Goal: Information Seeking & Learning: Learn about a topic

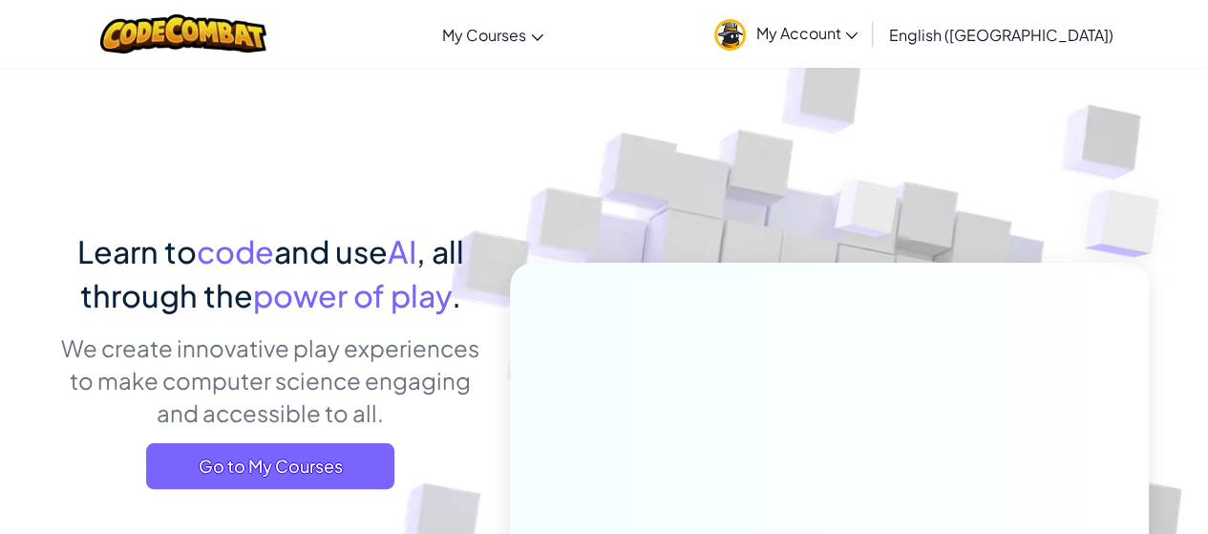
scroll to position [38, 0]
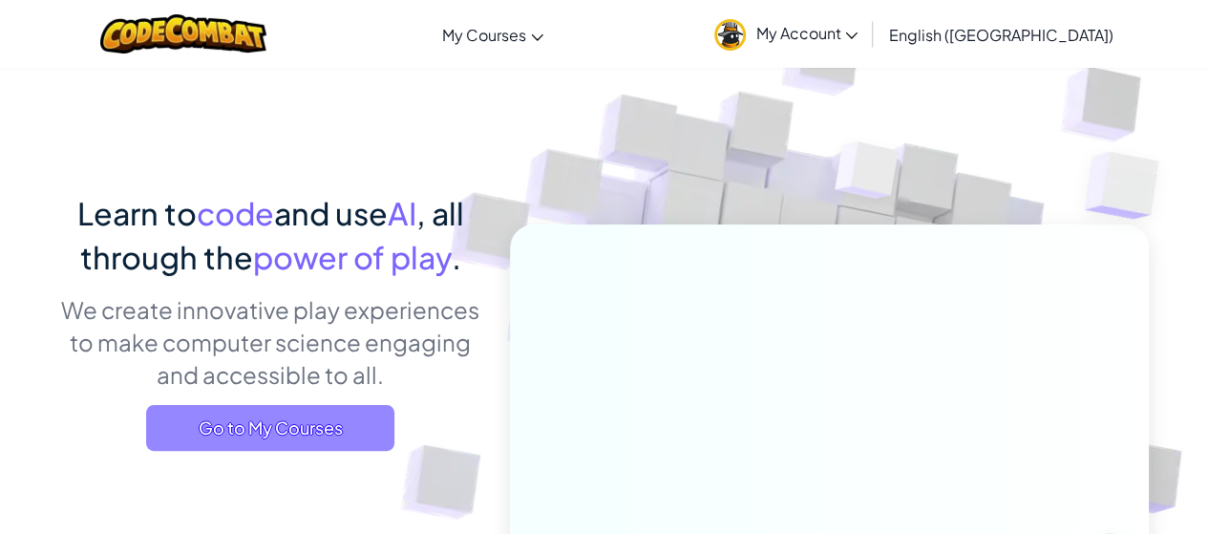
click at [332, 416] on span "Go to My Courses" at bounding box center [270, 428] width 248 height 46
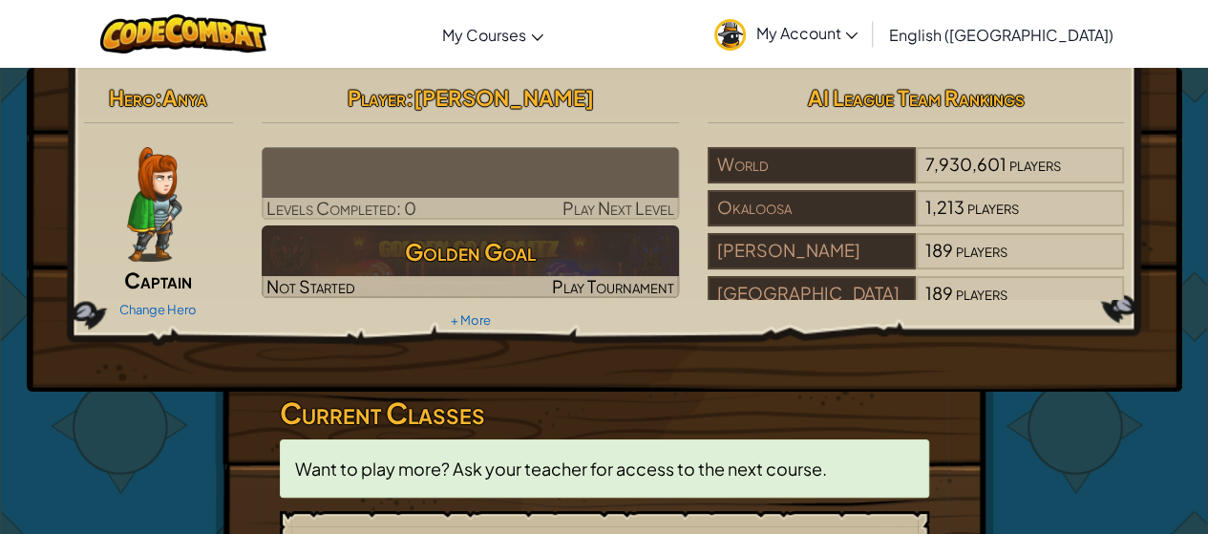
click at [1054, 471] on div "Hero : Anya Captain Change Hero Player : [PERSON_NAME] Levels Completed: 0 Play…" at bounding box center [604, 517] width 1117 height 898
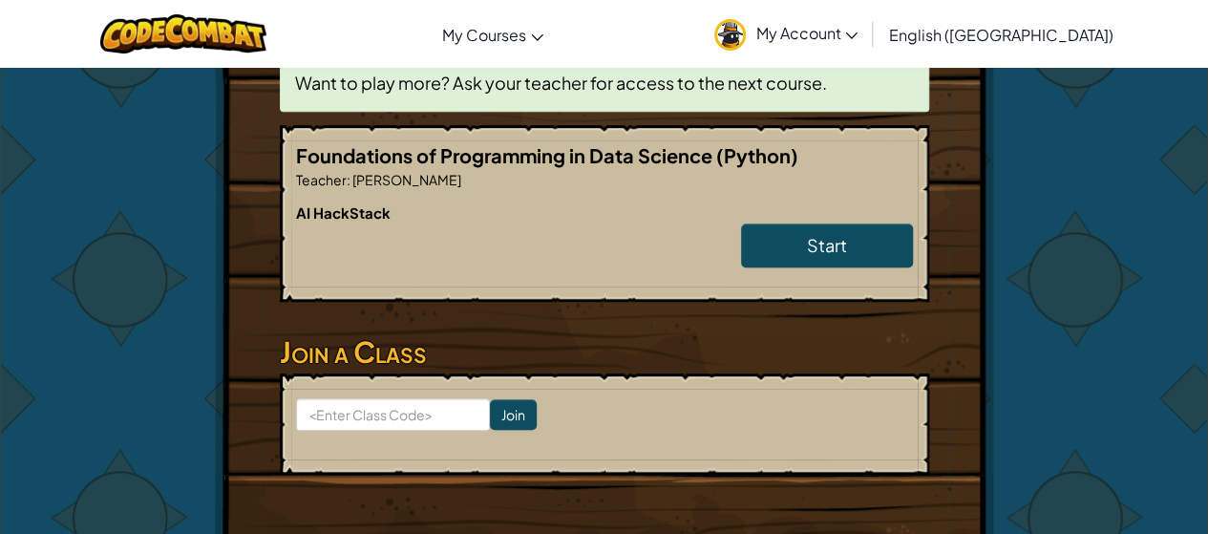
scroll to position [420, 0]
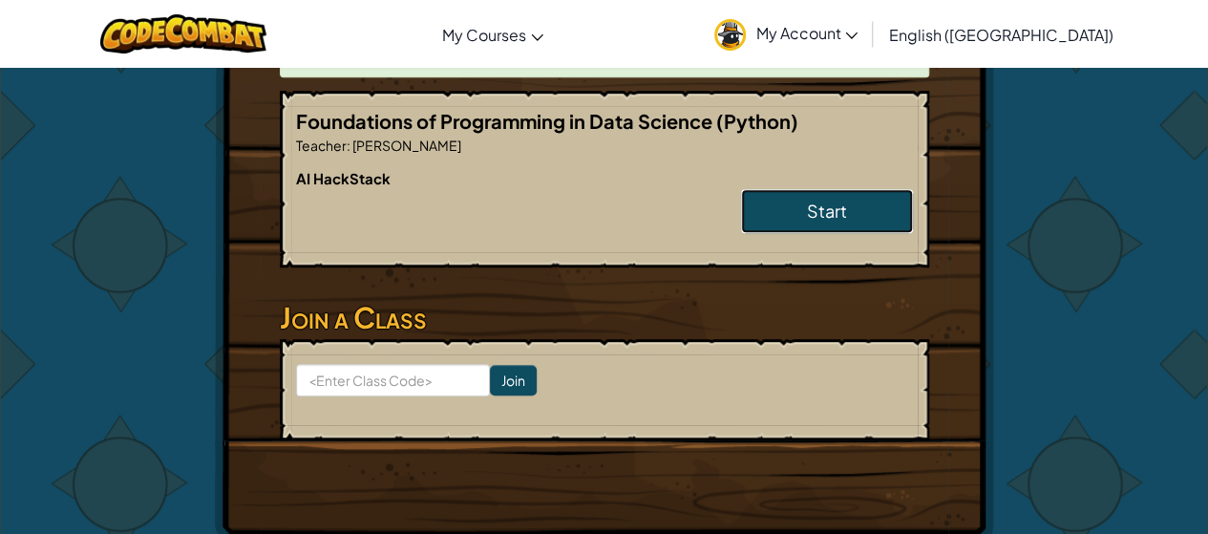
click at [831, 196] on link "Start" at bounding box center [827, 211] width 172 height 44
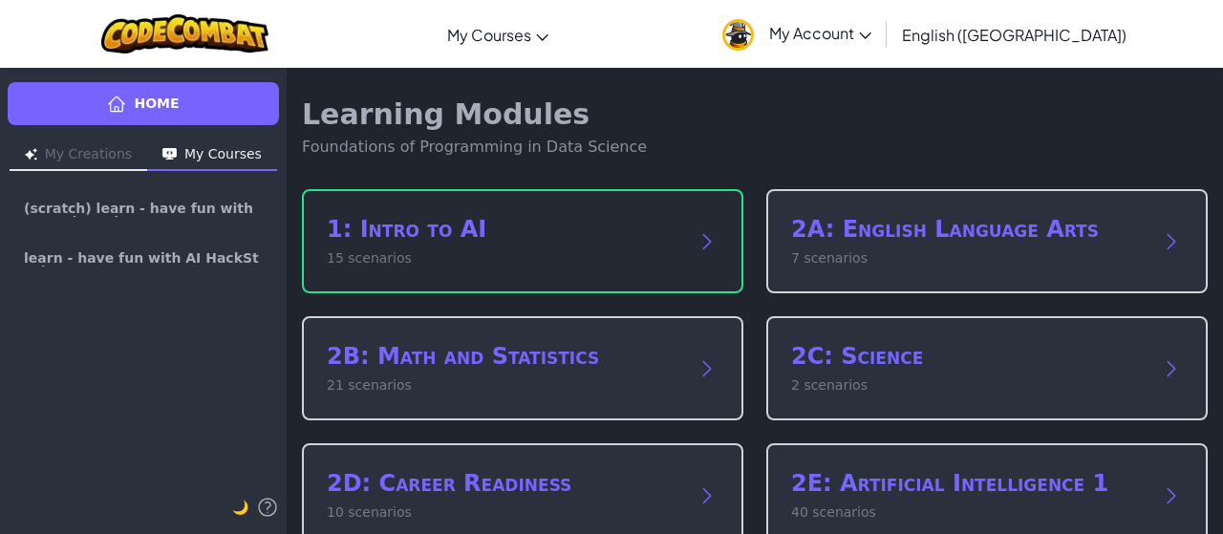
click at [585, 212] on div "1: Intro to AI 15 scenarios" at bounding box center [522, 241] width 441 height 104
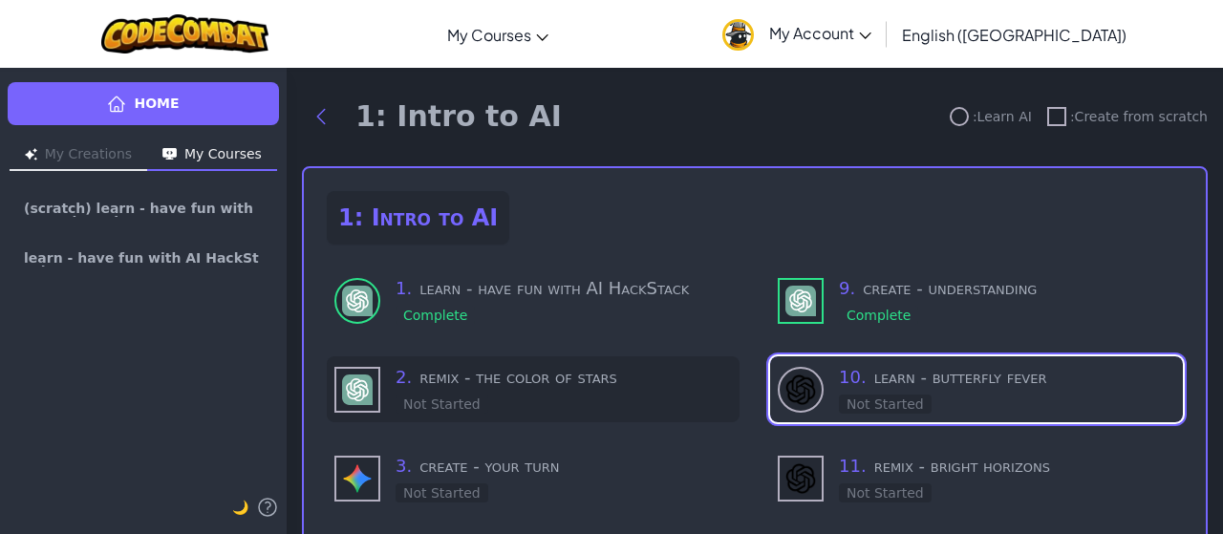
click at [499, 385] on h3 "2 . remix - the color of stars" at bounding box center [563, 377] width 336 height 27
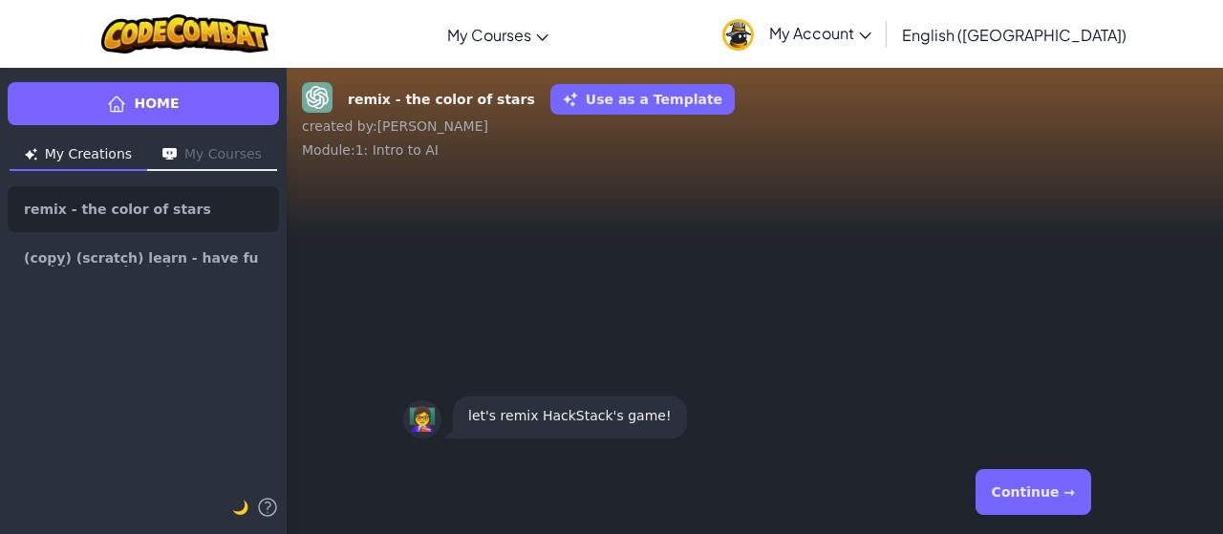
click at [1045, 505] on button "Continue →" at bounding box center [1033, 492] width 116 height 46
click at [940, 354] on div "👩‍🏫 your mission is to change the color of the star! ⭐" at bounding box center [755, 312] width 936 height 275
click at [1064, 486] on button "Continue →" at bounding box center [1033, 492] width 116 height 46
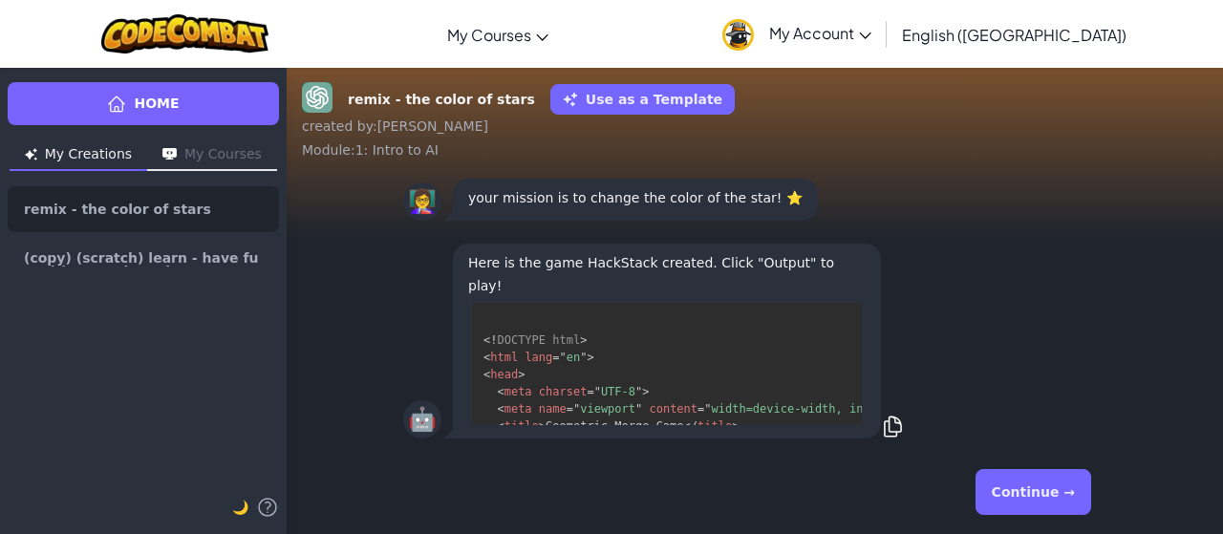
scroll to position [53, 0]
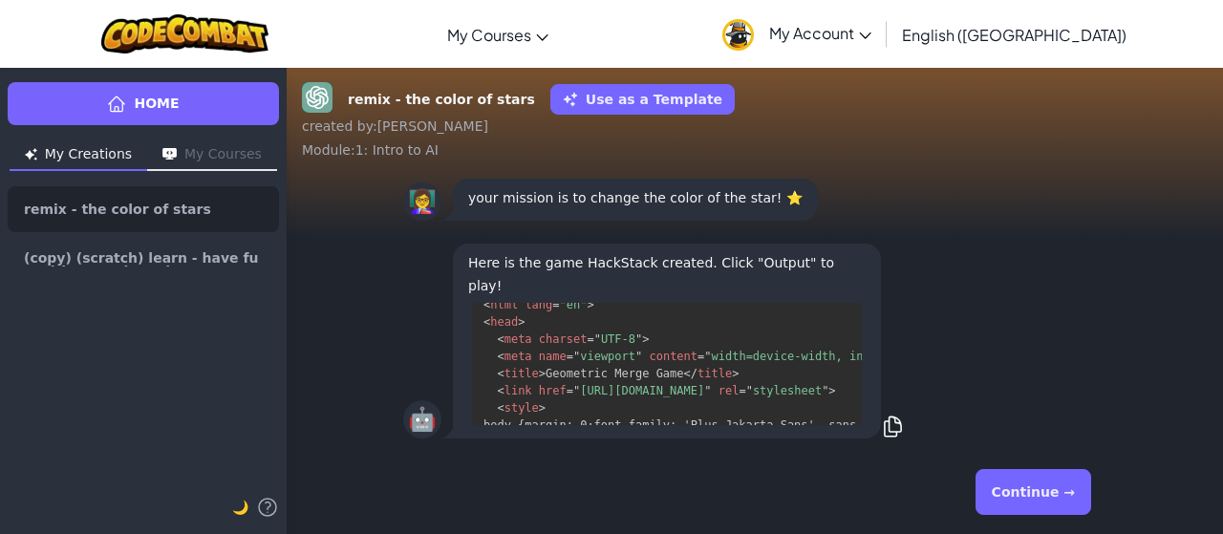
click at [1007, 494] on button "Continue →" at bounding box center [1033, 492] width 116 height 46
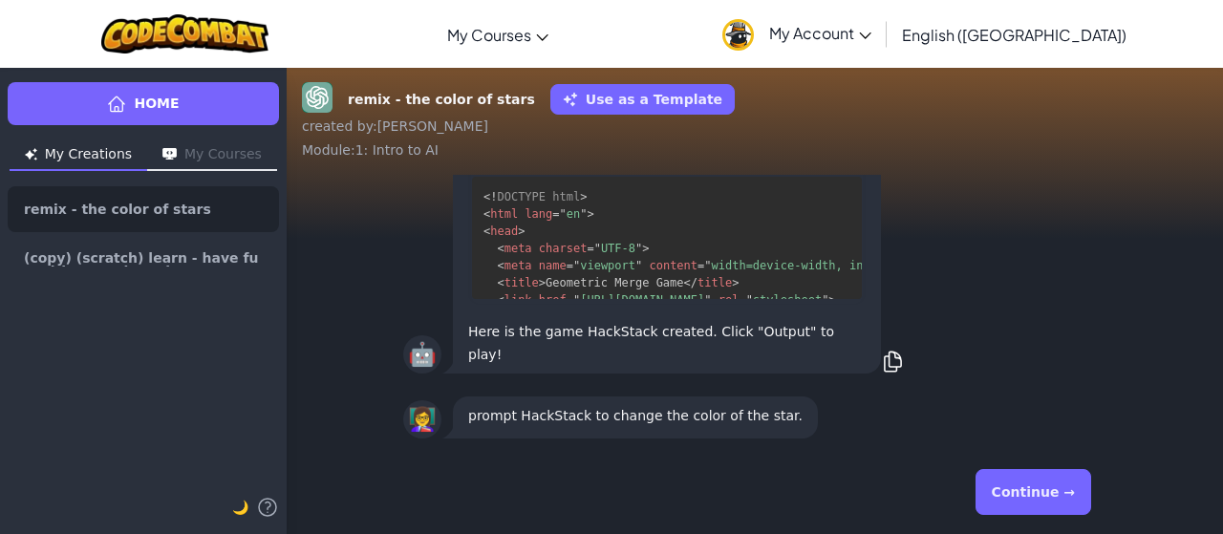
drag, startPoint x: 1007, startPoint y: 494, endPoint x: 1024, endPoint y: 490, distance: 17.6
drag, startPoint x: 1024, startPoint y: 490, endPoint x: 1064, endPoint y: 486, distance: 40.3
click at [1064, 486] on button "Continue →" at bounding box center [1033, 492] width 116 height 46
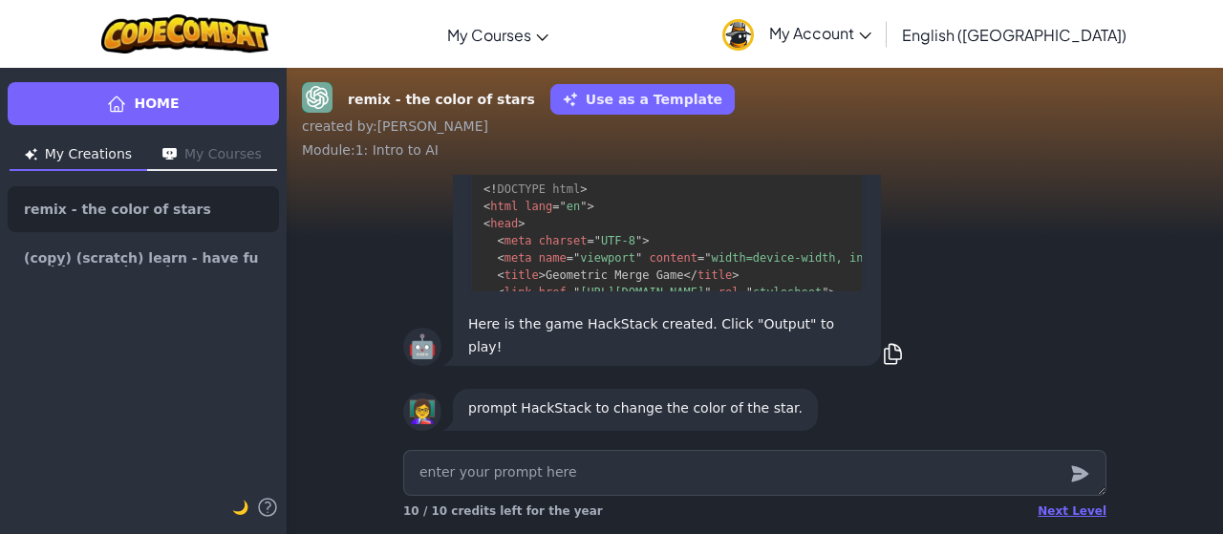
type textarea "x"
type textarea "C"
type textarea "x"
type textarea "Ch"
type textarea "x"
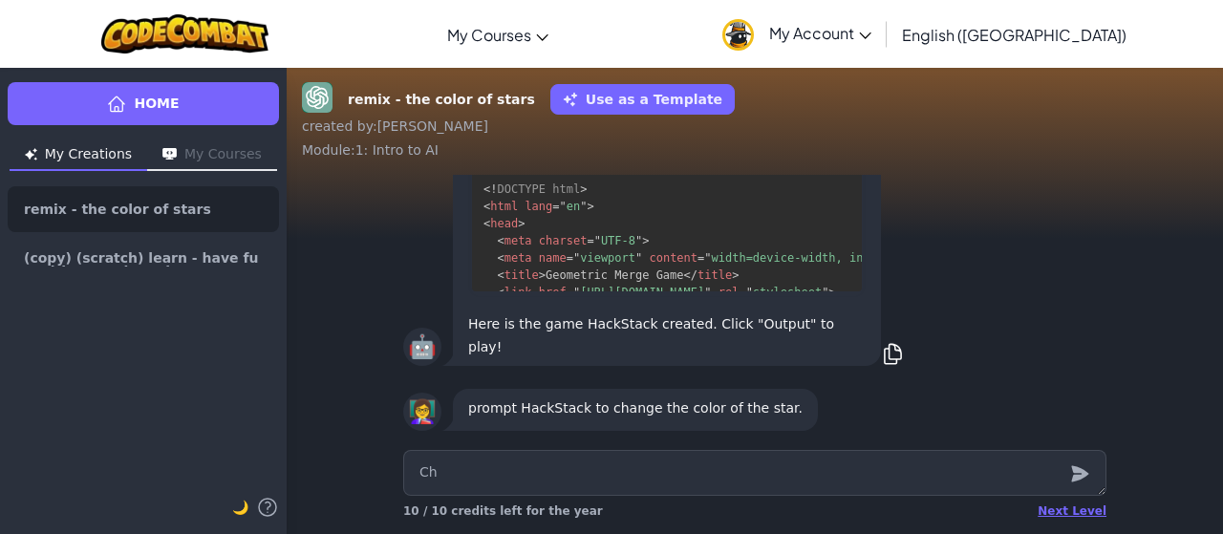
type textarea "Cha"
type textarea "x"
type textarea "[PERSON_NAME]"
type textarea "x"
type textarea "[PERSON_NAME]"
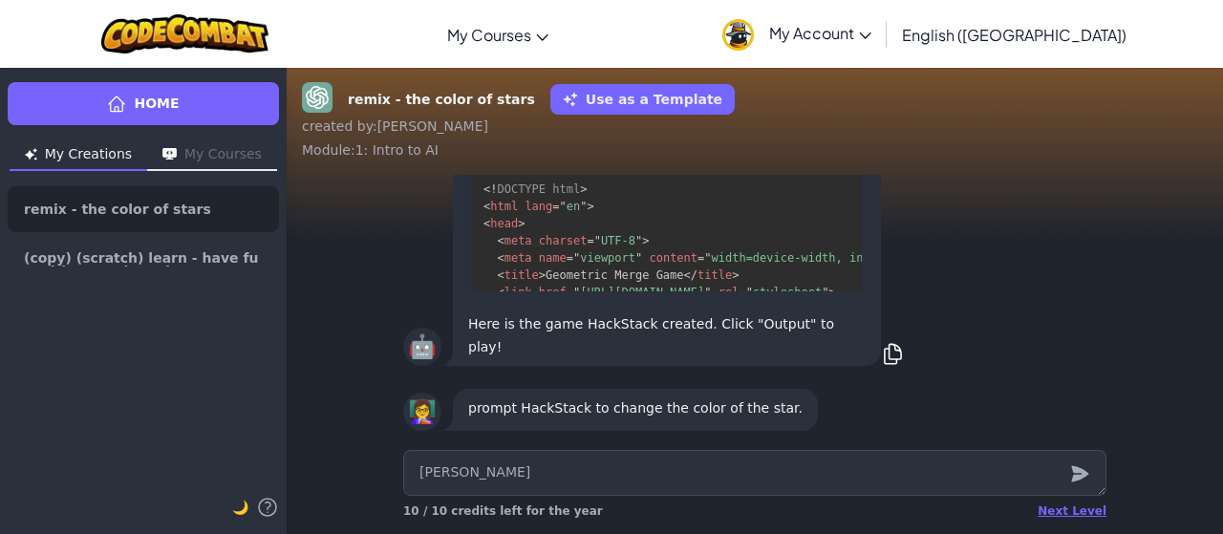
type textarea "x"
type textarea "Chanhe"
type textarea "x"
type textarea "Chanhe"
type textarea "x"
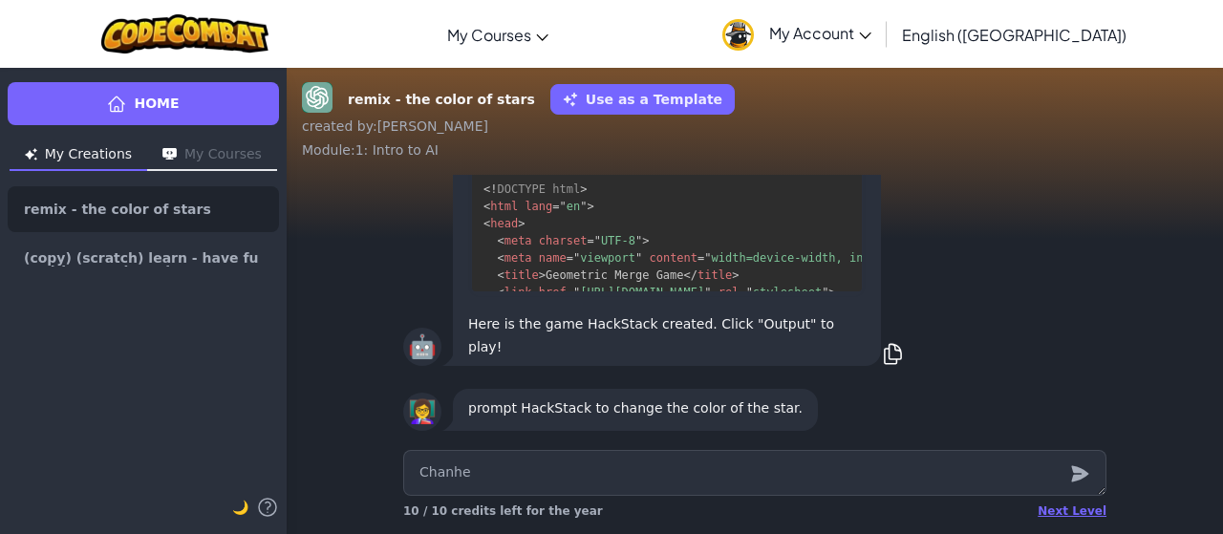
type textarea "Chanhe"
type textarea "x"
type textarea "[PERSON_NAME]"
type textarea "x"
type textarea "[PERSON_NAME]"
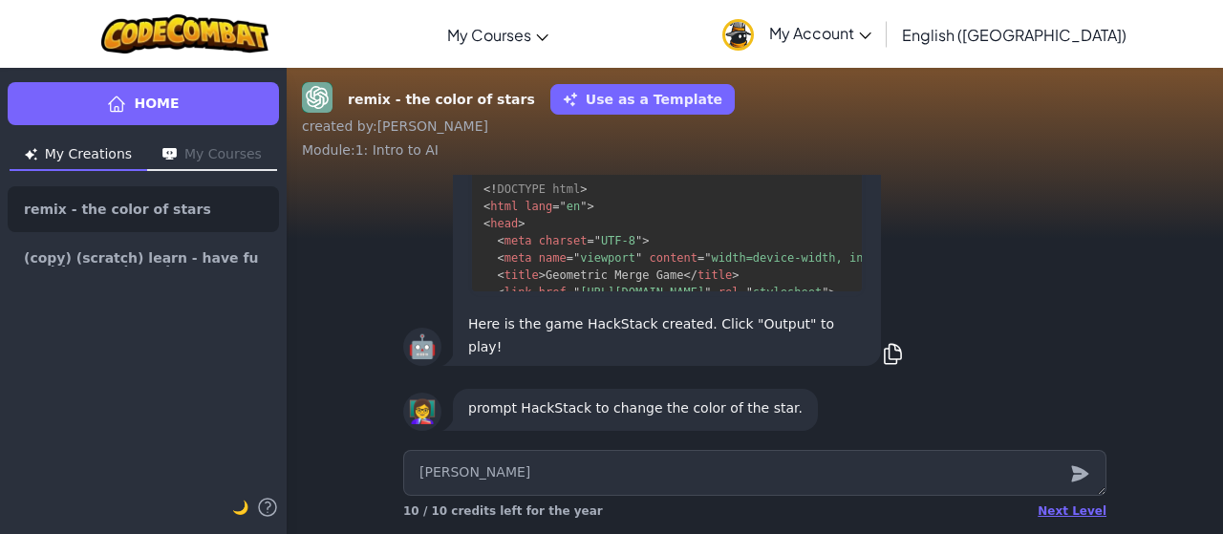
type textarea "x"
type textarea "Cha"
type textarea "x"
type textarea "Ch"
type textarea "x"
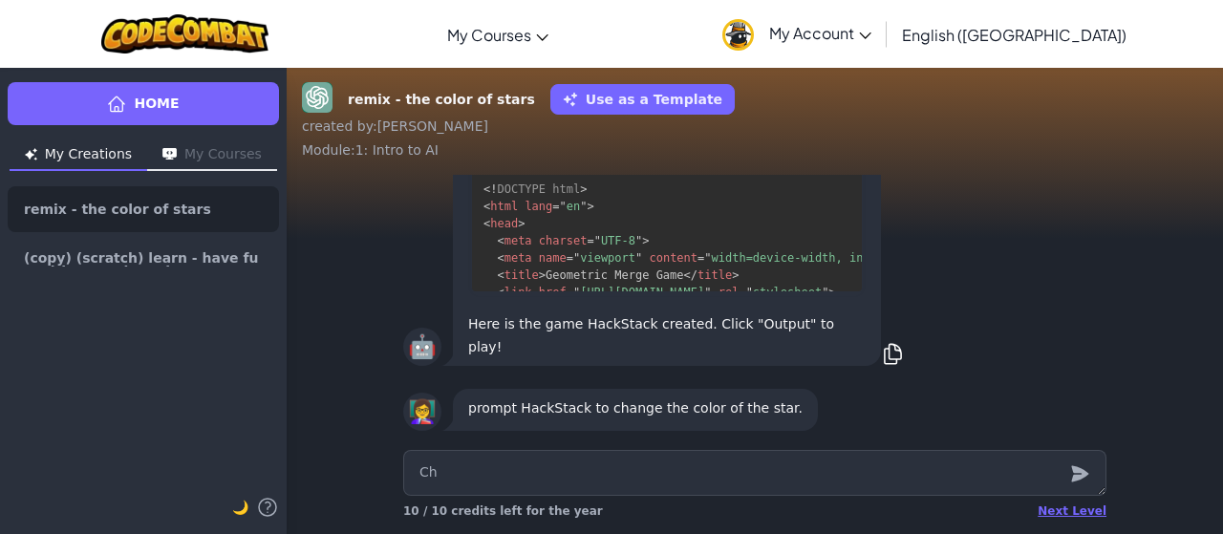
type textarea "C"
type textarea "x"
click at [1125, 253] on div "🤖 Here is the game HackStack created. Click "Output" to play! index.html Edit C…" at bounding box center [755, 211] width 936 height 332
click at [1071, 476] on icon "submit" at bounding box center [1079, 473] width 21 height 23
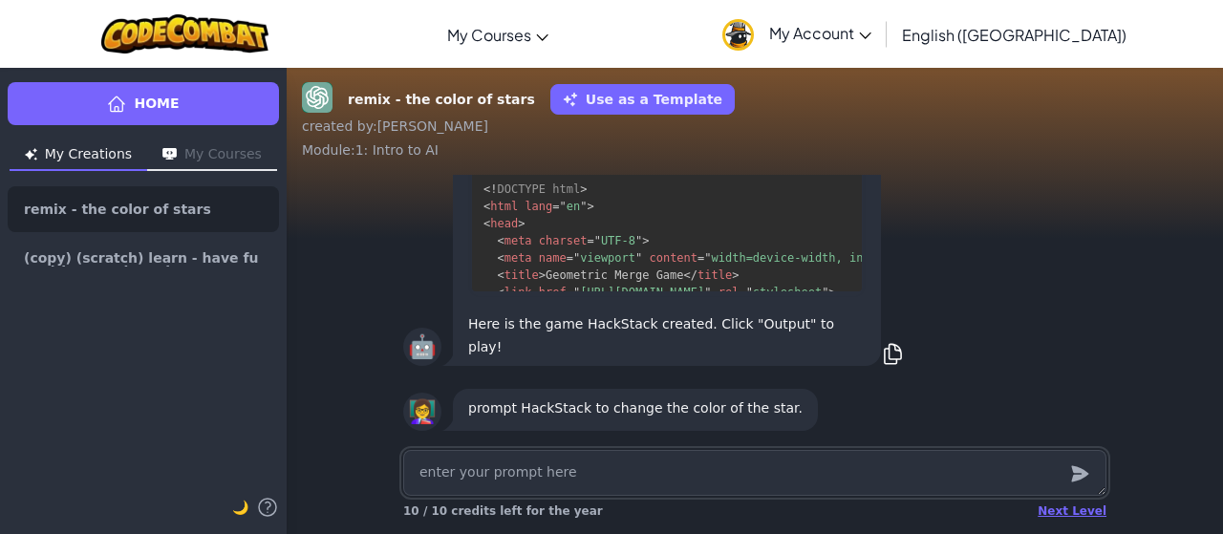
click at [846, 470] on textarea at bounding box center [754, 473] width 703 height 46
drag, startPoint x: 846, startPoint y: 470, endPoint x: 825, endPoint y: 364, distance: 108.1
click at [825, 364] on div "remix - the color of stars Use as a Template created by : [PERSON_NAME] : 1: In…" at bounding box center [755, 300] width 936 height 467
click at [812, 174] on div "remix - the color of stars Use as a Template created by : [PERSON_NAME] : 1: In…" at bounding box center [755, 300] width 936 height 467
click at [813, 159] on button "Output" at bounding box center [795, 144] width 123 height 31
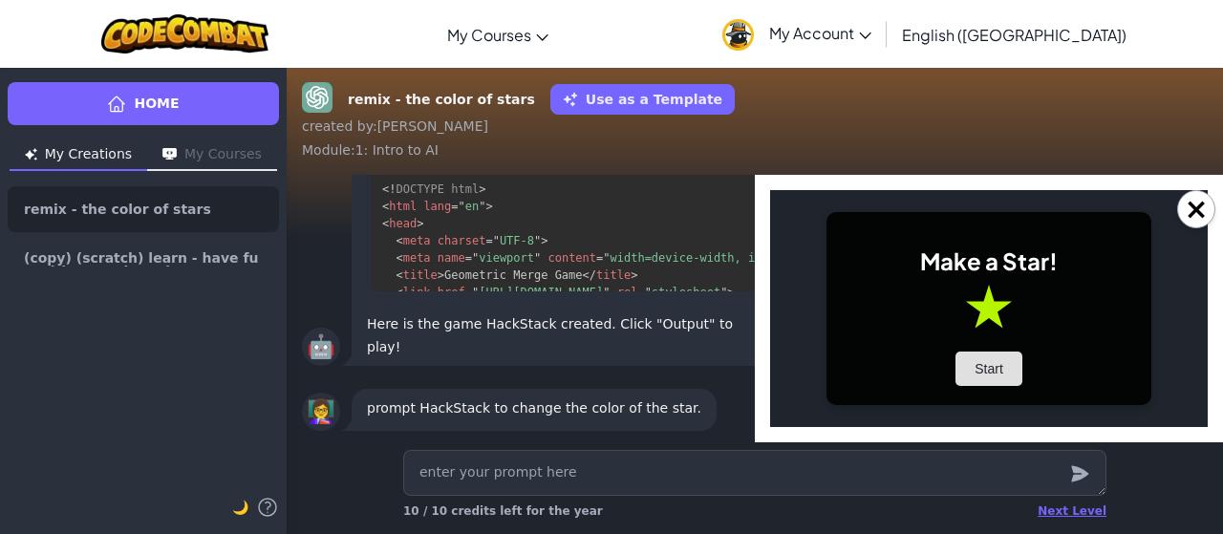
click at [972, 353] on button "Start" at bounding box center [988, 368] width 67 height 34
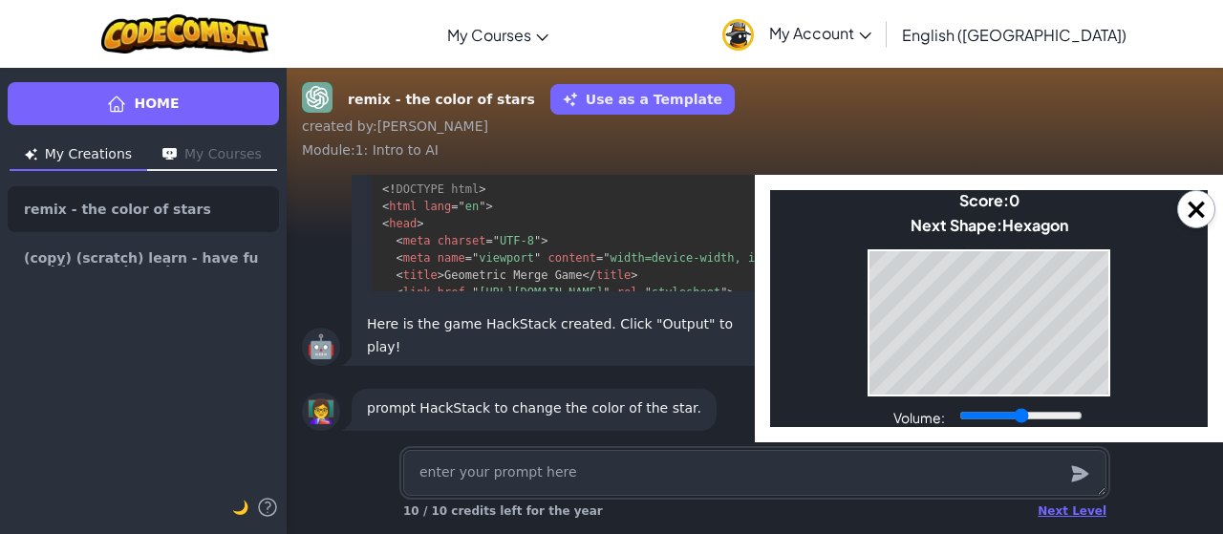
click at [939, 452] on textarea at bounding box center [754, 473] width 703 height 46
click at [1200, 203] on button "×" at bounding box center [1196, 209] width 38 height 38
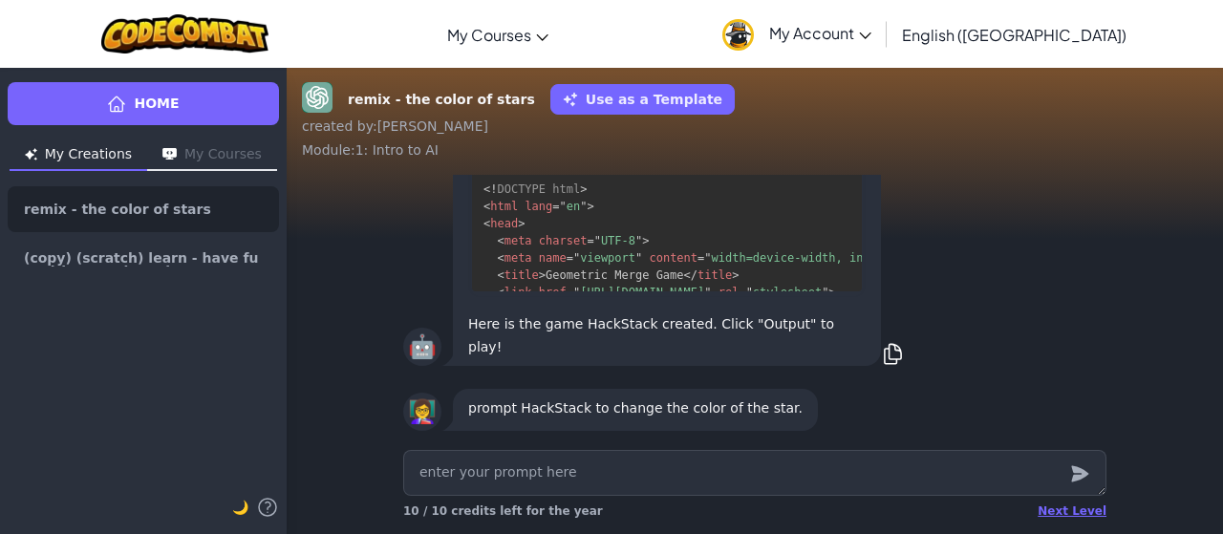
click at [980, 273] on div "🤖 Here is the game HackStack created. Click "Output" to play! index.html Edit C…" at bounding box center [754, 211] width 703 height 317
click at [686, 480] on textarea at bounding box center [754, 473] width 703 height 46
type textarea "x"
type textarea "<"
type textarea "x"
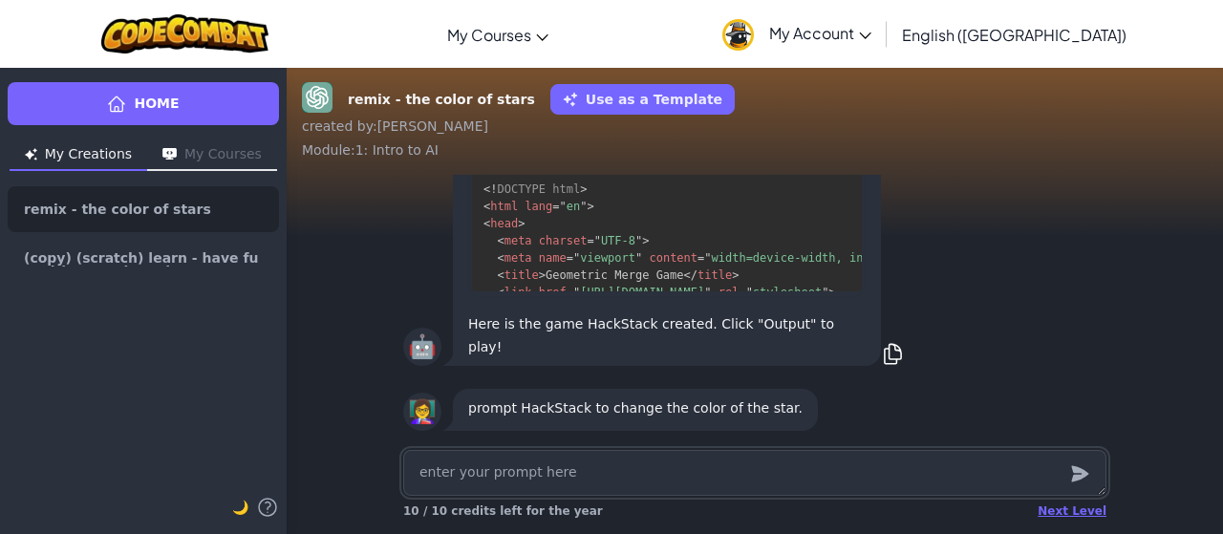
type textarea "x"
type textarea "C"
type textarea "x"
type textarea "Cj"
type textarea "x"
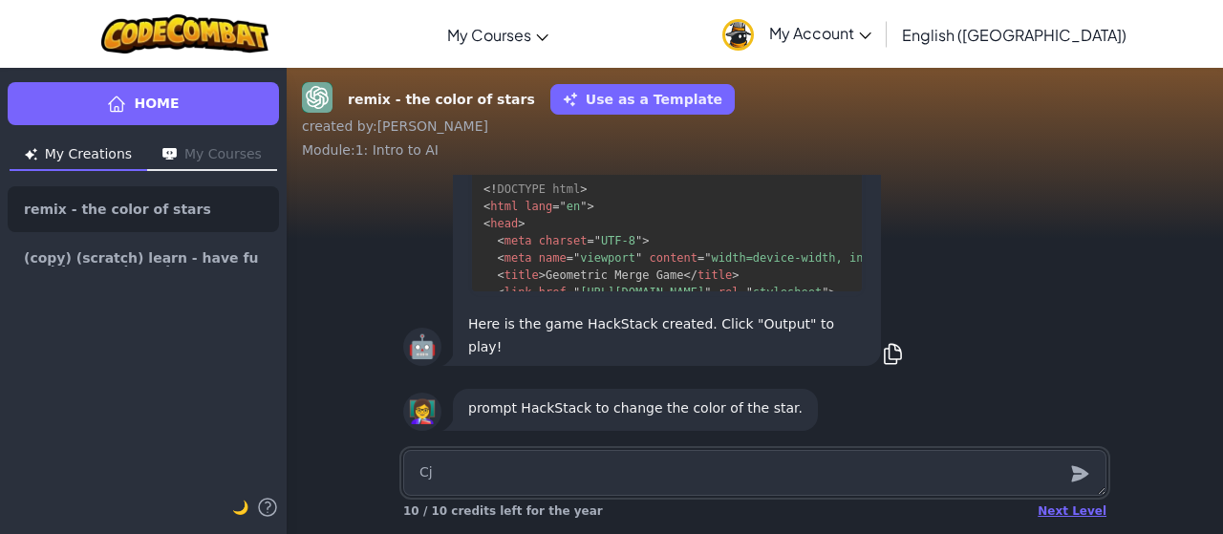
type textarea "C"
type textarea "x"
type textarea "Ch"
type textarea "x"
type textarea "Cha"
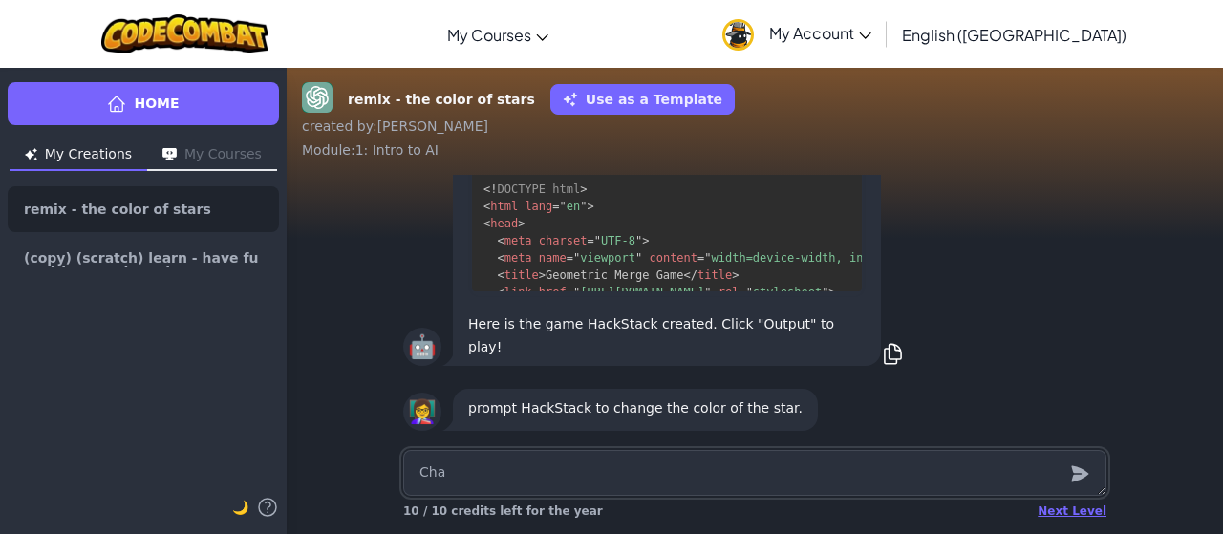
type textarea "x"
type textarea "[PERSON_NAME]"
type textarea "x"
type textarea "[PERSON_NAME]"
type textarea "x"
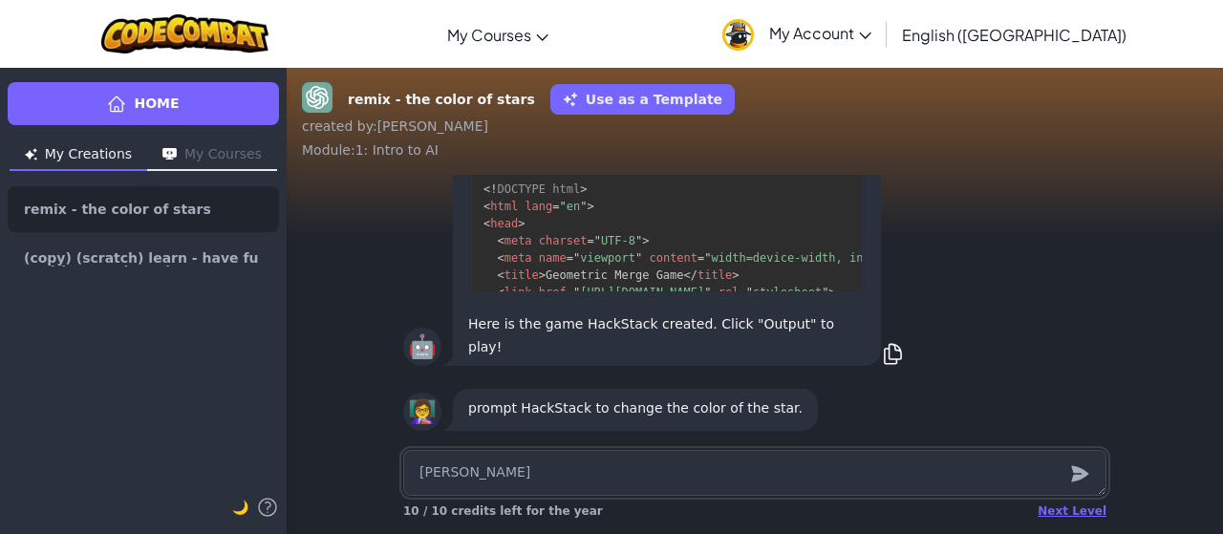
type textarea "Change"
type textarea "x"
type textarea "Change"
type textarea "x"
type textarea "Change t"
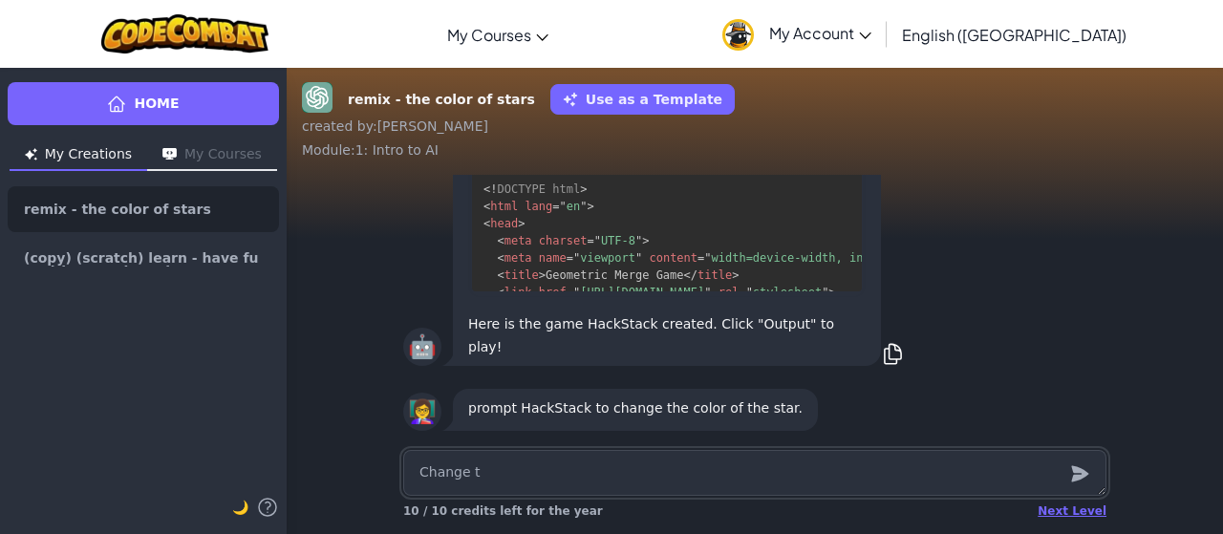
type textarea "x"
type textarea "Change th"
type textarea "x"
type textarea "Change the"
type textarea "x"
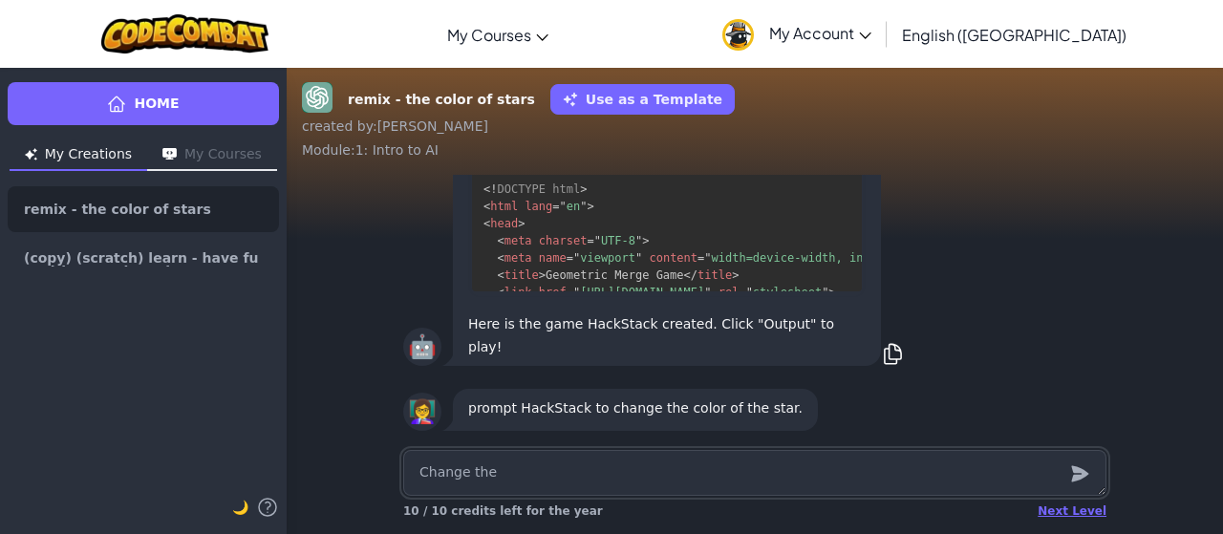
type textarea "Change the"
type textarea "x"
type textarea "Change the c"
type textarea "x"
type textarea "Change the co"
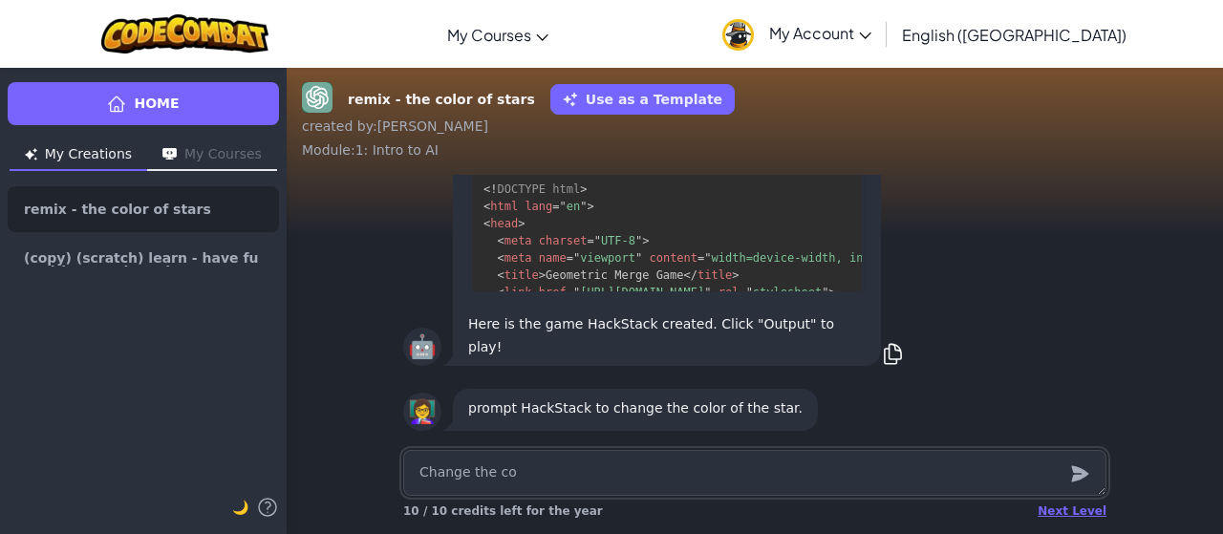
type textarea "x"
type textarea "Change the col"
type textarea "x"
type textarea "Change the colo"
type textarea "x"
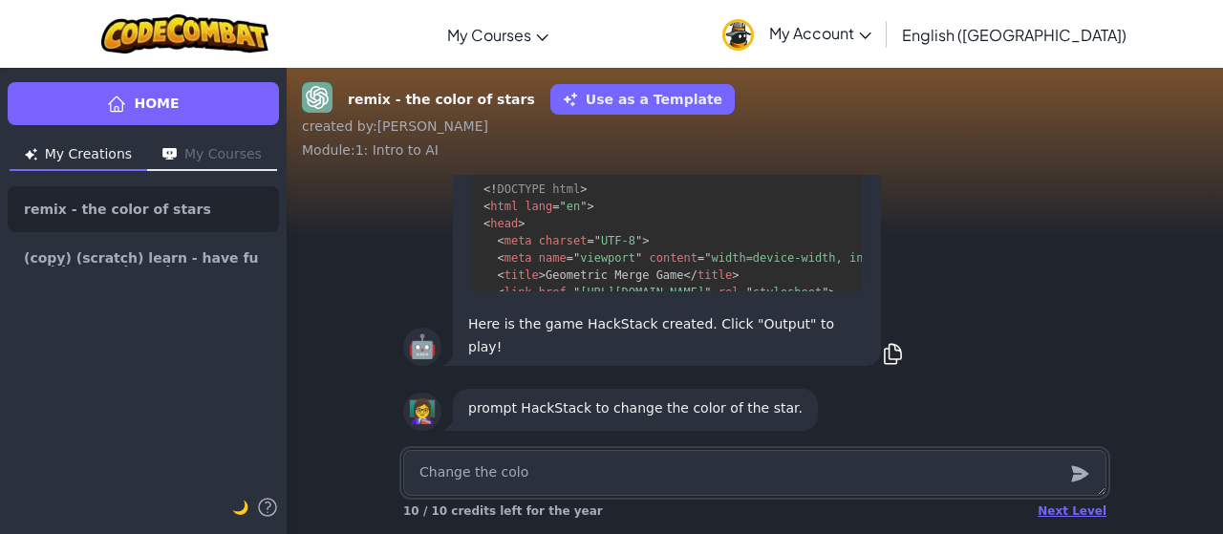
type textarea "Change the color"
type textarea "x"
type textarea "Change the color"
type textarea "x"
type textarea "Change the color o"
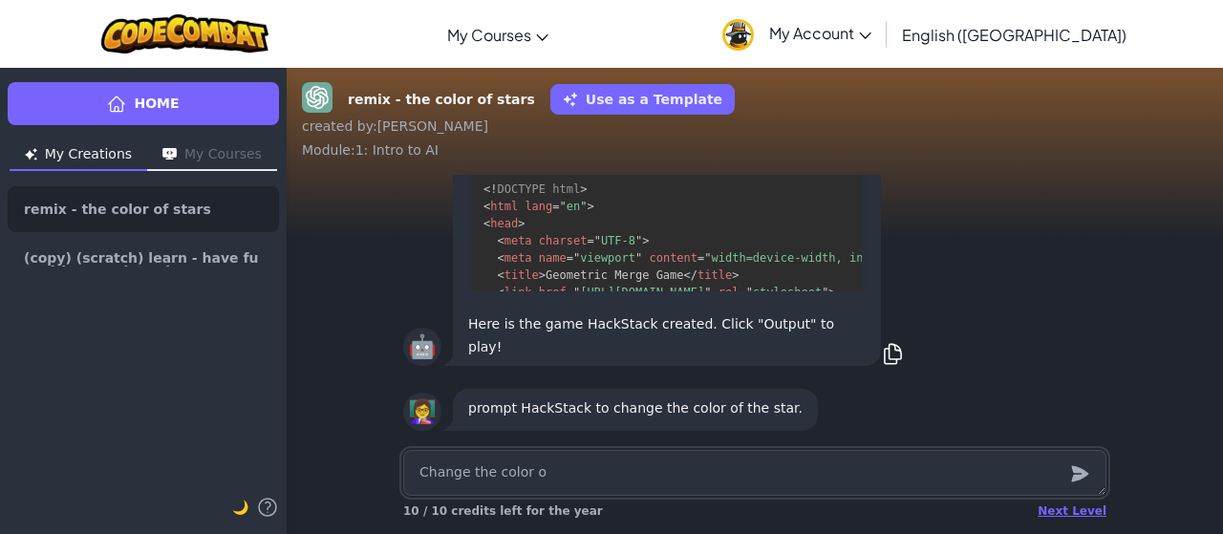
type textarea "x"
type textarea "Change the color of"
type textarea "x"
type textarea "Change the color of"
type textarea "x"
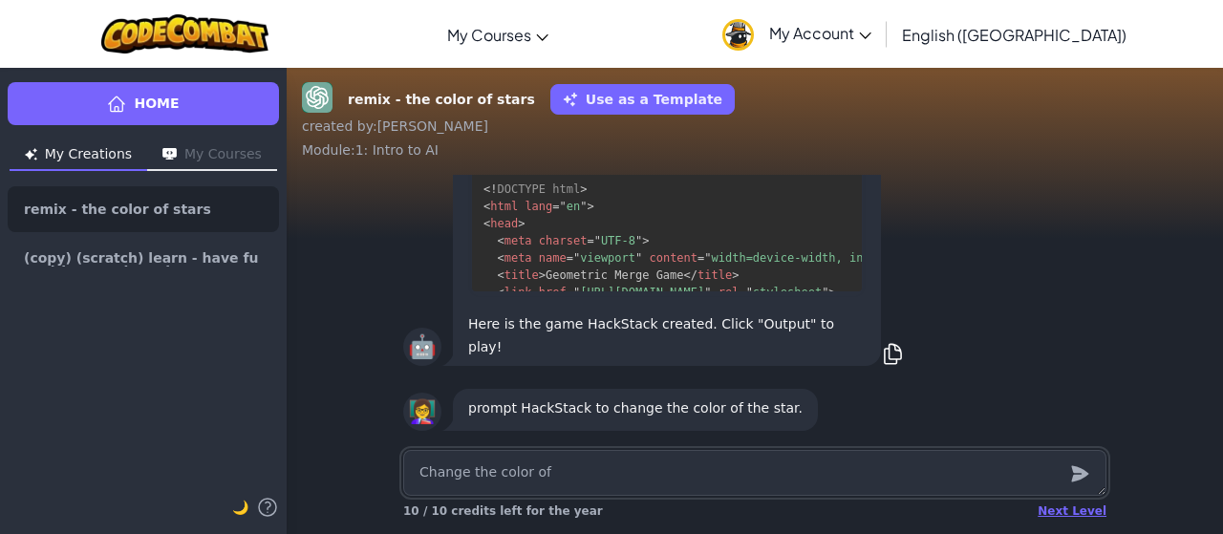
type textarea "Change the color of t"
type textarea "x"
type textarea "Change the color of th"
type textarea "x"
type textarea "Change the color of the"
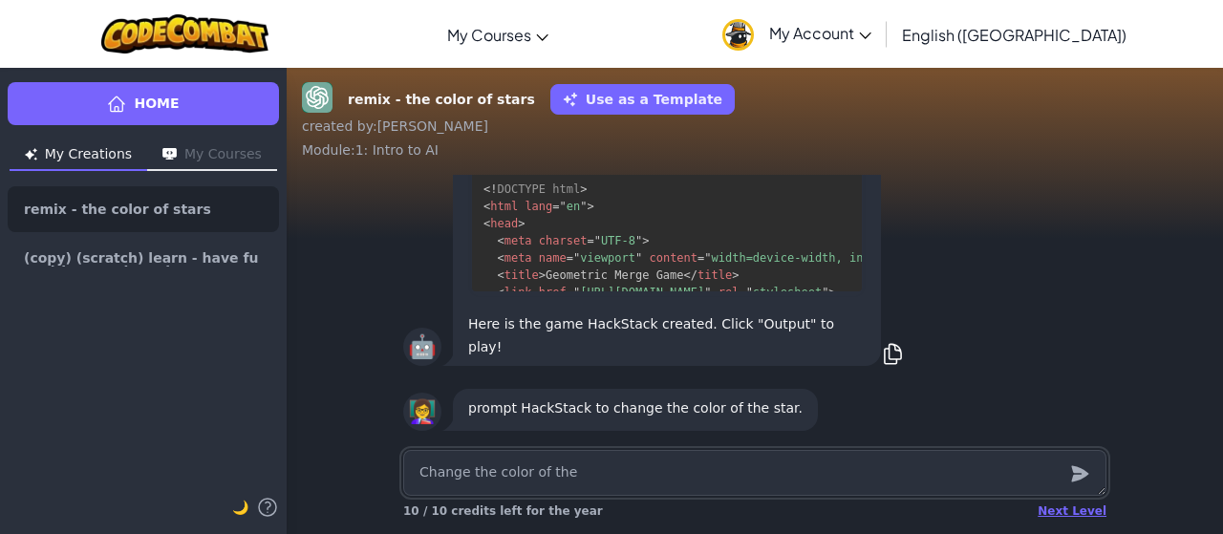
type textarea "x"
type textarea "Change the color of the s"
type textarea "x"
type textarea "Change the color of the st"
type textarea "x"
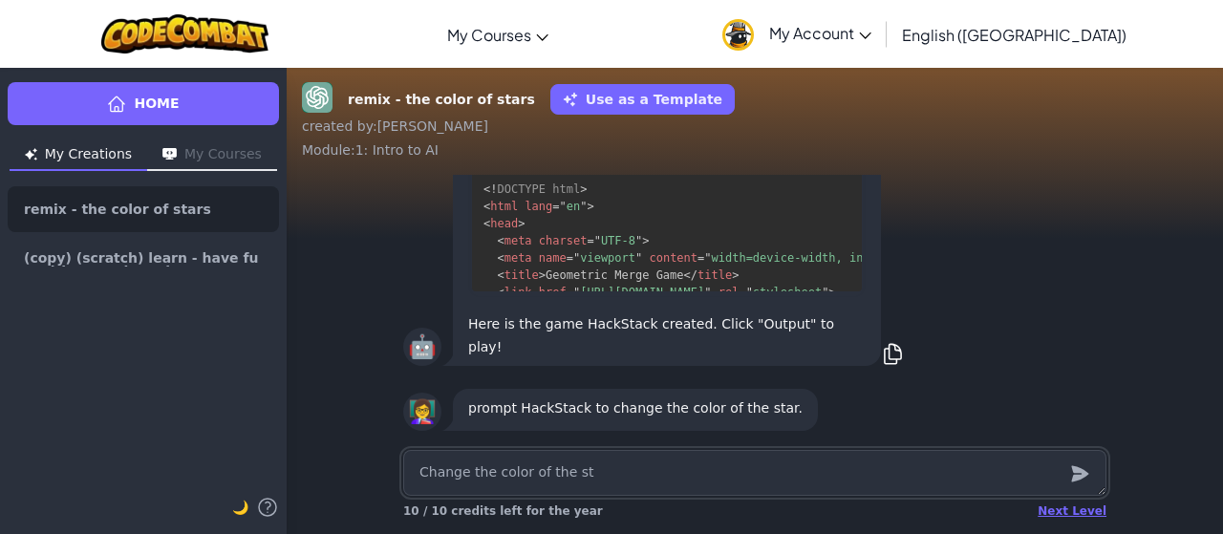
type textarea "Change the color of the sta"
type textarea "x"
type textarea "Change the color of the star"
click at [1072, 469] on icon "submit" at bounding box center [1079, 473] width 21 height 23
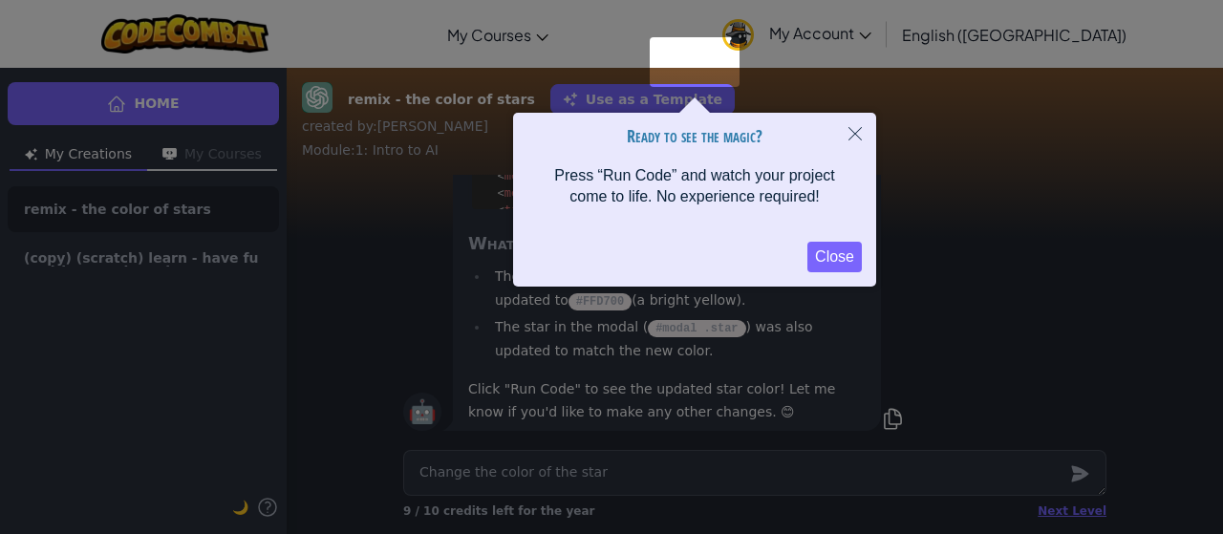
click at [848, 137] on icon "Close" at bounding box center [854, 133] width 13 height 13
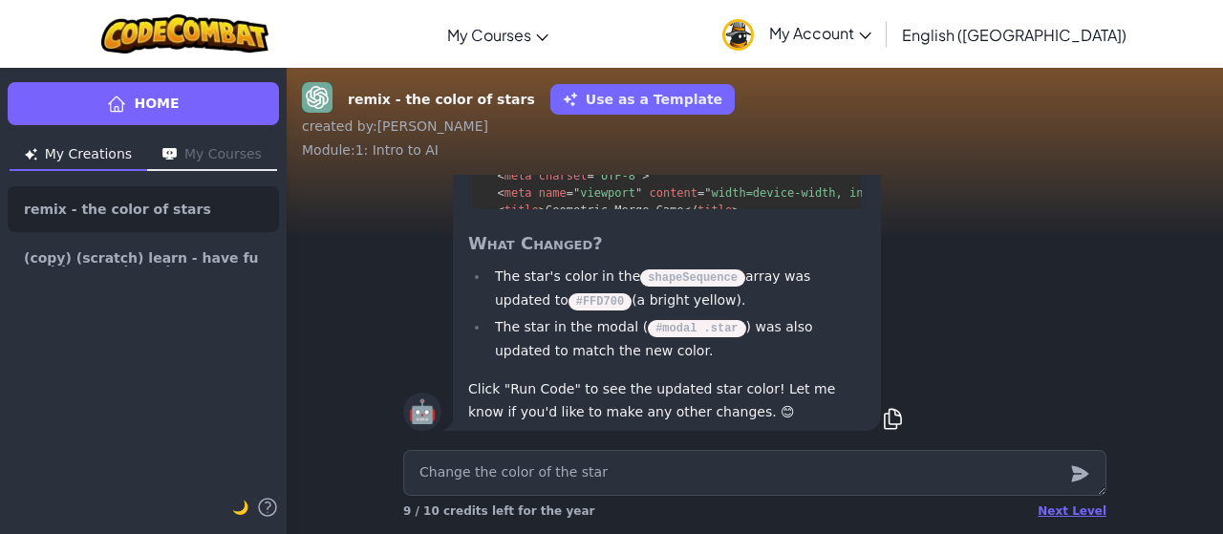
click at [892, 275] on div "🤖 To change the color of the star, you can modify the color property of the sta…" at bounding box center [754, 179] width 703 height 511
click at [211, 147] on button "My Courses" at bounding box center [212, 155] width 130 height 31
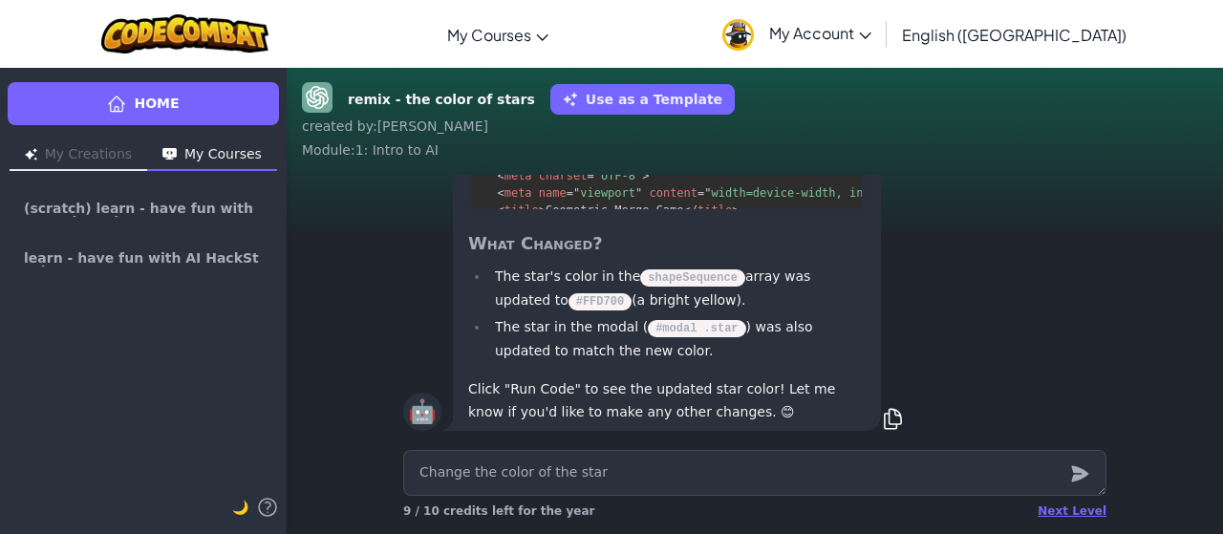
click at [403, 282] on div "🤖 To change the color of the star, you can modify the color property of the sta…" at bounding box center [754, 179] width 703 height 511
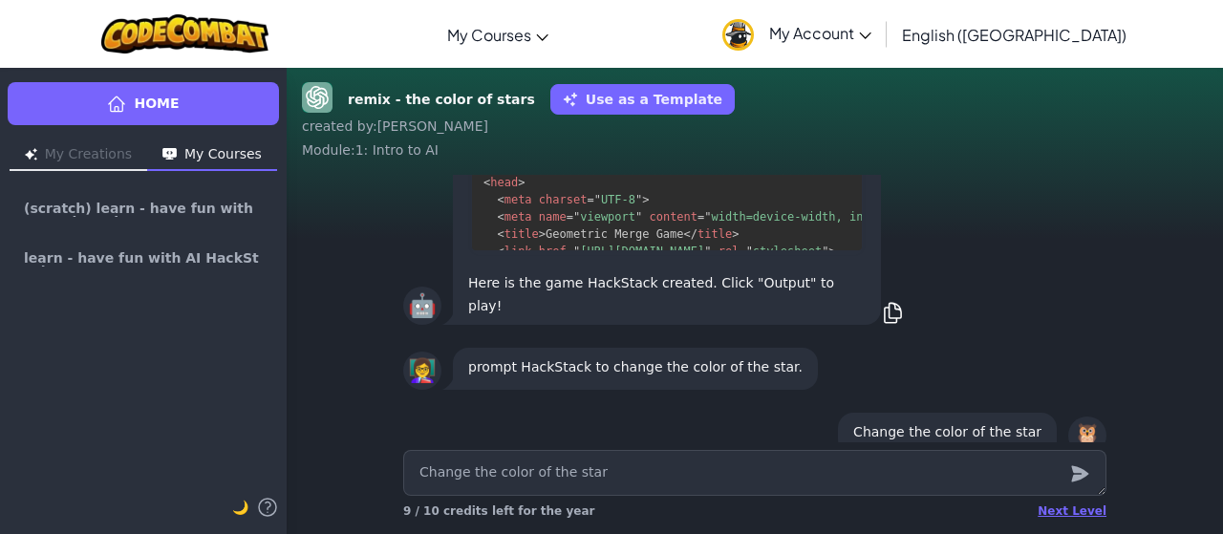
scroll to position [-573, 0]
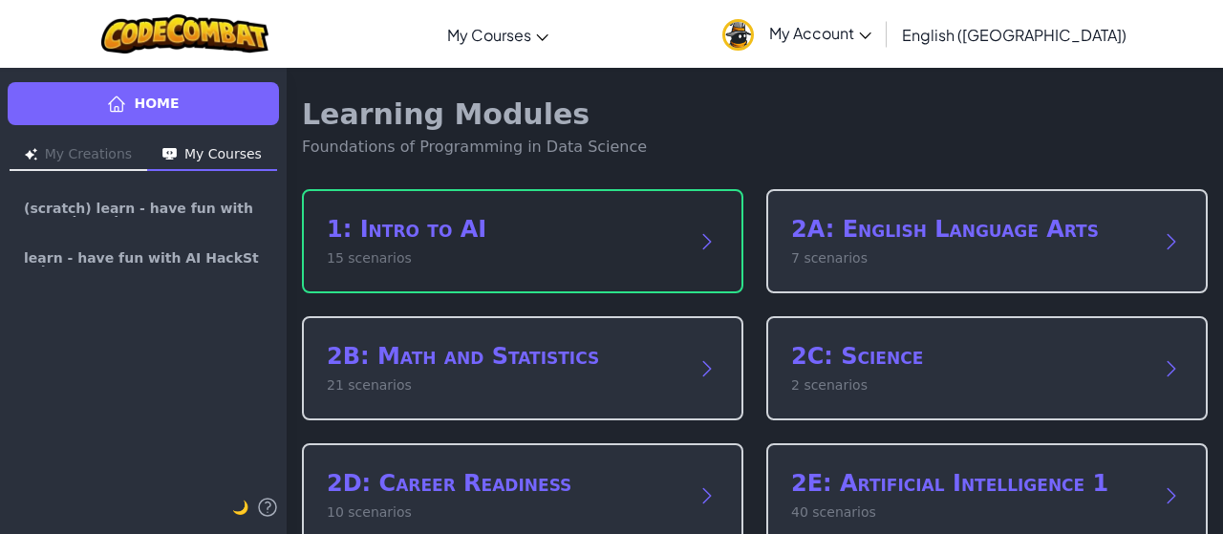
click at [464, 257] on p "15 scenarios" at bounding box center [503, 258] width 353 height 20
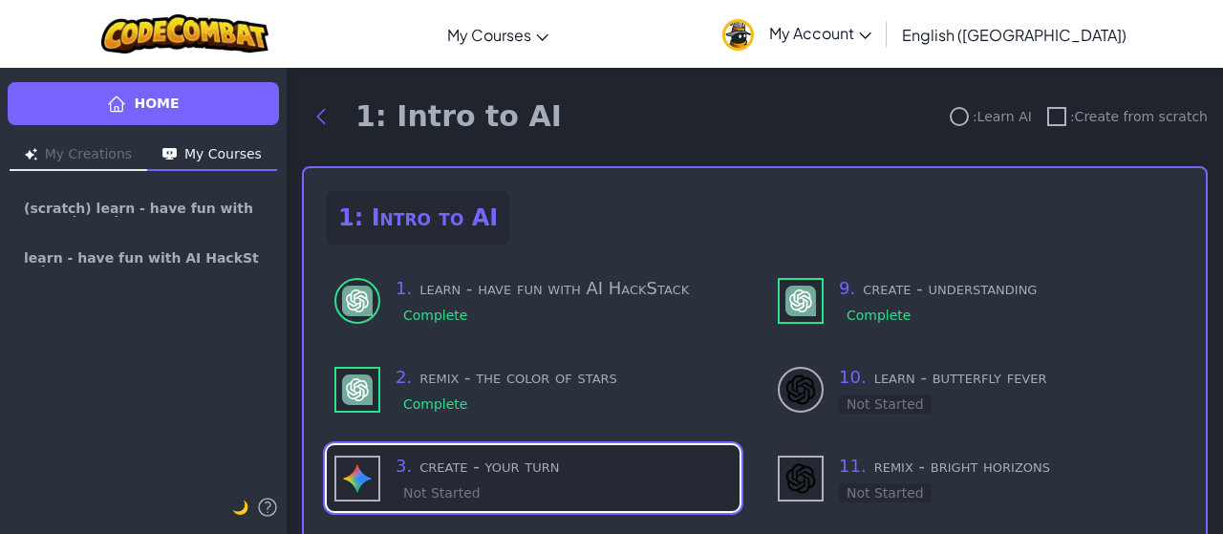
click at [490, 454] on h3 "3 . create - your turn" at bounding box center [563, 466] width 336 height 27
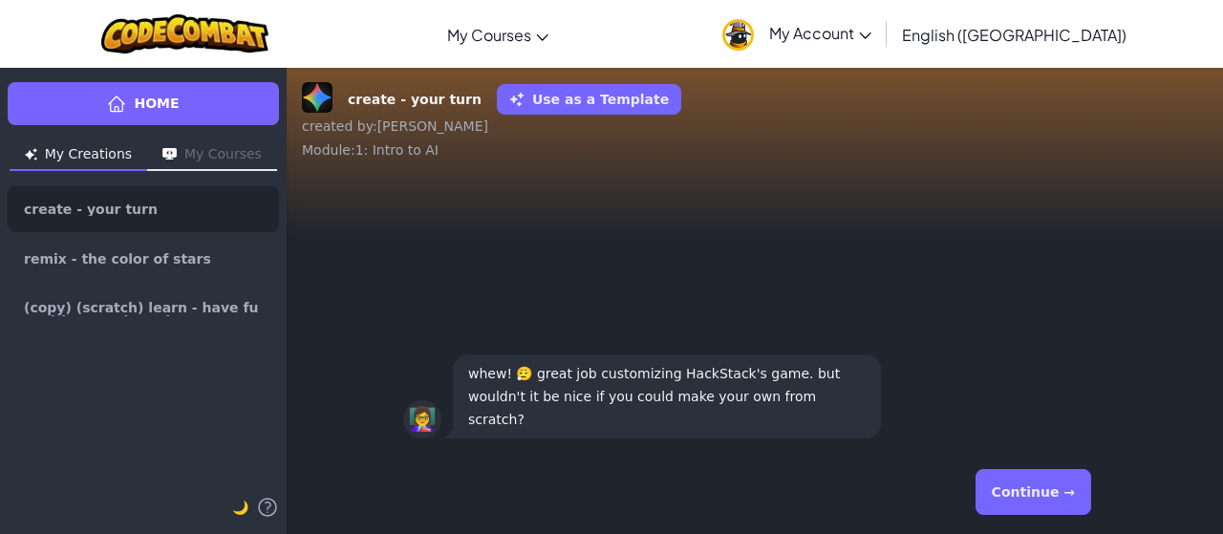
click at [1039, 480] on button "Continue →" at bounding box center [1033, 492] width 116 height 46
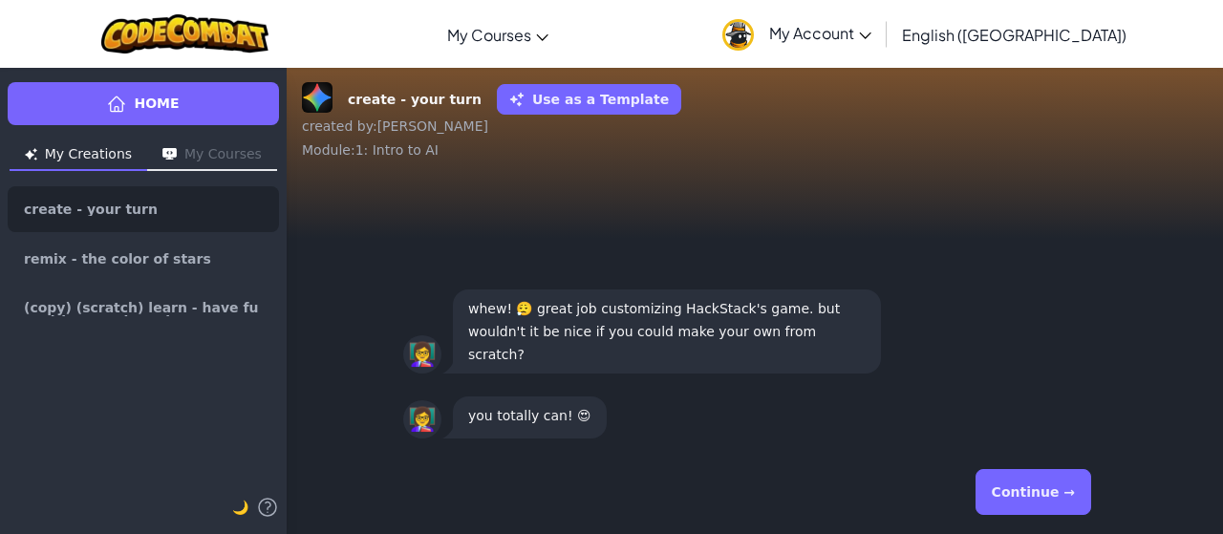
click at [1026, 473] on button "Continue →" at bounding box center [1033, 492] width 116 height 46
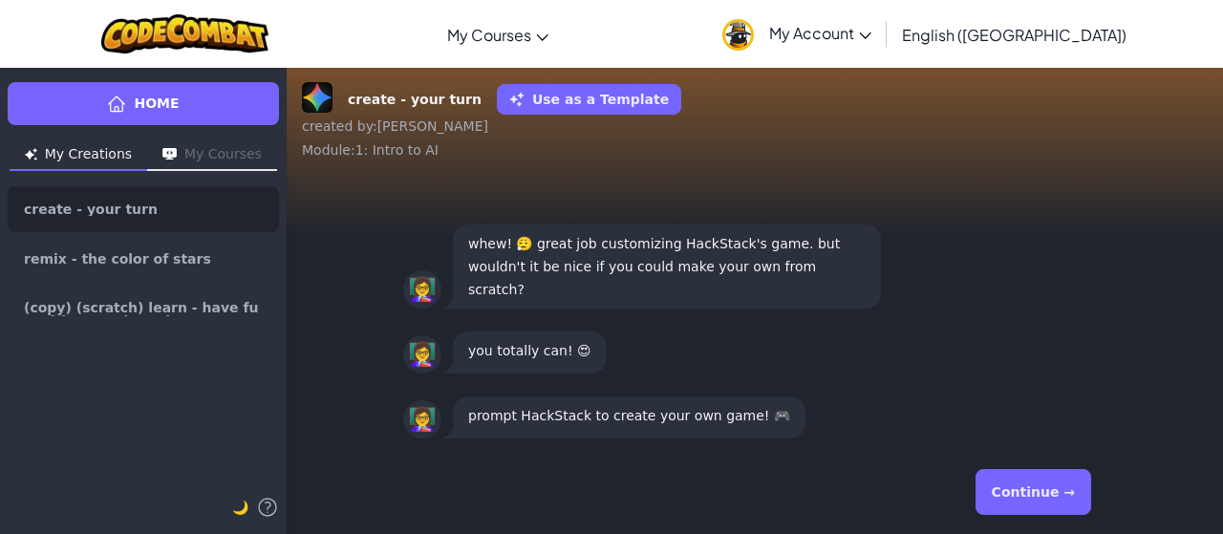
click at [1010, 500] on button "Continue →" at bounding box center [1033, 492] width 116 height 46
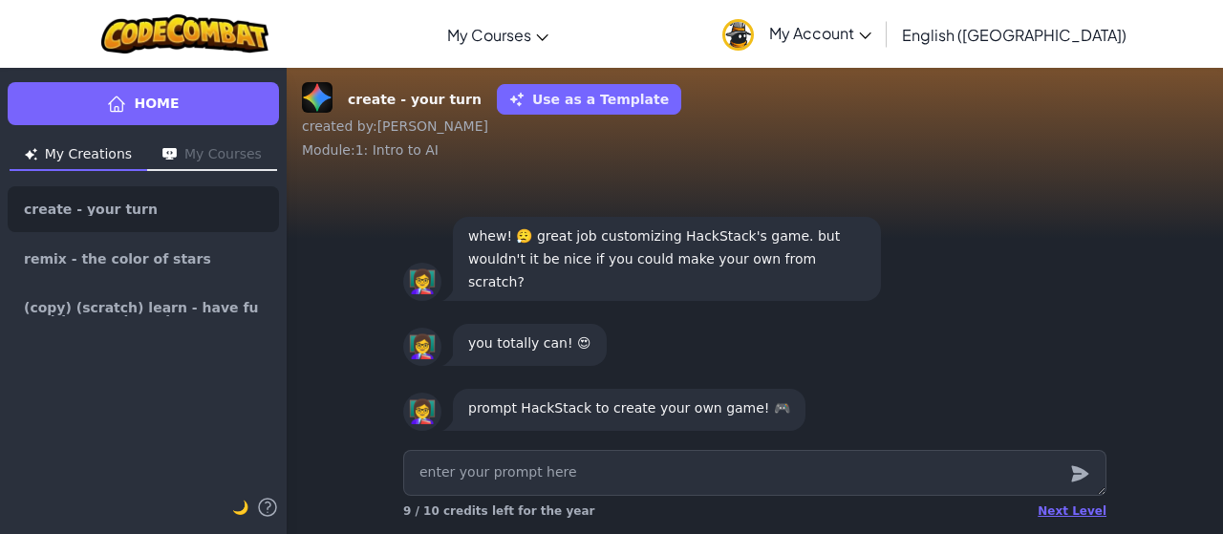
click at [551, 93] on button "Use as a Template" at bounding box center [589, 99] width 184 height 31
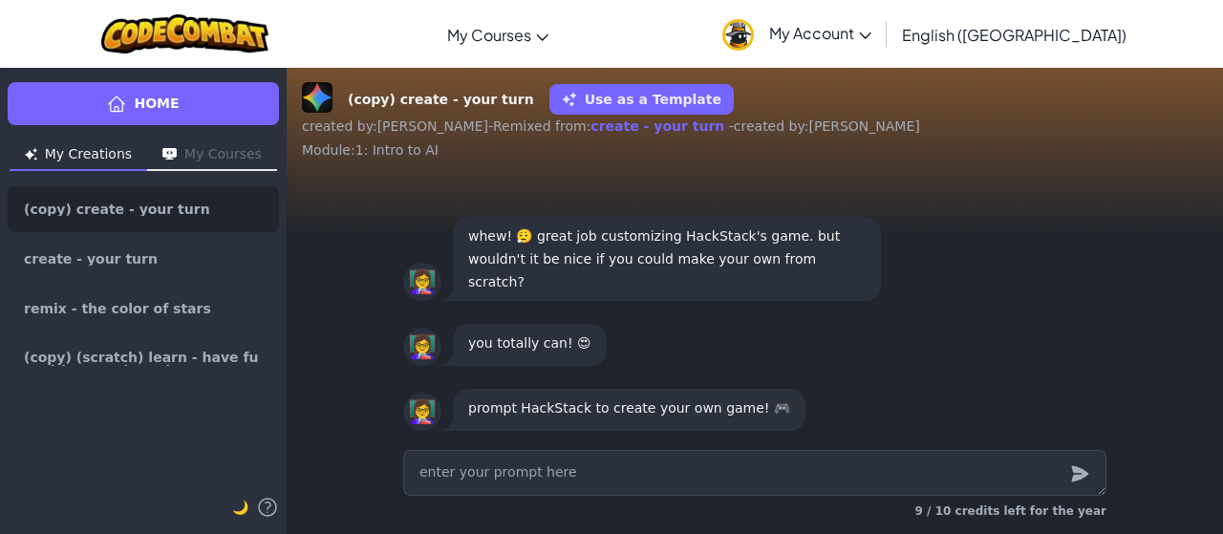
click at [575, 106] on button "Use as a Template" at bounding box center [641, 99] width 184 height 31
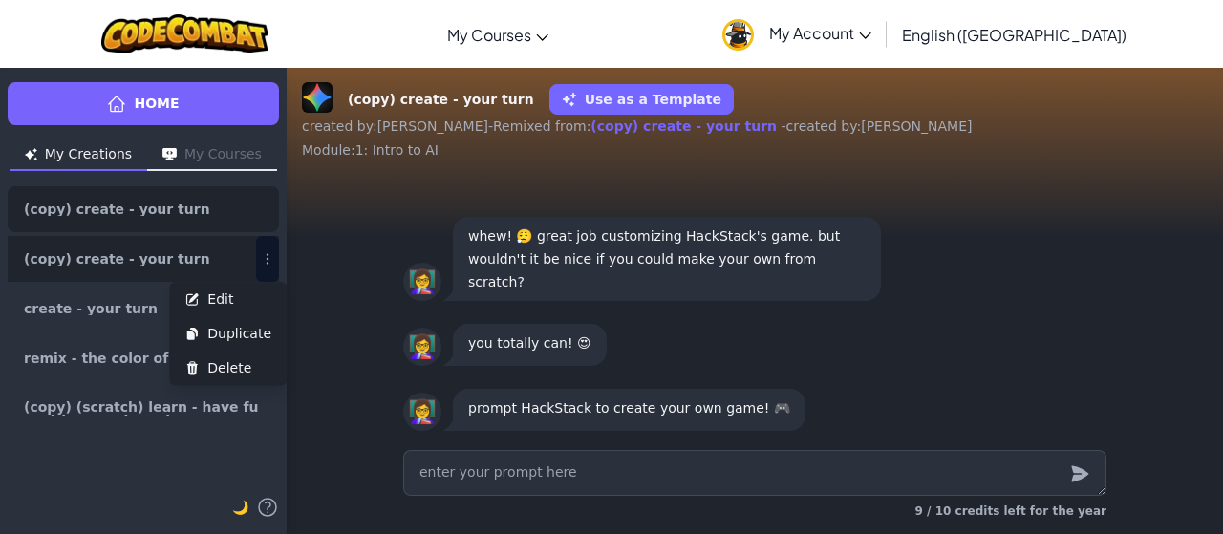
click at [268, 260] on icon at bounding box center [267, 258] width 15 height 15
click at [251, 365] on button "Delete" at bounding box center [227, 368] width 117 height 34
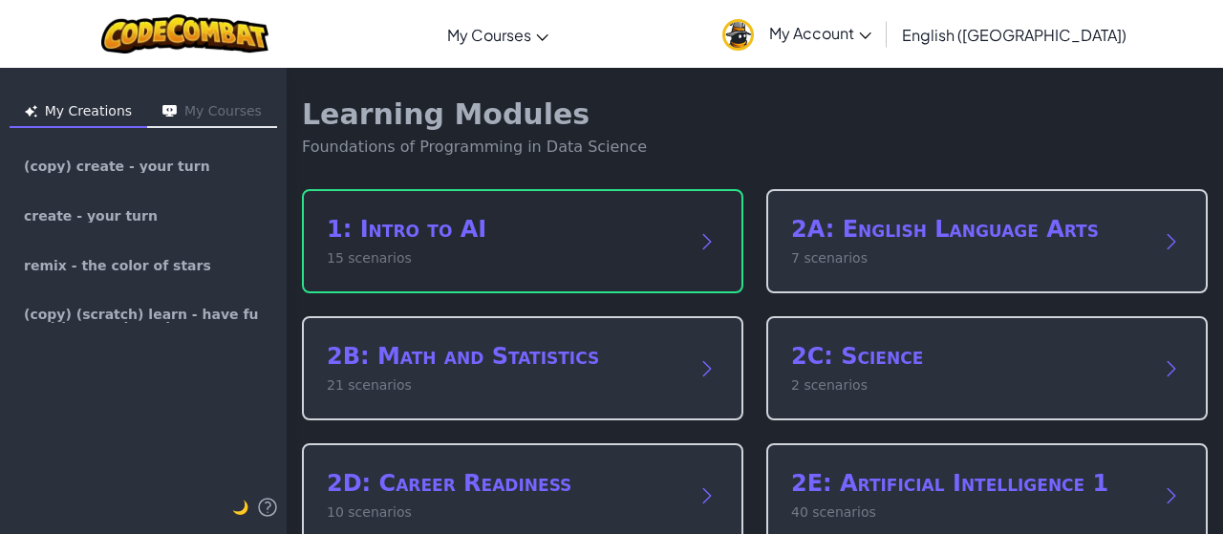
click at [434, 245] on div "1: Intro to AI 15 scenarios" at bounding box center [503, 241] width 353 height 54
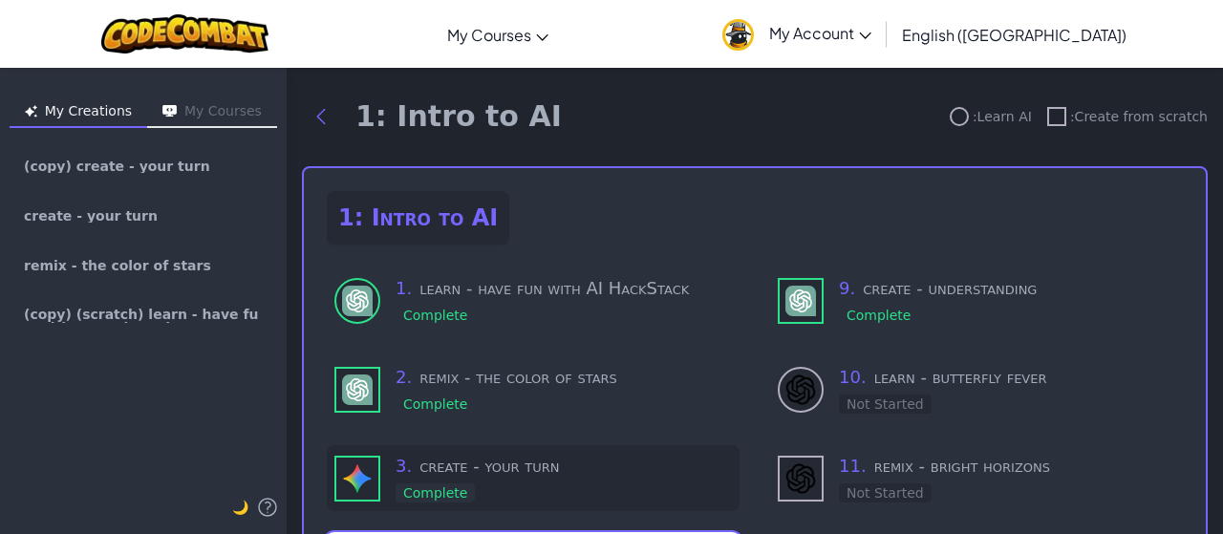
click at [497, 482] on div "3 . create - your turn Complete" at bounding box center [563, 478] width 336 height 51
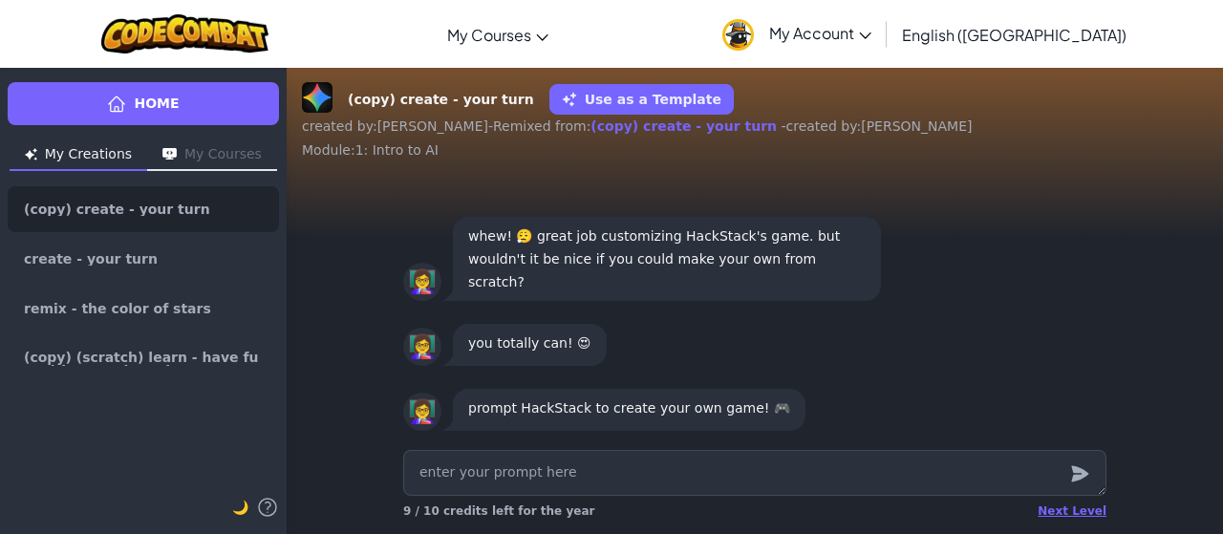
click at [647, 290] on p "whew! 😮‍💨 great job customizing HackStack's game. but wouldn't it be nice if yo…" at bounding box center [666, 258] width 397 height 69
click at [585, 478] on textarea at bounding box center [754, 473] width 703 height 46
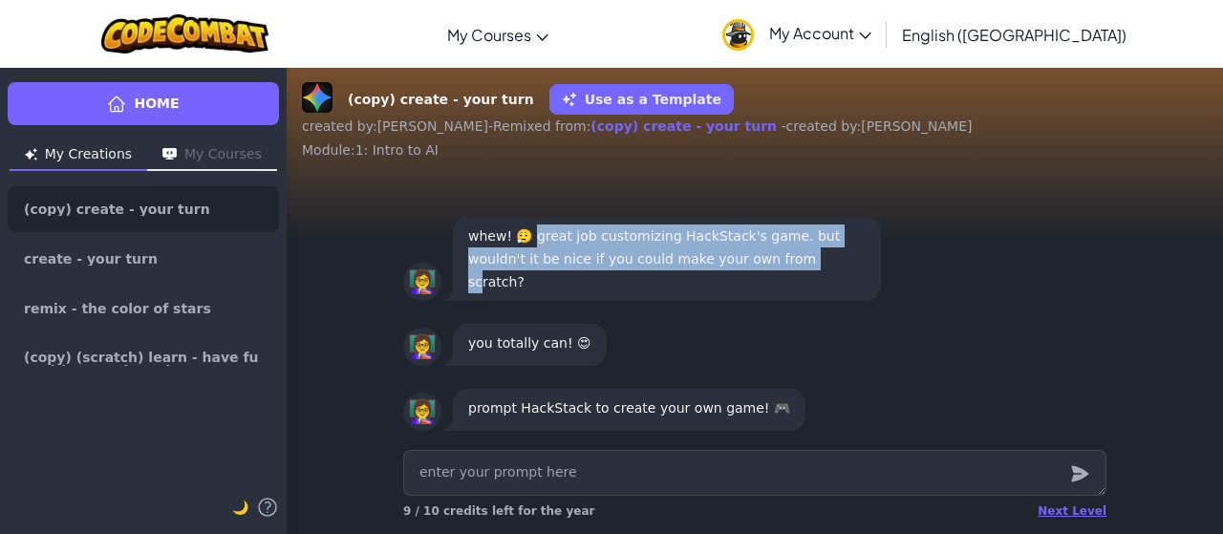
drag, startPoint x: 551, startPoint y: 263, endPoint x: 789, endPoint y: 291, distance: 239.5
click at [789, 291] on p "whew! 😮‍💨 great job customizing HackStack's game. but wouldn't it be nice if yo…" at bounding box center [666, 258] width 397 height 69
click at [783, 295] on div "whew! 😮‍💨 great job customizing HackStack's game. but wouldn't it be nice if yo…" at bounding box center [667, 259] width 428 height 84
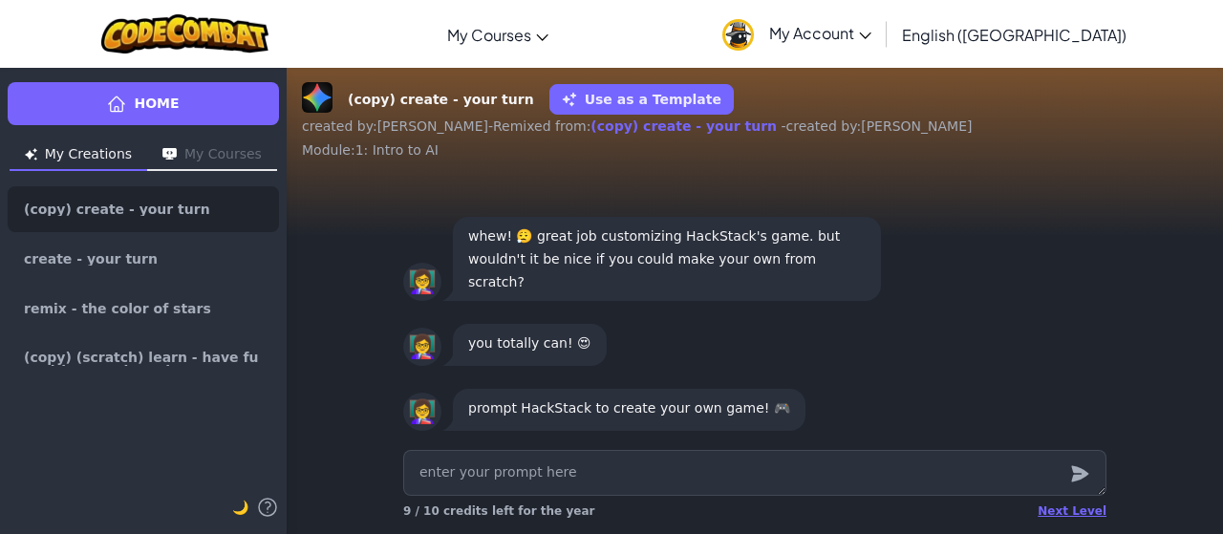
drag, startPoint x: 1120, startPoint y: 403, endPoint x: 794, endPoint y: 355, distance: 330.1
click at [794, 355] on div "👩‍🏫 you totally can! 😍" at bounding box center [754, 345] width 703 height 50
click at [795, 457] on textarea at bounding box center [754, 473] width 703 height 46
click at [790, 444] on div "Next Level 9 / 10 credits left for the year" at bounding box center [755, 488] width 734 height 92
click at [674, 431] on div "prompt HackStack to create your own game! 🎮" at bounding box center [629, 410] width 352 height 42
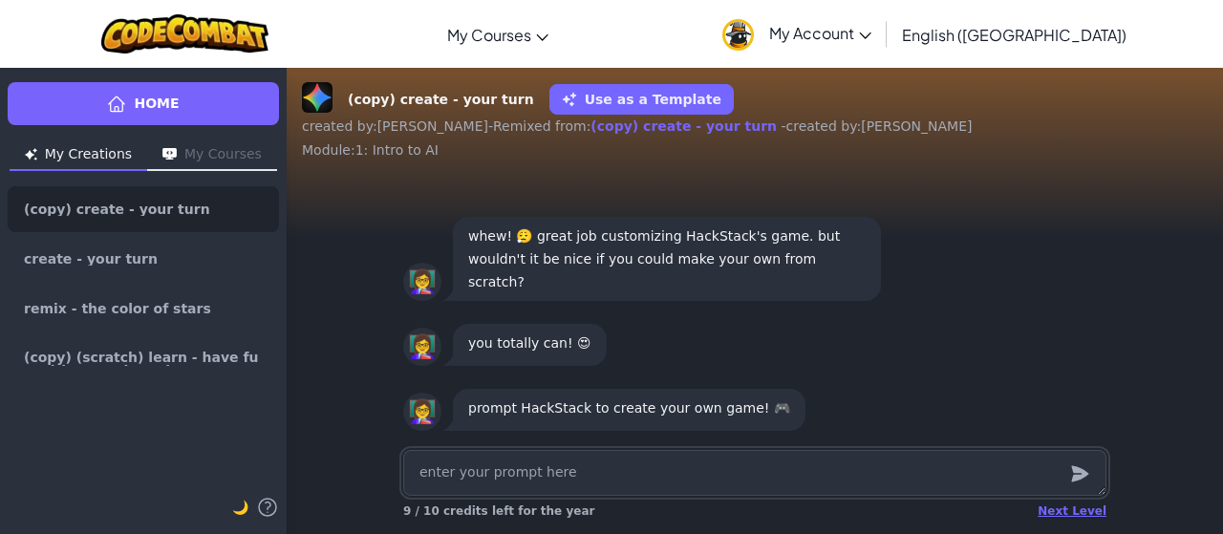
click at [655, 488] on textarea at bounding box center [754, 473] width 703 height 46
type textarea "x"
type textarea "g"
type textarea "x"
type textarea "go"
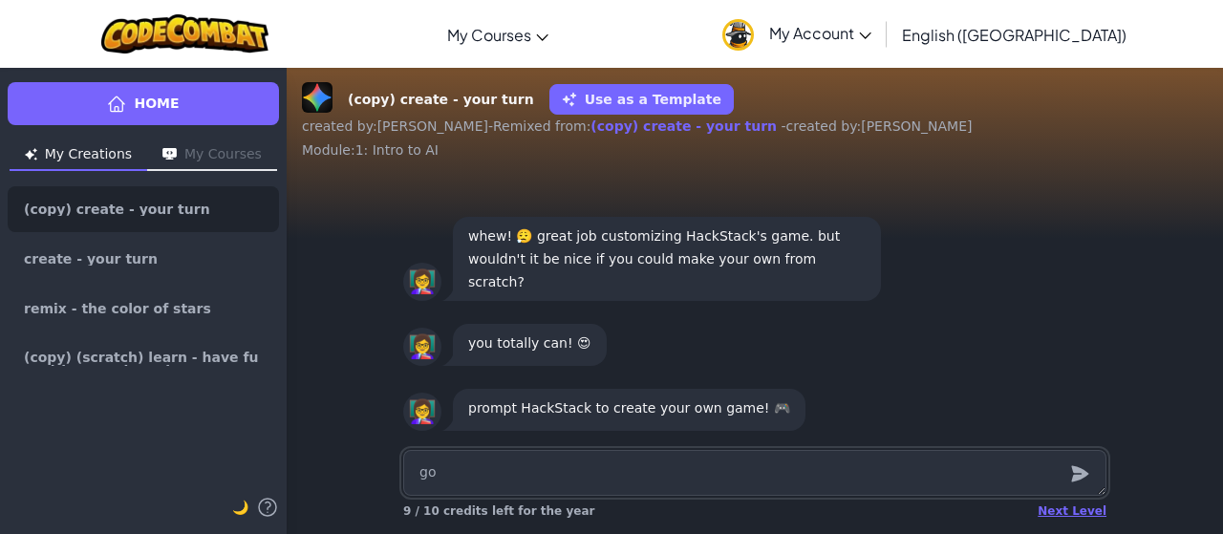
type textarea "x"
type textarea "gon"
type textarea "x"
type textarea "gonn"
type textarea "x"
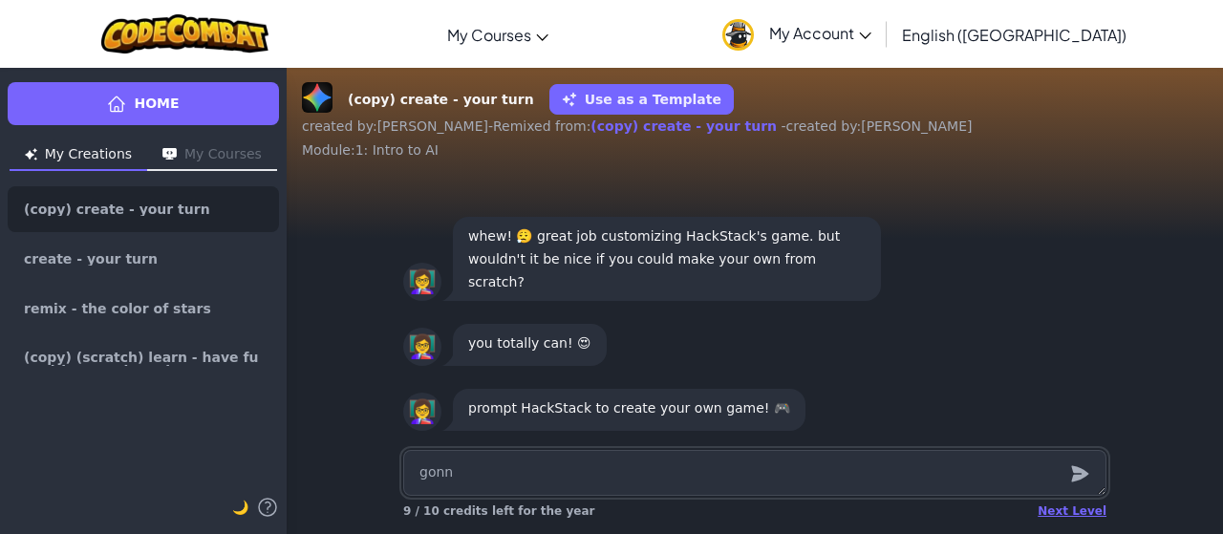
type textarea "gonni"
type textarea "x"
type textarea "gonnin"
type textarea "x"
type textarea "gonning"
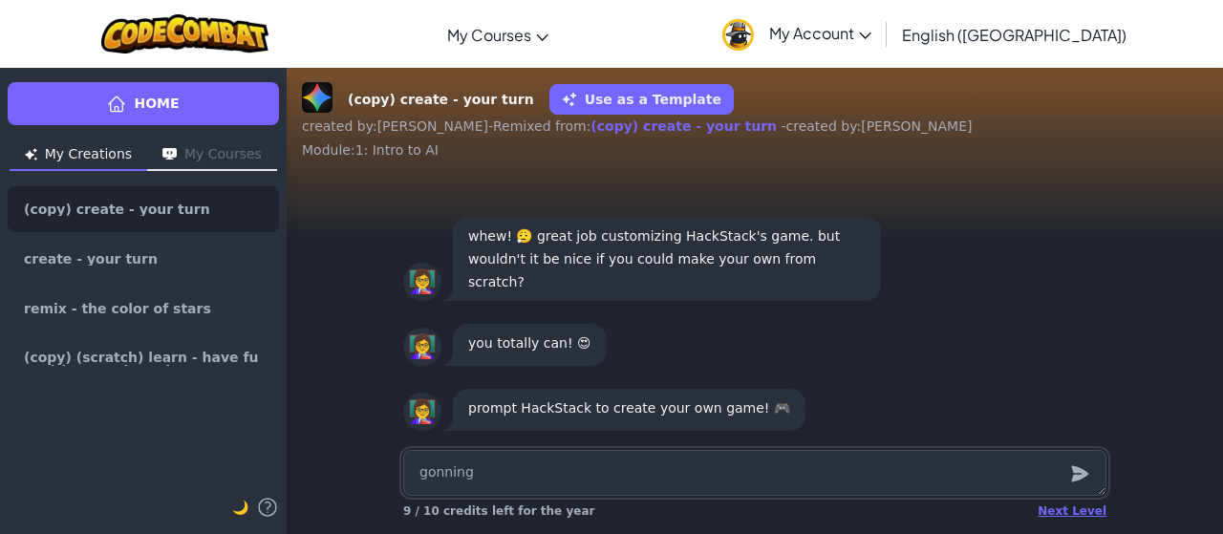
type textarea "x"
type textarea "gonnin"
type textarea "x"
type textarea "gonni"
type textarea "x"
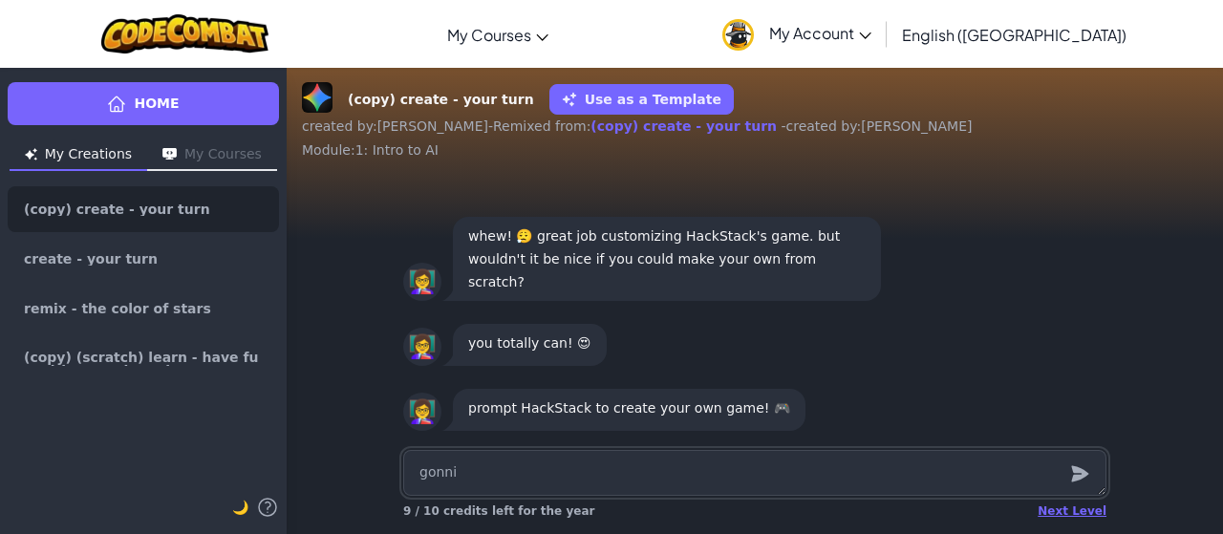
type textarea "gonn"
type textarea "x"
type textarea "gon"
type textarea "x"
type textarea "go"
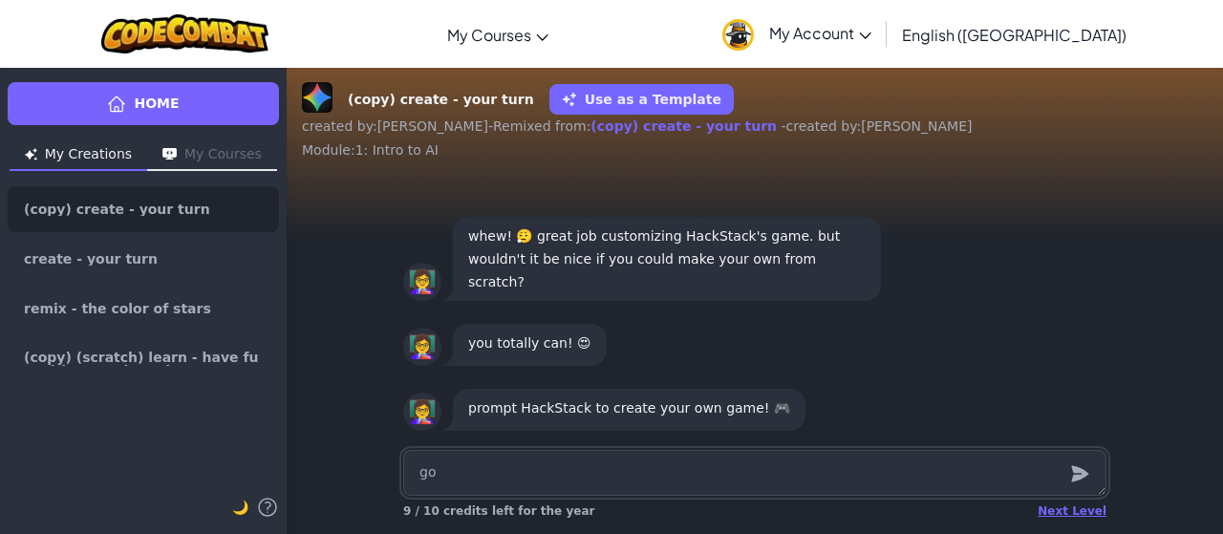
type textarea "x"
type textarea "g"
type textarea "x"
click at [655, 488] on textarea at bounding box center [754, 473] width 703 height 46
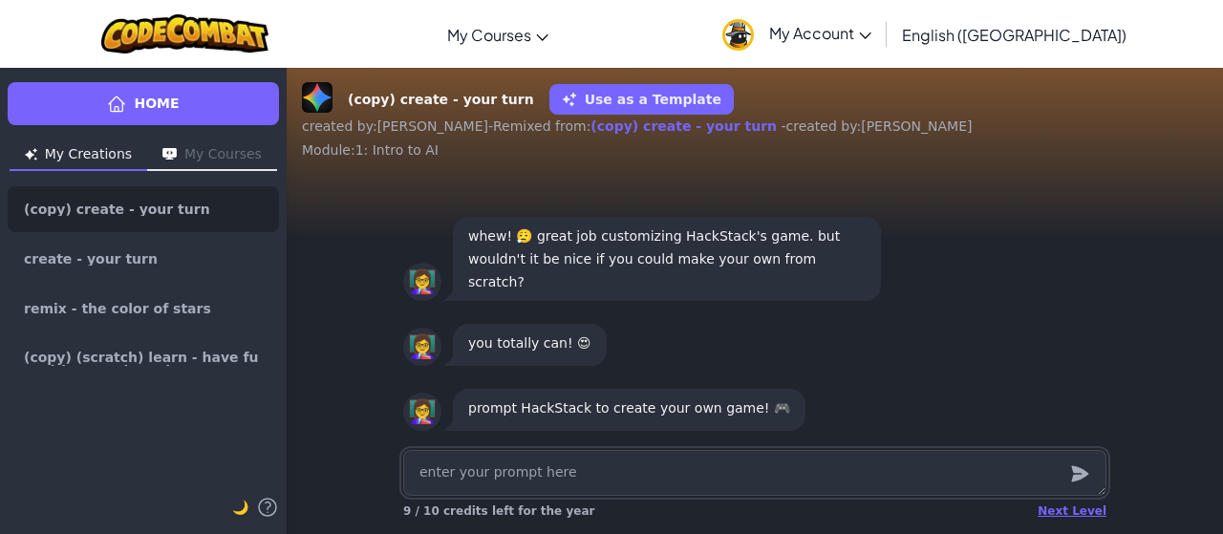
type textarea "x"
type textarea "T"
type textarea "x"
type textarea "6"
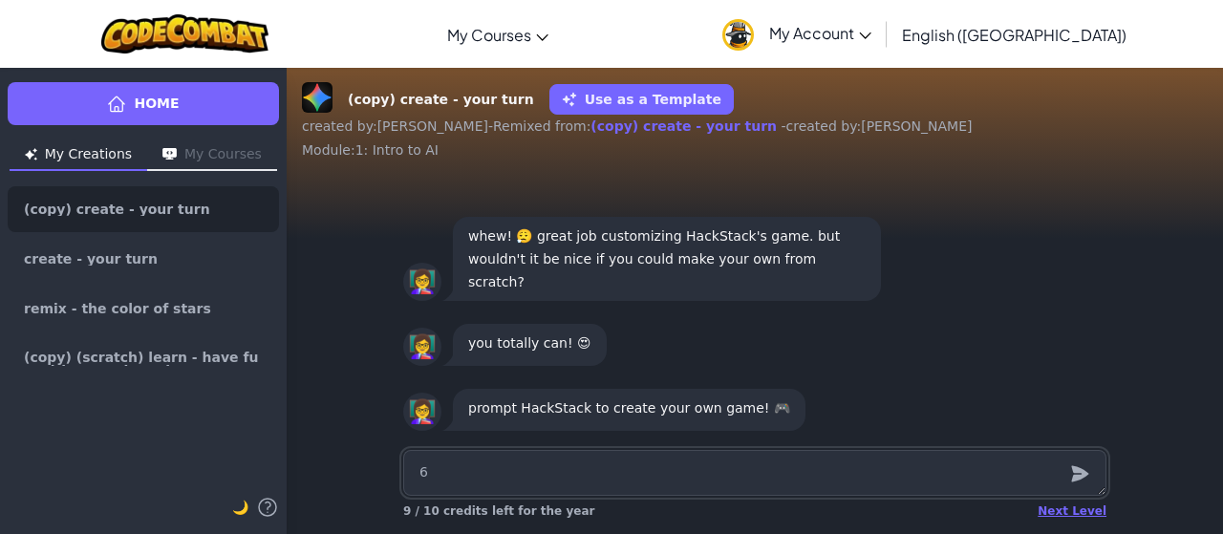
type textarea "x"
type textarea "67"
type textarea "x"
type textarea "676"
type textarea "x"
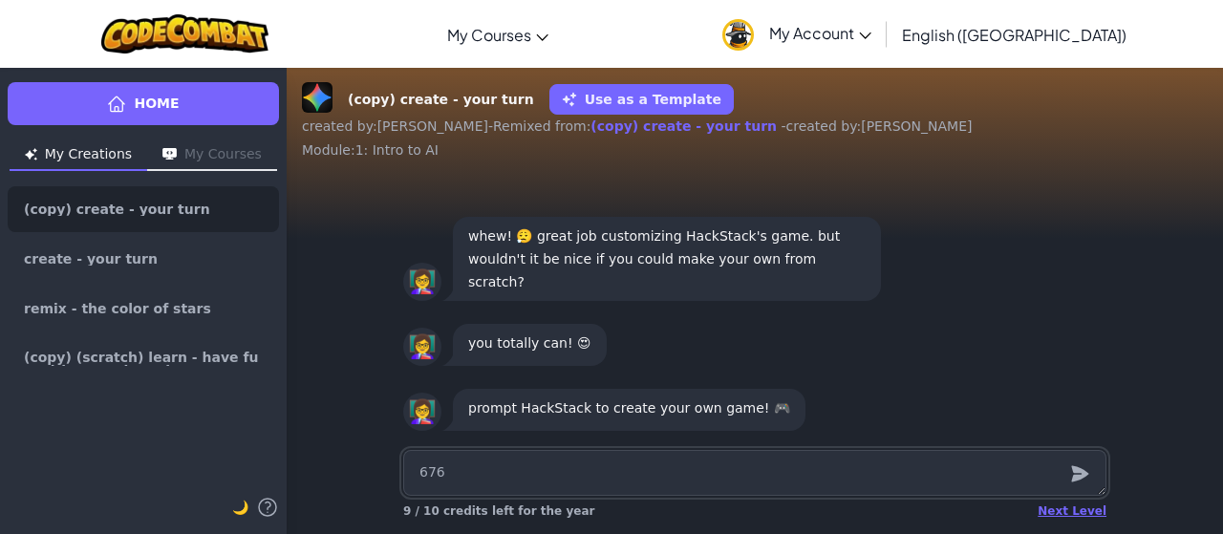
type textarea "6767"
type textarea "x"
type textarea "67676"
type textarea "x"
type textarea "676767"
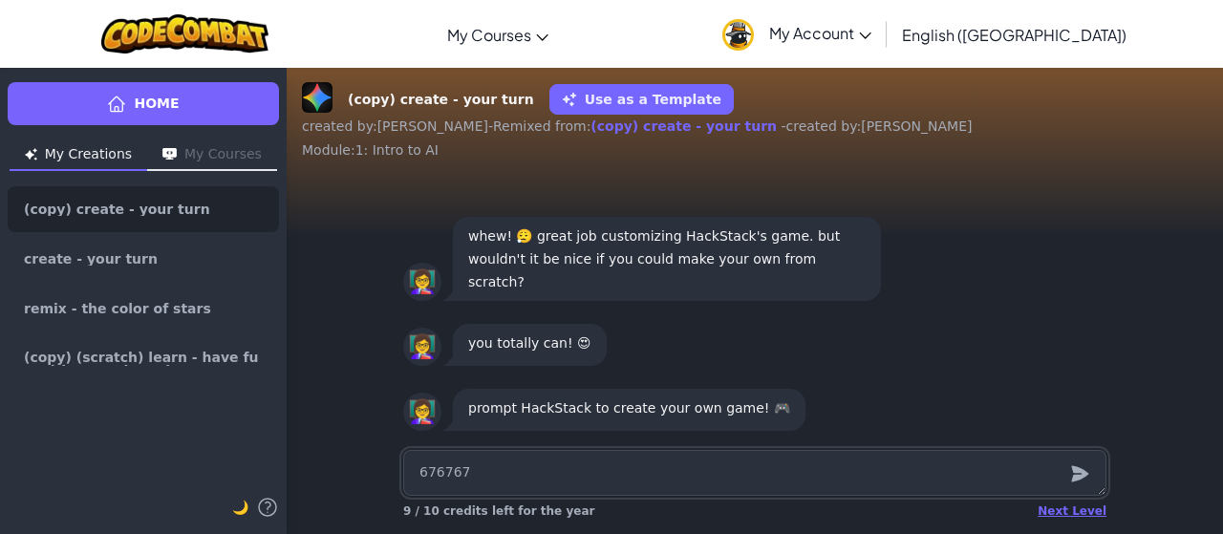
type textarea "x"
type textarea "6767676"
type textarea "x"
type textarea "67676767"
type textarea "x"
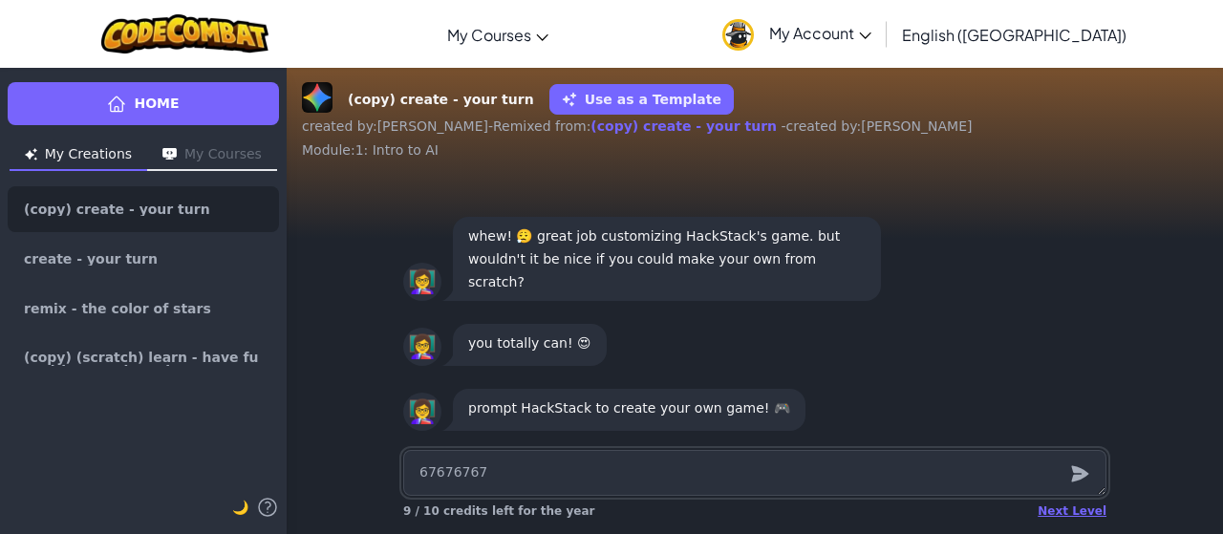
type textarea "676767676"
type textarea "x"
type textarea "6767676767"
type textarea "x"
type textarea "67676767677"
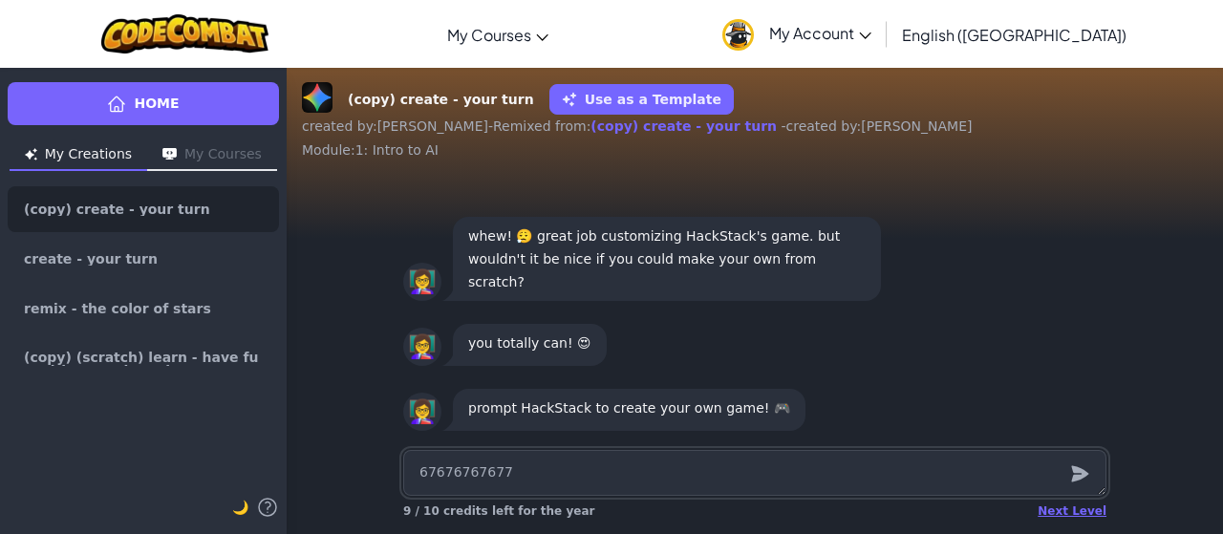
type textarea "x"
type textarea "676767676776"
type textarea "x"
type textarea "6767676767767"
type textarea "x"
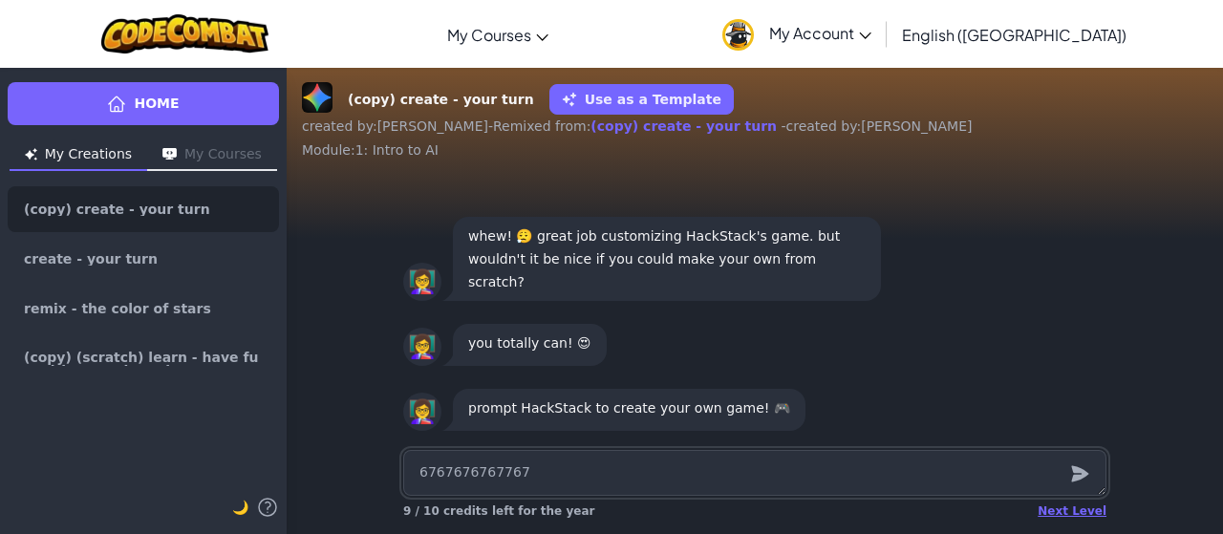
type textarea "67676767677676"
type textarea "x"
type textarea "676767676776767"
type textarea "x"
type textarea "6767676767767676"
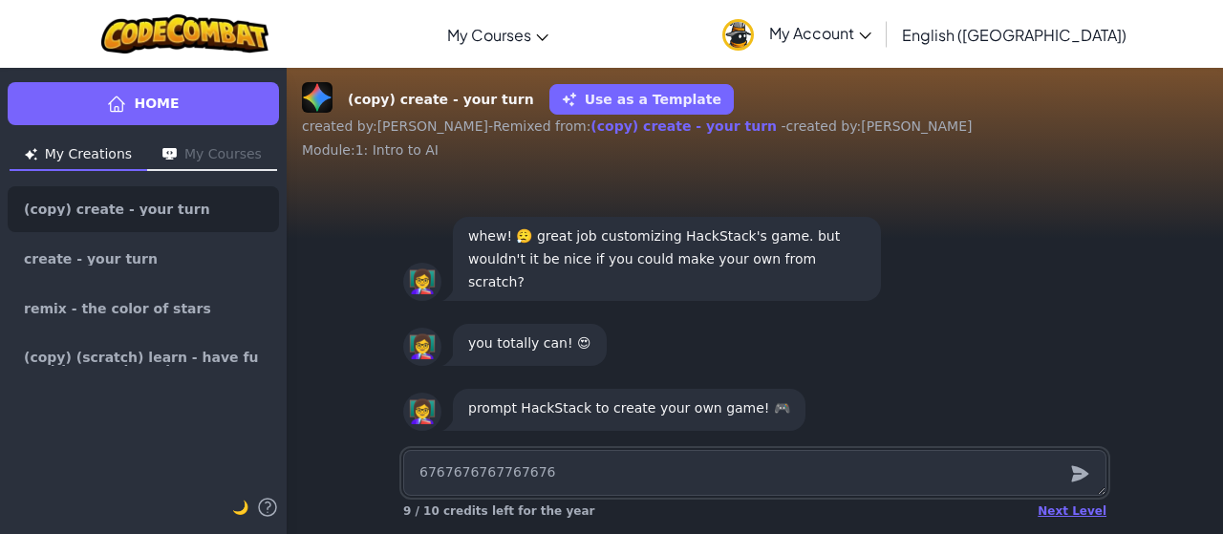
type textarea "x"
type textarea "67676767677676767"
type textarea "x"
type textarea "676767676776767676"
type textarea "x"
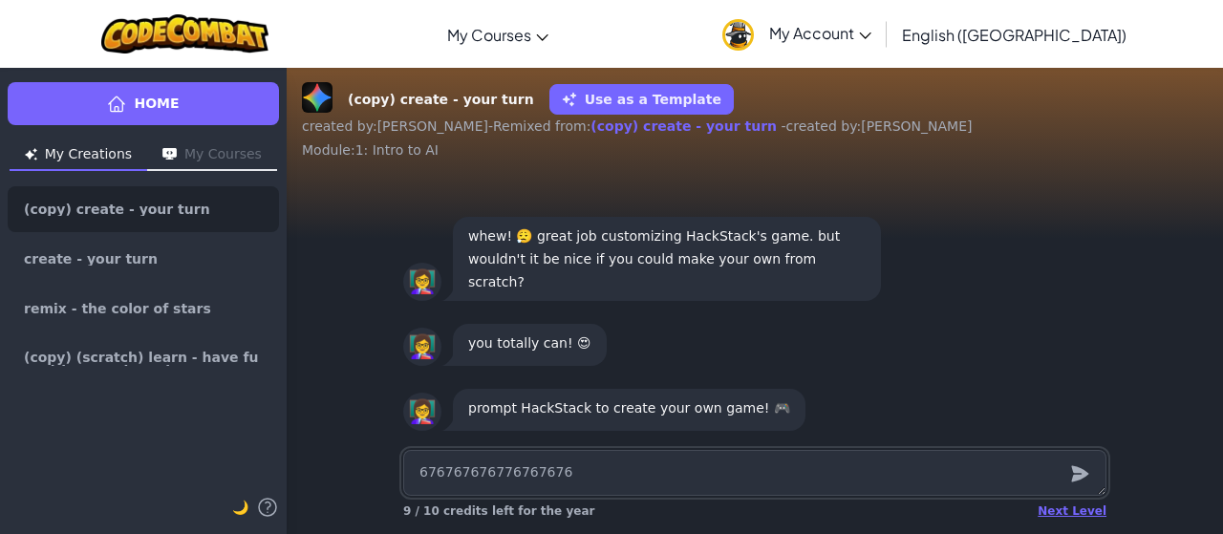
type textarea "6767676767767676767"
type textarea "x"
type textarea "67676767677676767676"
type textarea "x"
type textarea "676767676776767676767"
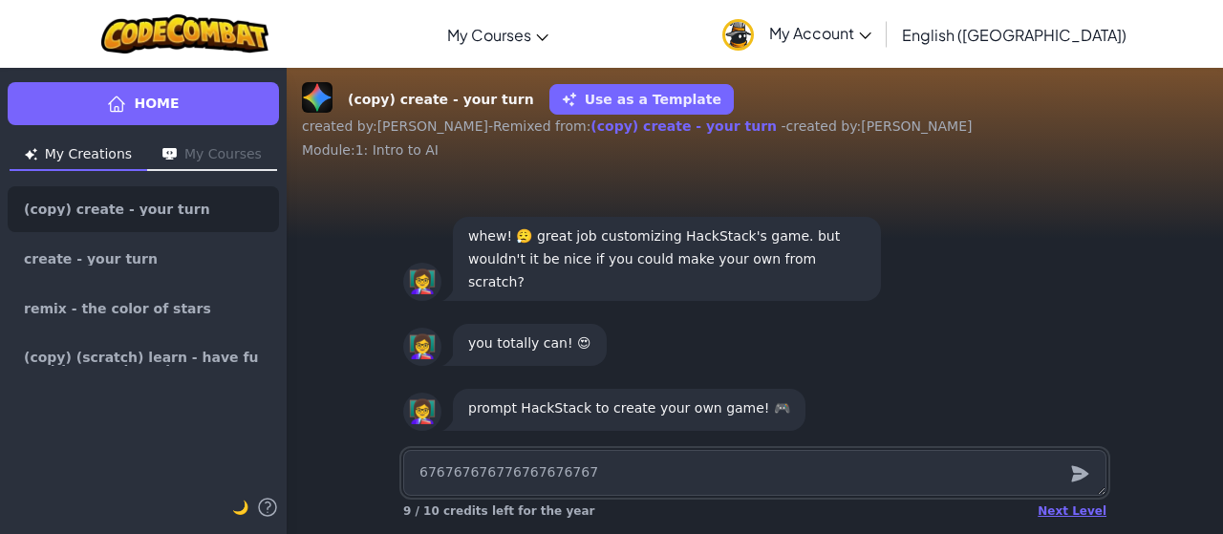
type textarea "x"
type textarea "6767676767767676767676"
type textarea "x"
type textarea "67676767677676767676767"
type textarea "x"
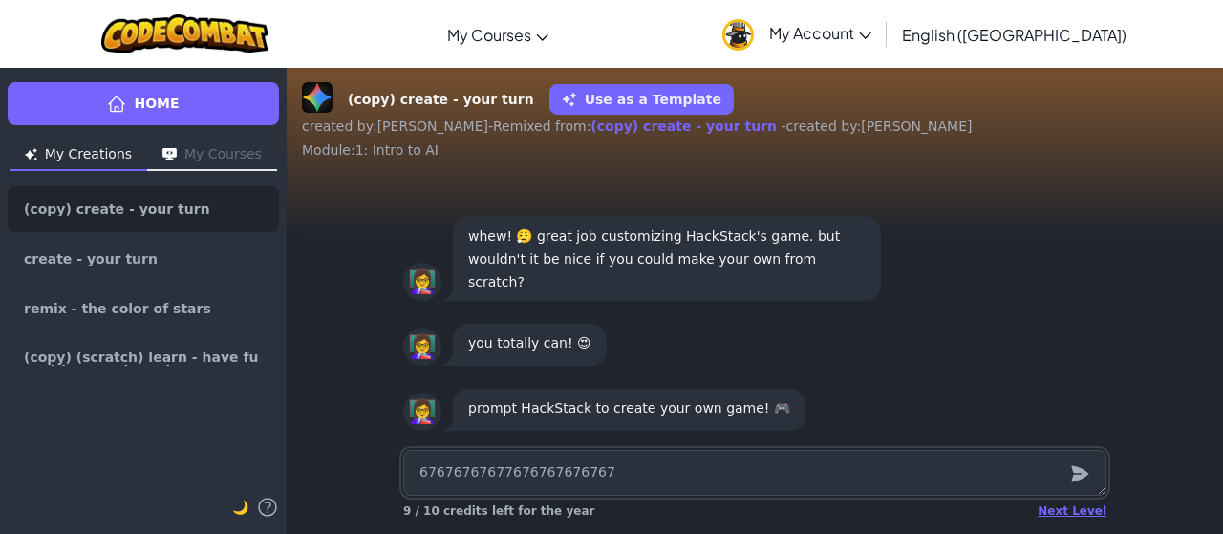
type textarea "676767676776767676767676"
type textarea "x"
type textarea "67676767677676767676767676"
type textarea "x"
type textarea "676767676776767676767676767"
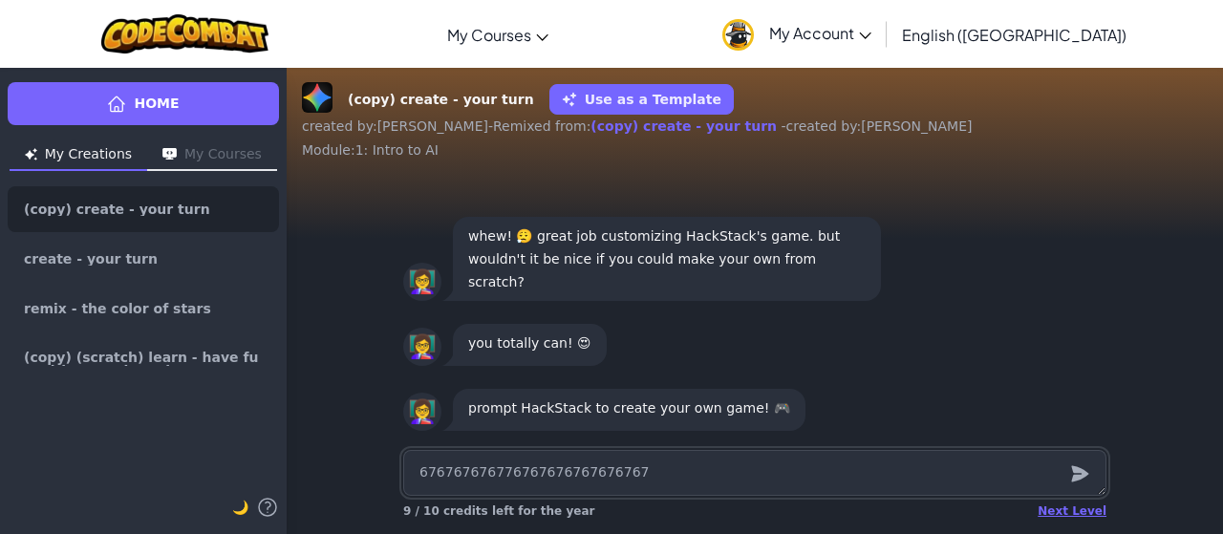
type textarea "x"
type textarea "6767676767767676767676767676"
type textarea "x"
type textarea "676767676776767676767676767676"
type textarea "x"
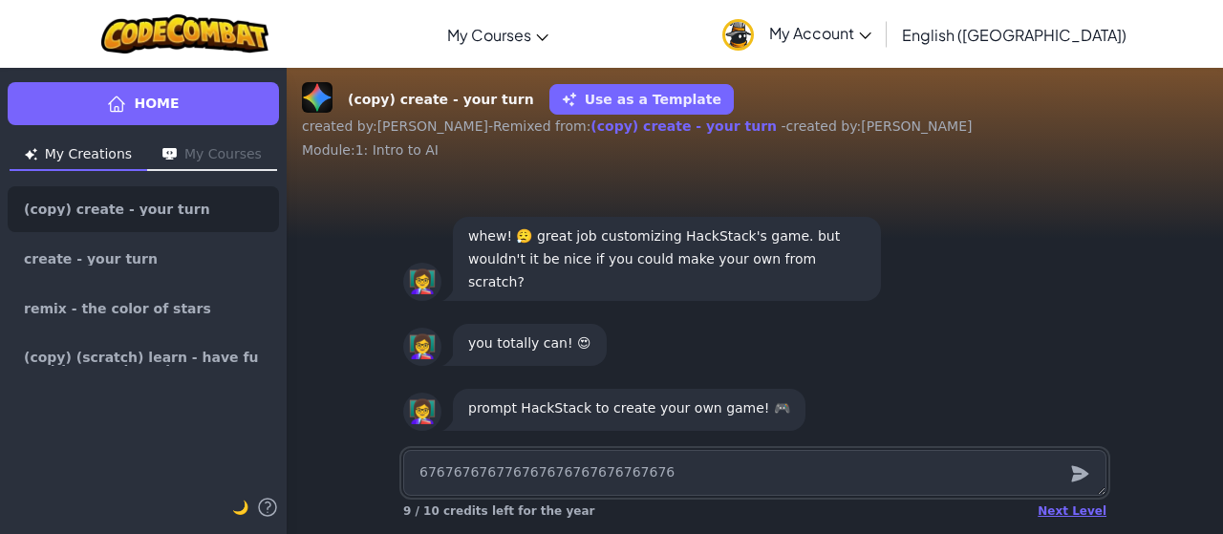
type textarea "6767676767767676767676767676767"
type textarea "x"
type textarea "67676767677676767676767676767677"
type textarea "x"
type textarea "676767676776767676767676767676776"
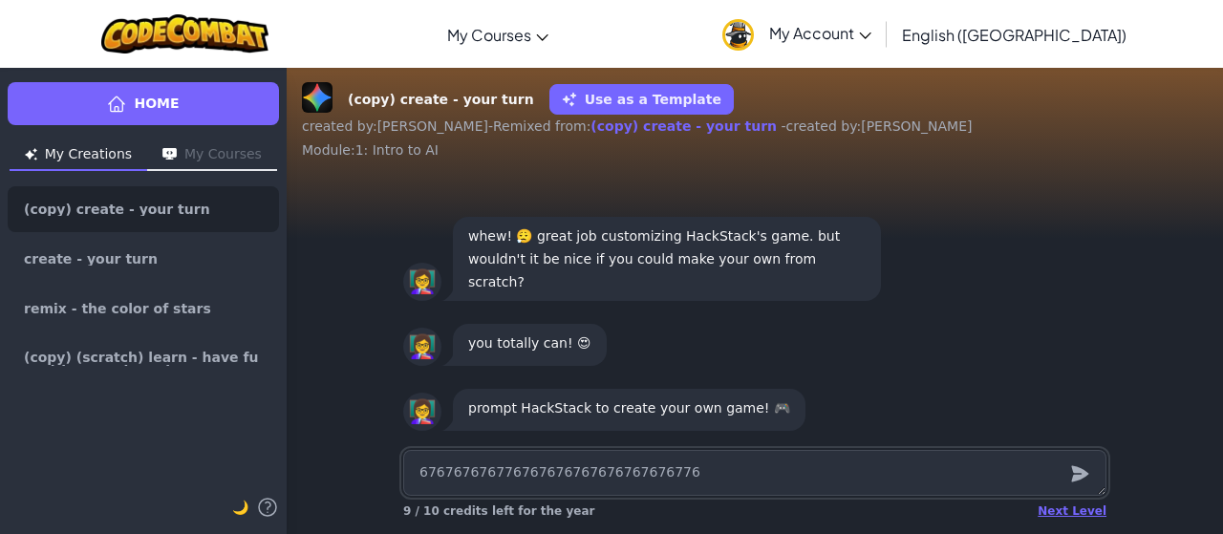
type textarea "x"
type textarea "6767676767767676767676767676767767"
type textarea "x"
type textarea "67676767677676767676767676767677676"
type textarea "x"
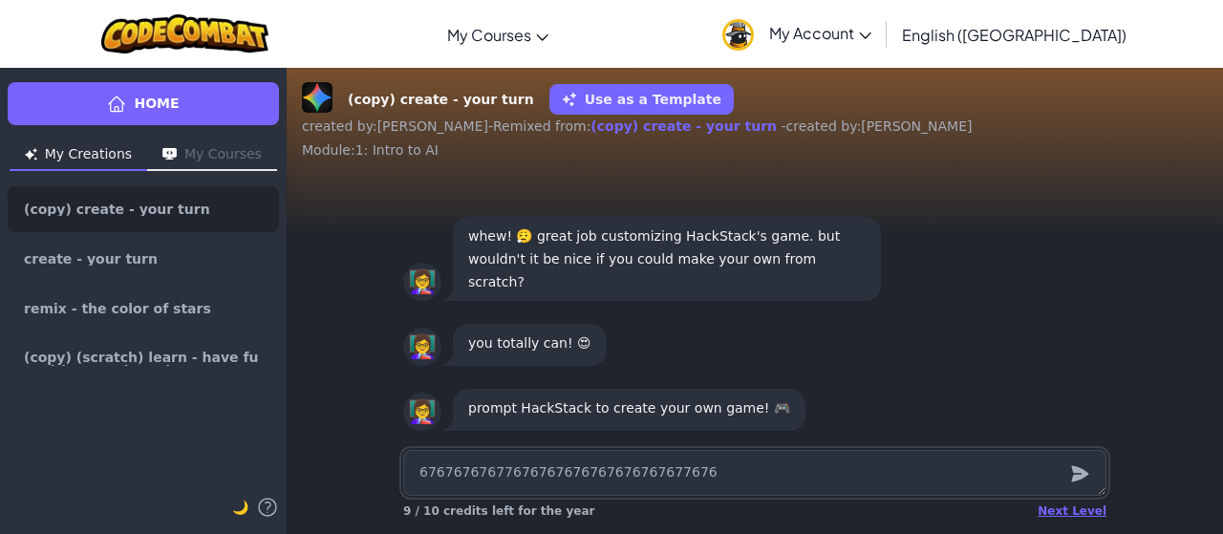
type textarea "6767676767767676767676767676767767"
type textarea "x"
type textarea "676767676776767676767676767676776"
type textarea "x"
type textarea "67676767677676767676767676767677"
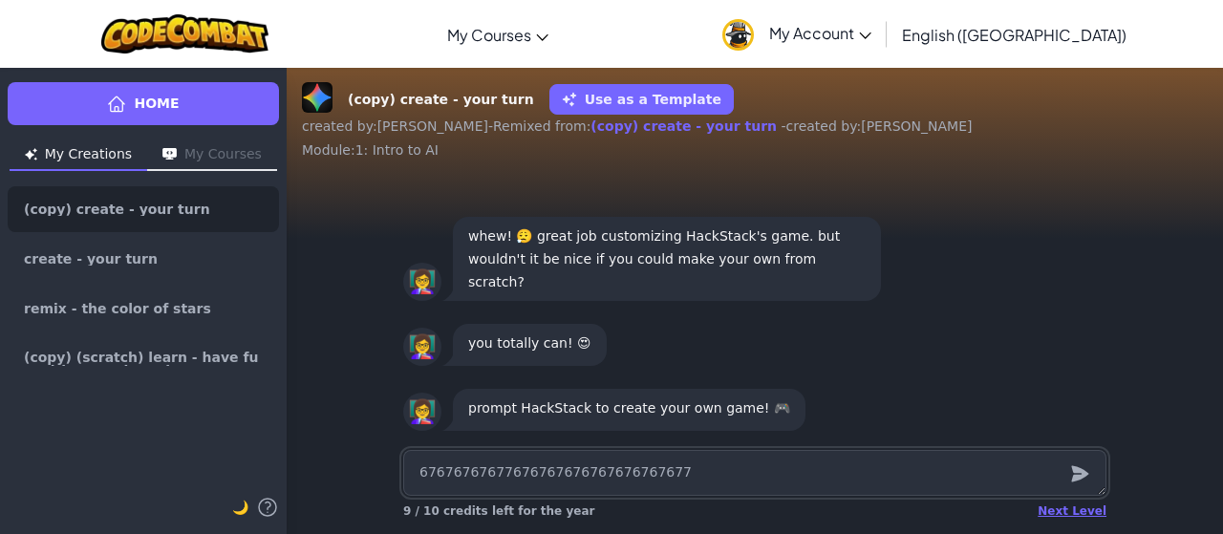
type textarea "x"
type textarea "6767676767767676767676767676767"
type textarea "x"
type textarea "676767676776767676767676767676"
type textarea "x"
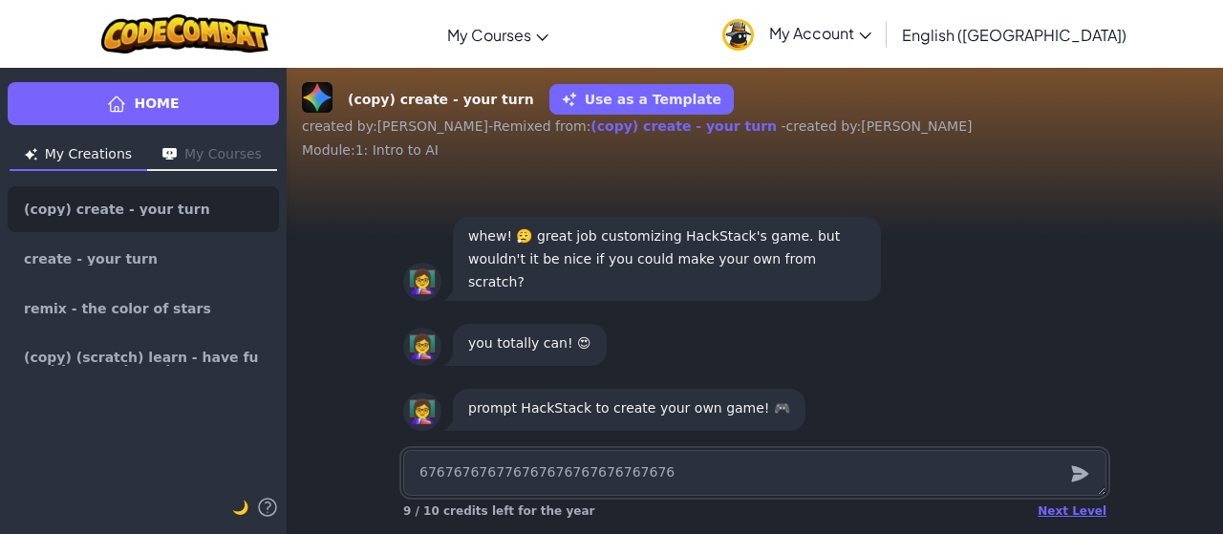
type textarea "67676767677676767676767676767"
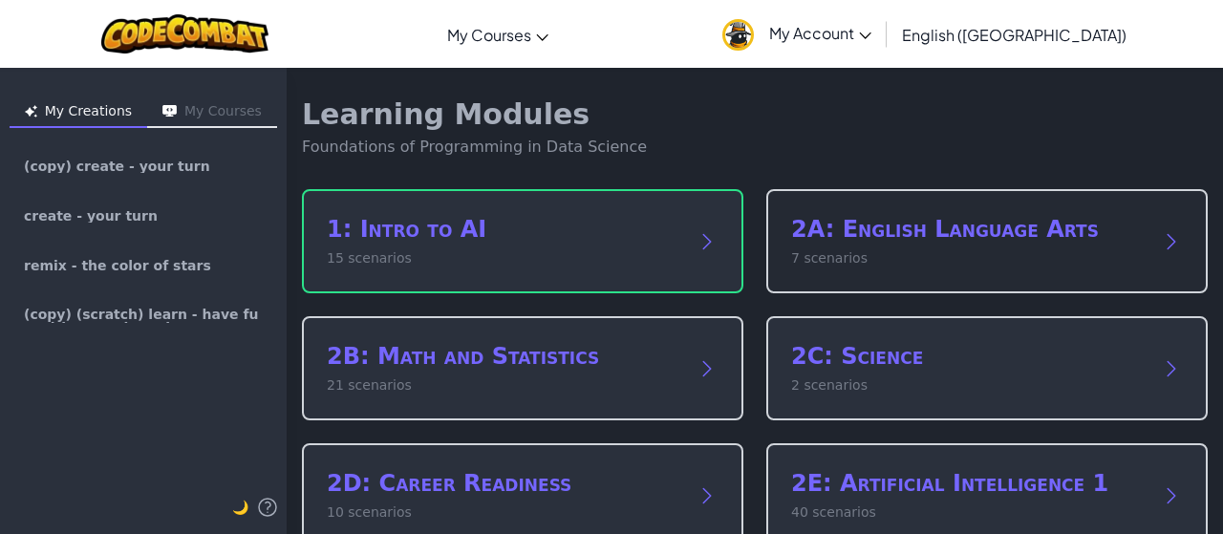
click at [768, 226] on div "2A: English Language Arts 7 scenarios" at bounding box center [986, 241] width 441 height 104
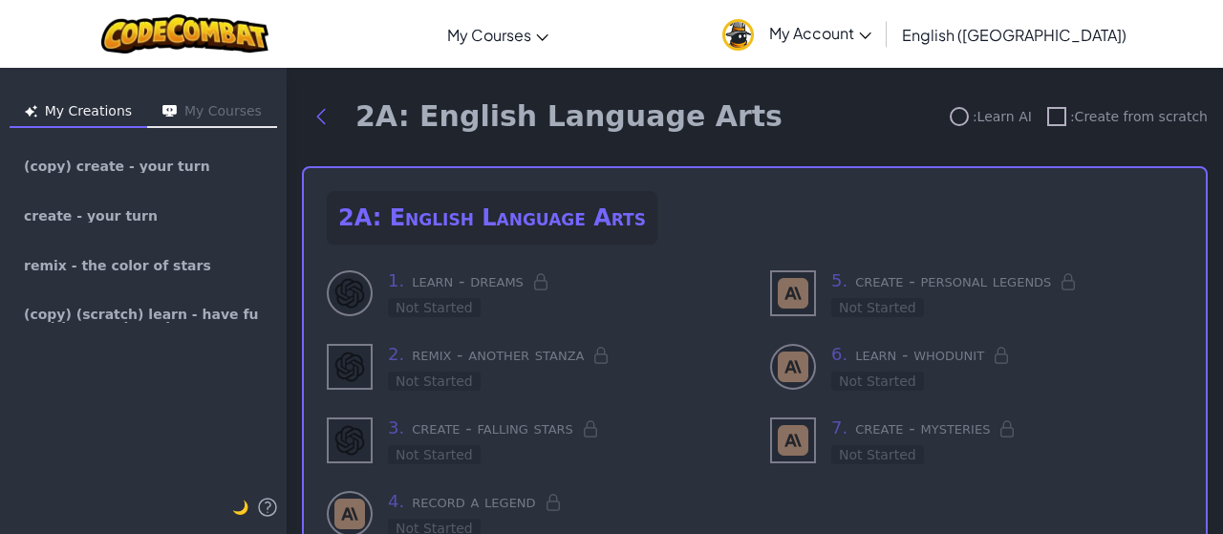
click at [436, 301] on div "Not Started" at bounding box center [434, 307] width 93 height 19
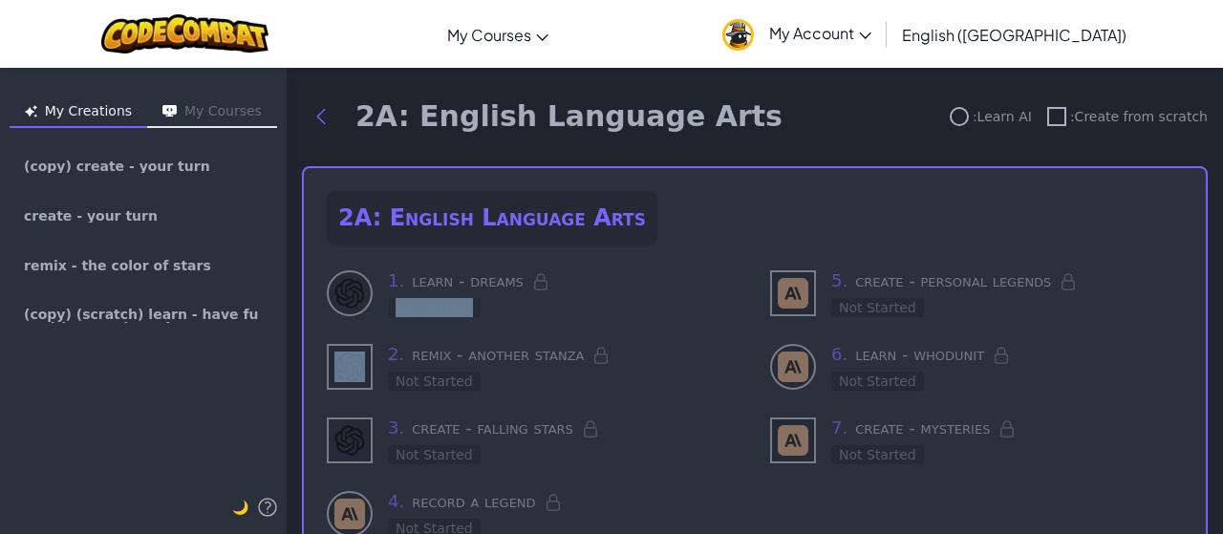
click at [436, 301] on div "Not Started" at bounding box center [434, 307] width 93 height 19
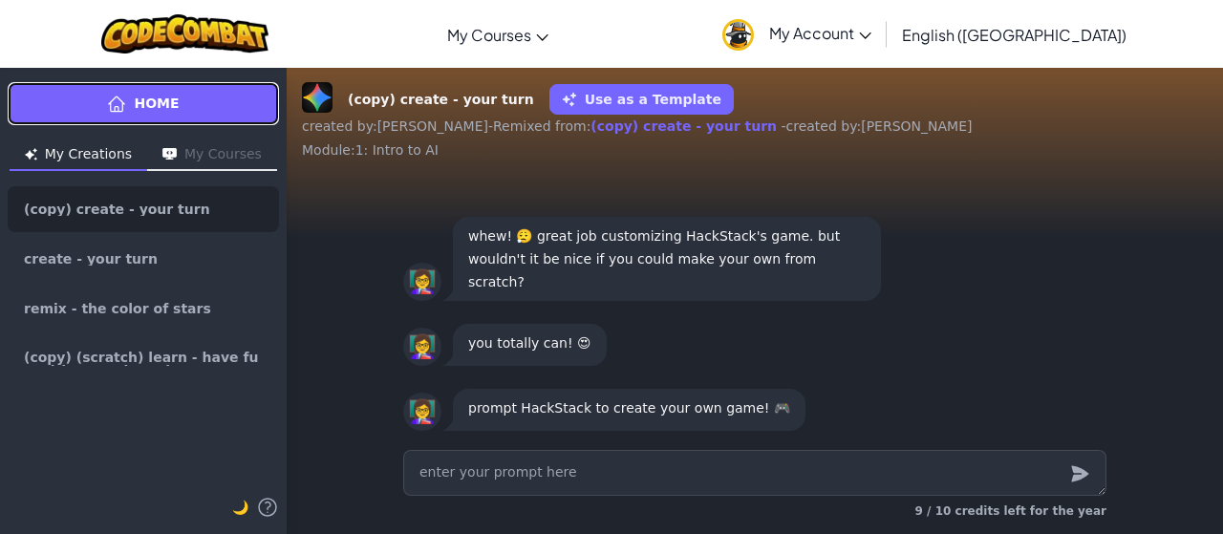
click at [98, 89] on link "Home" at bounding box center [143, 103] width 271 height 43
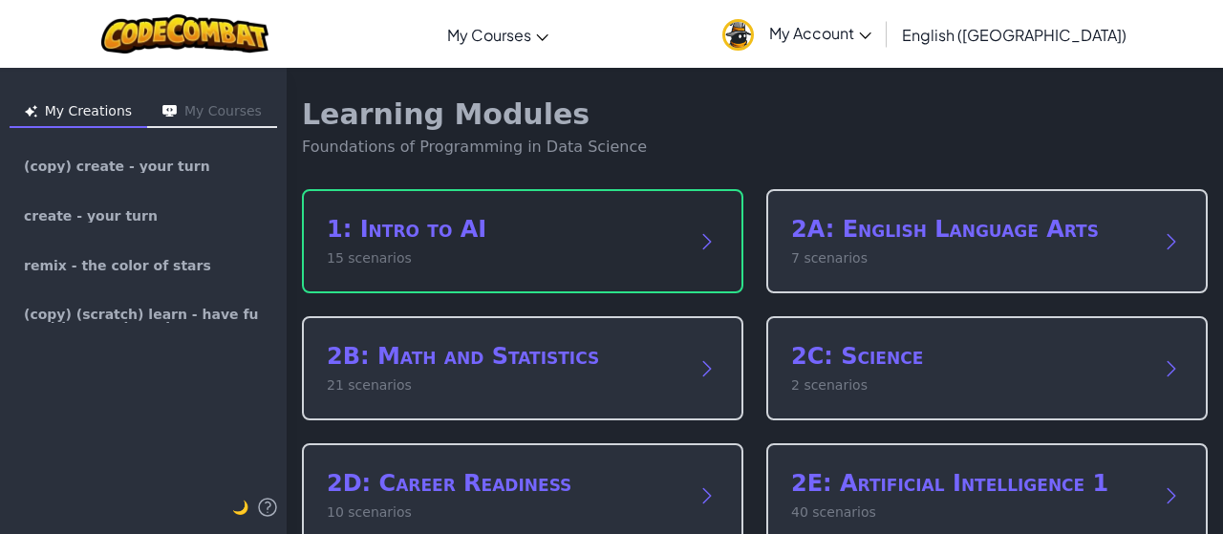
click at [535, 244] on h2 "1: Intro to AI" at bounding box center [503, 229] width 353 height 31
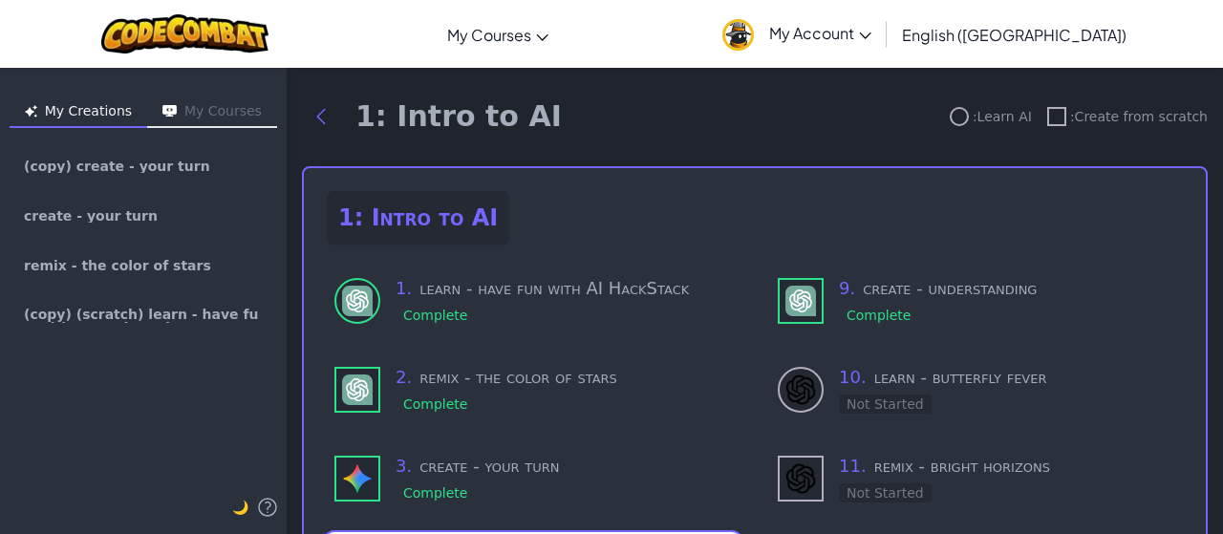
click at [627, 223] on div "1: Intro to AI" at bounding box center [755, 217] width 856 height 53
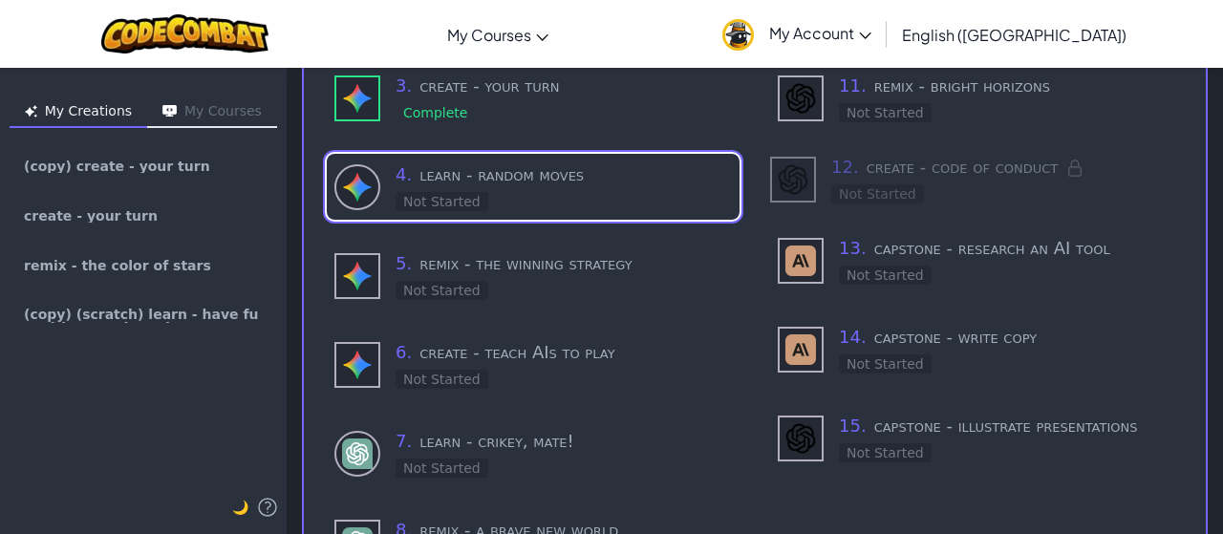
scroll to position [382, 0]
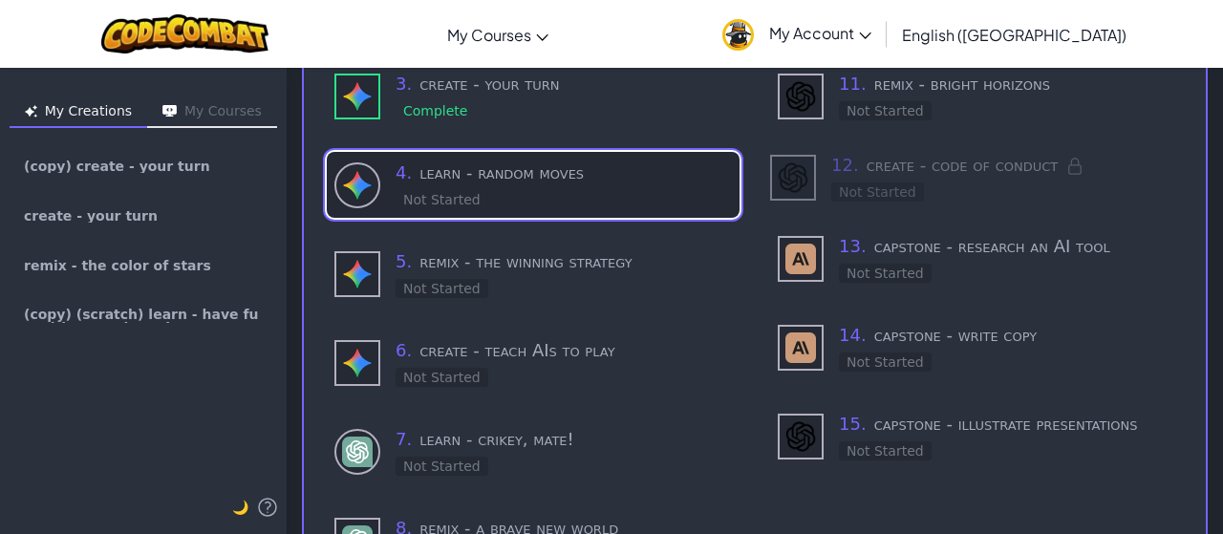
click at [607, 194] on div "4 . learn - random moves Not Started" at bounding box center [563, 184] width 336 height 51
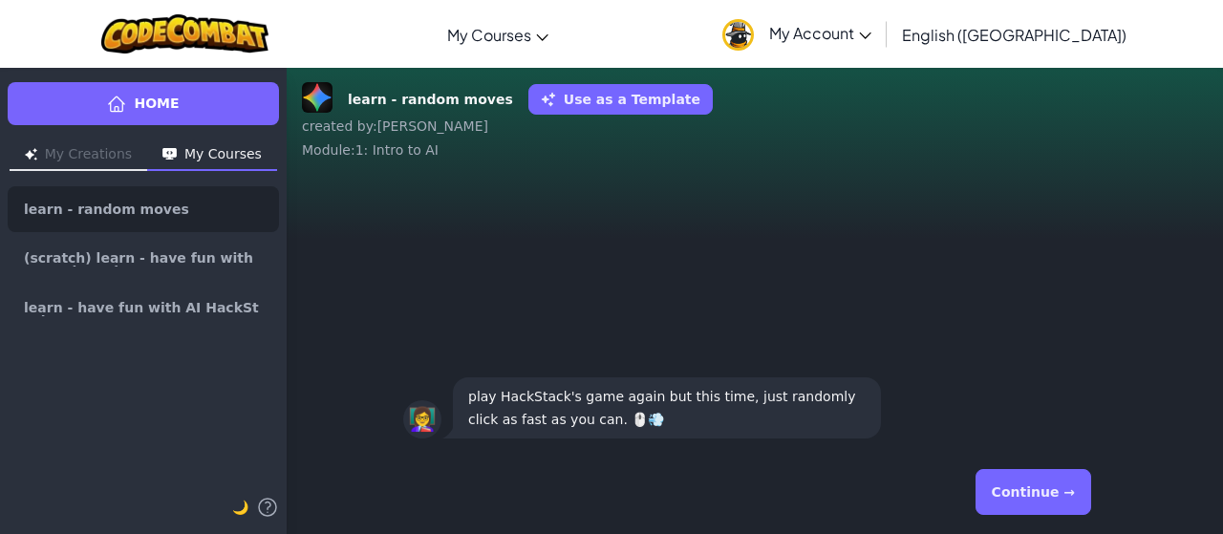
click at [1004, 482] on button "Continue →" at bounding box center [1033, 492] width 116 height 46
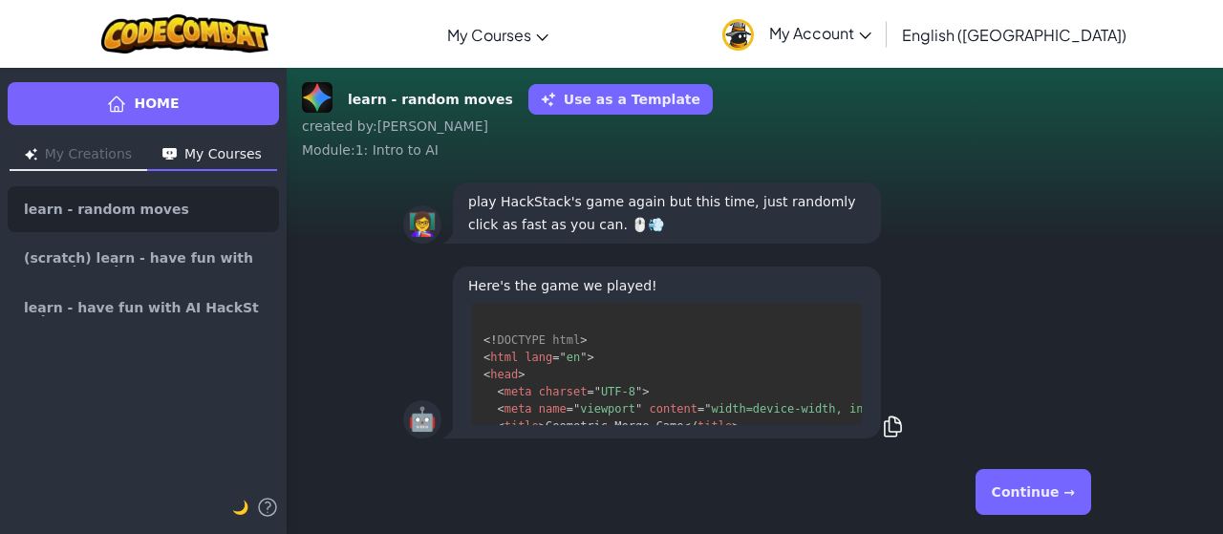
scroll to position [87, 0]
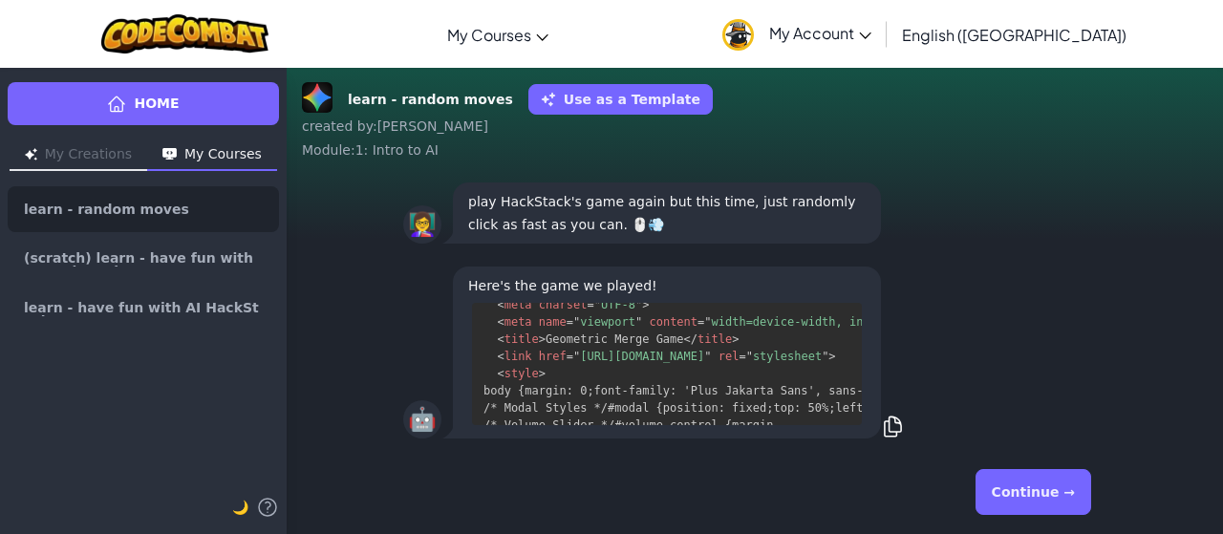
click at [691, 358] on span "[URL][DOMAIN_NAME]" at bounding box center [642, 356] width 124 height 13
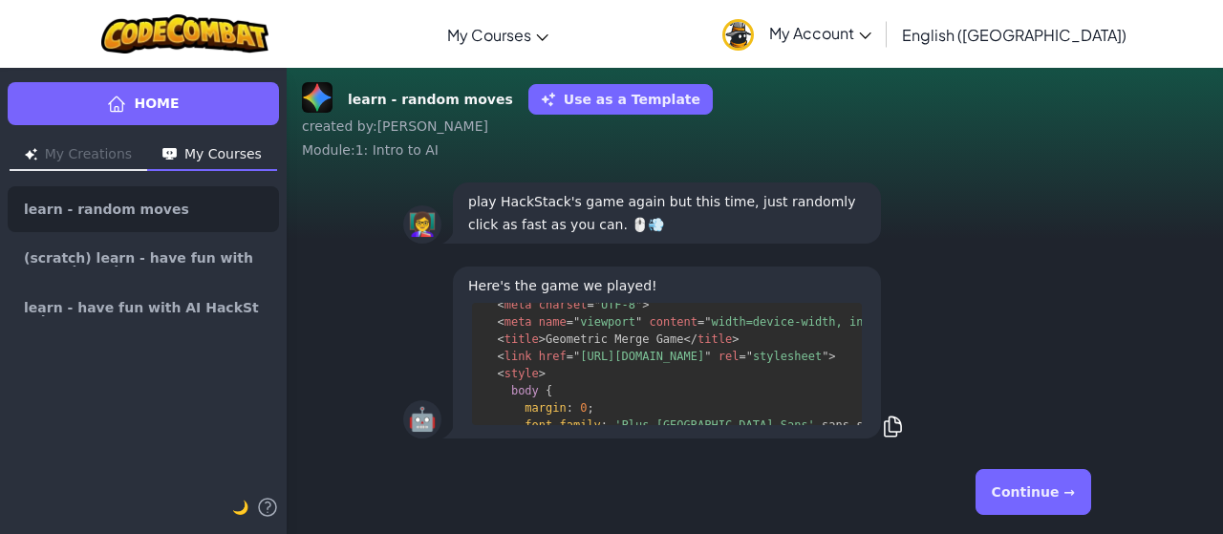
click at [1001, 493] on button "Continue →" at bounding box center [1033, 492] width 116 height 46
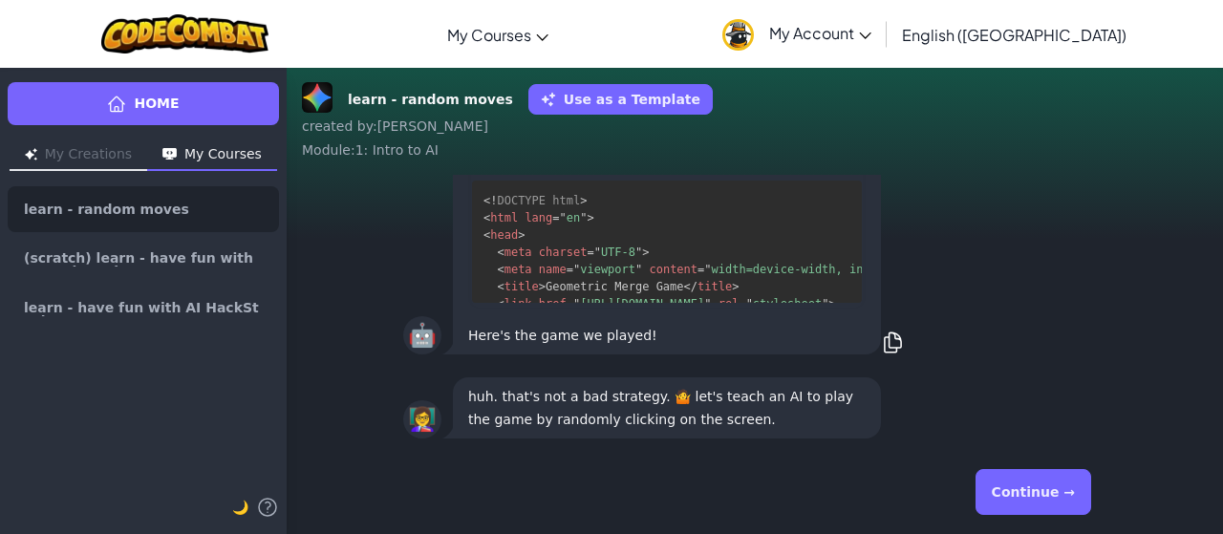
click at [1031, 351] on div "🤖 Here's the game we played! index.html Edit Code Output <! DOCTYPE html > < ht…" at bounding box center [754, 222] width 703 height 271
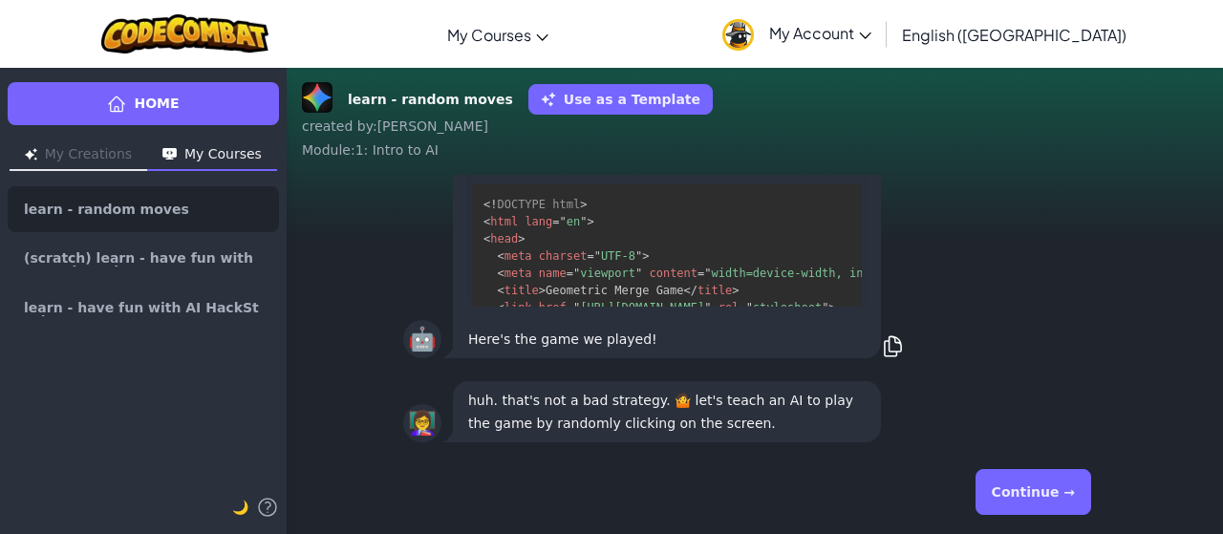
scroll to position [0, 0]
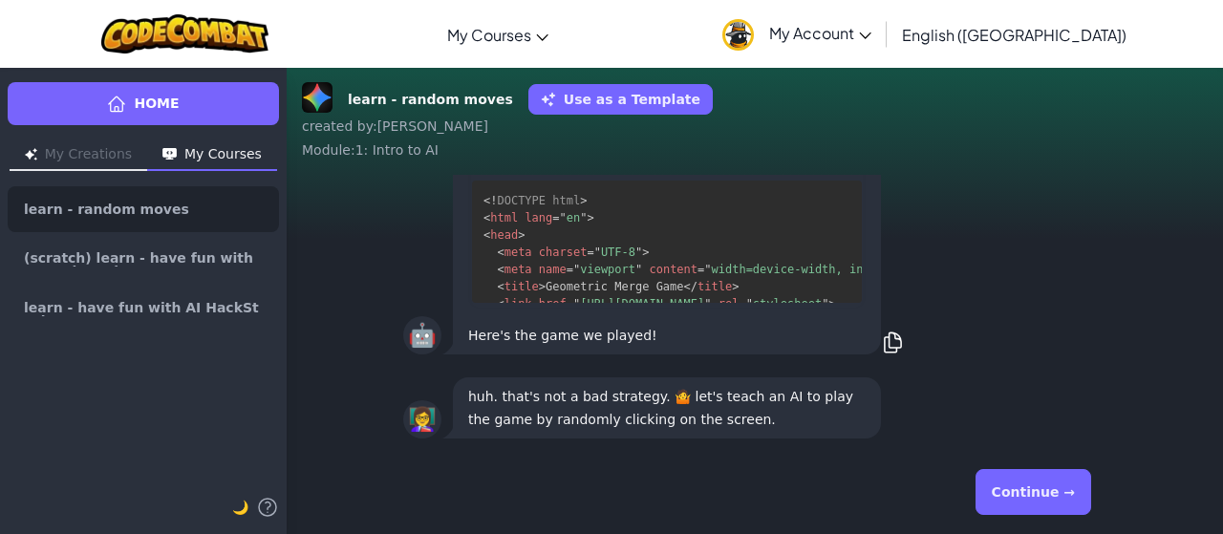
click at [1057, 498] on button "Continue →" at bounding box center [1033, 492] width 116 height 46
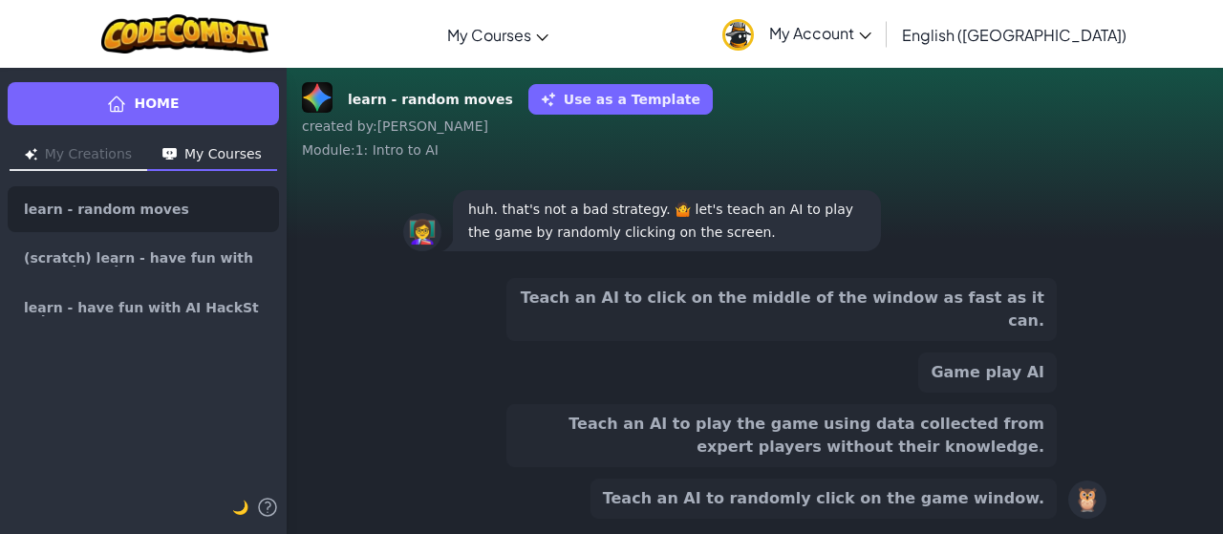
click at [904, 507] on button "Teach an AI to randomly click on the game window." at bounding box center [823, 498] width 466 height 40
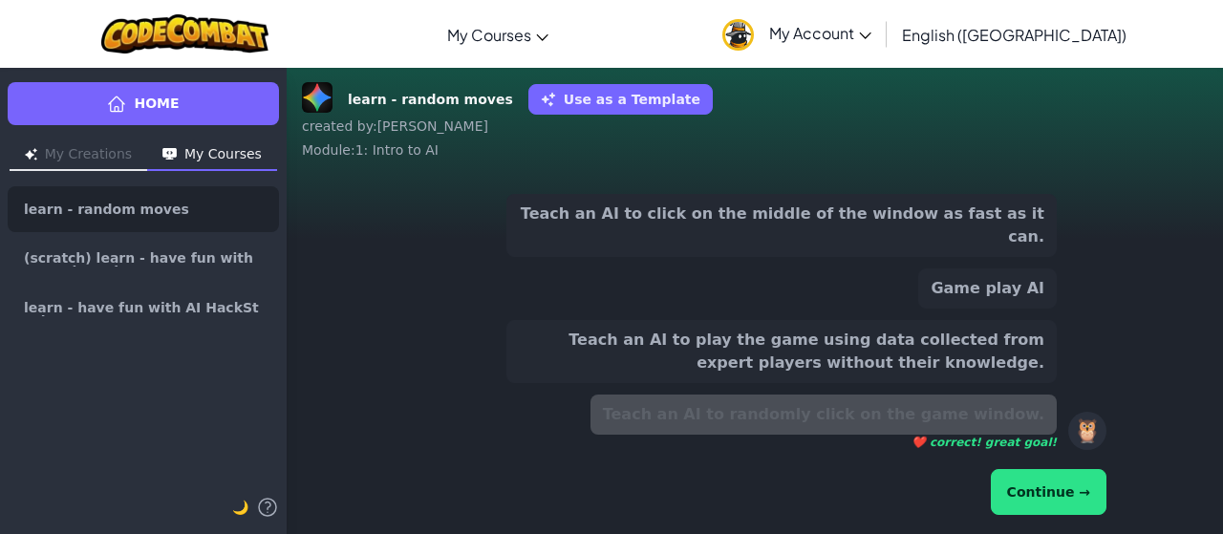
click at [1035, 487] on button "Continue →" at bounding box center [1048, 492] width 116 height 46
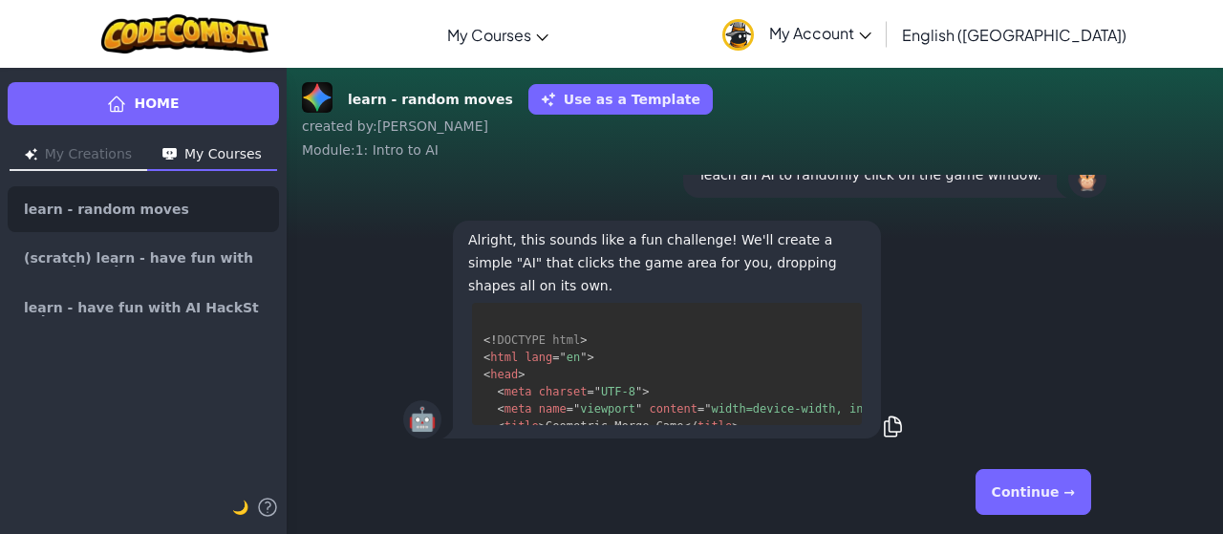
click at [1032, 495] on button "Continue →" at bounding box center [1033, 492] width 116 height 46
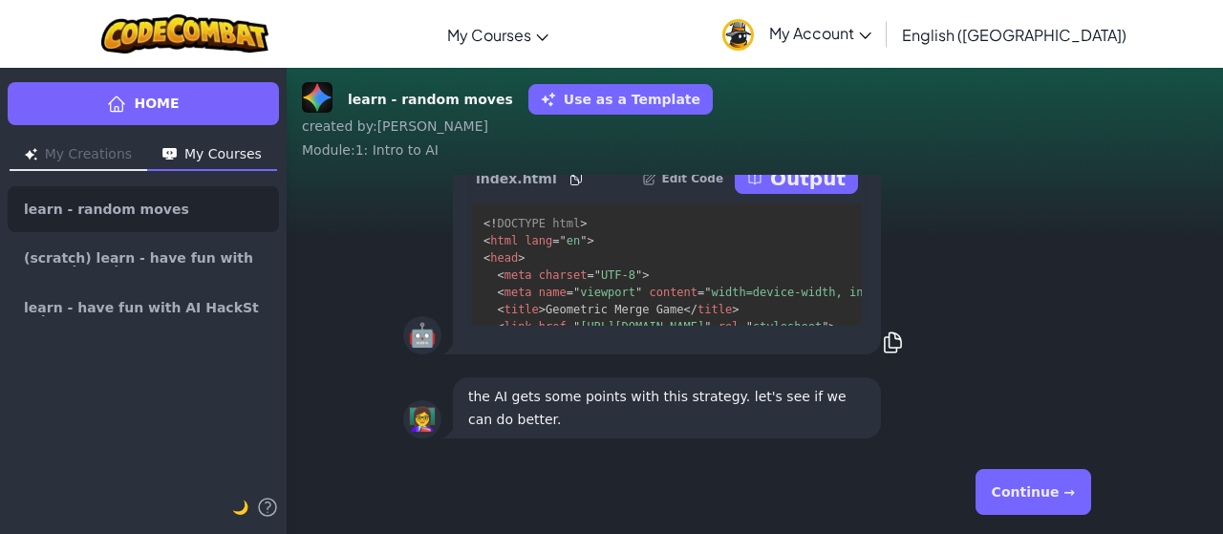
click at [790, 177] on p "Output" at bounding box center [807, 178] width 75 height 27
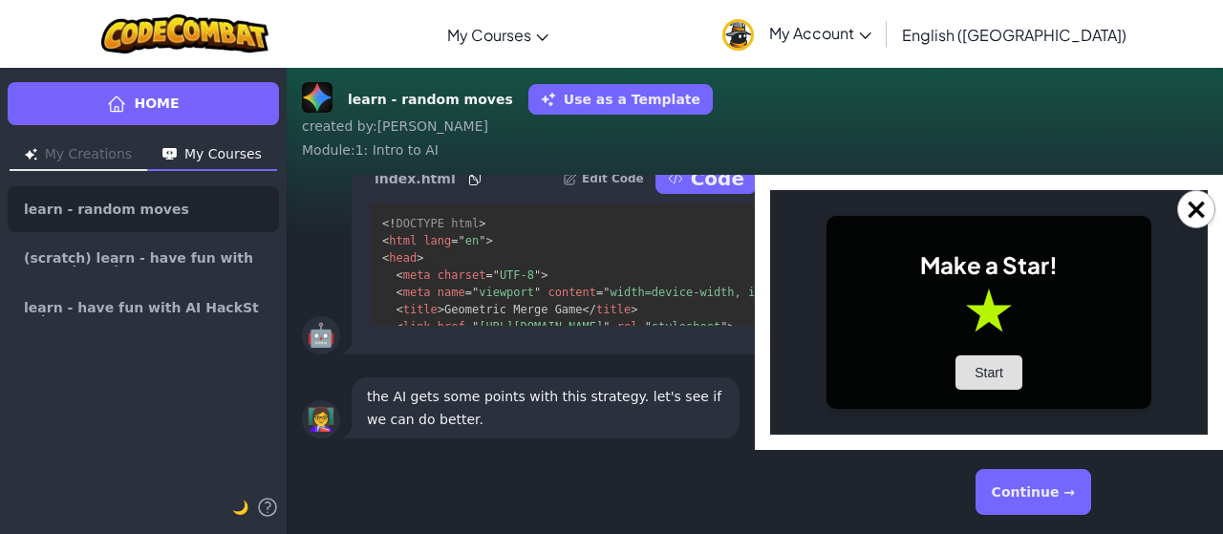
click at [1009, 370] on button "Start" at bounding box center [988, 372] width 67 height 34
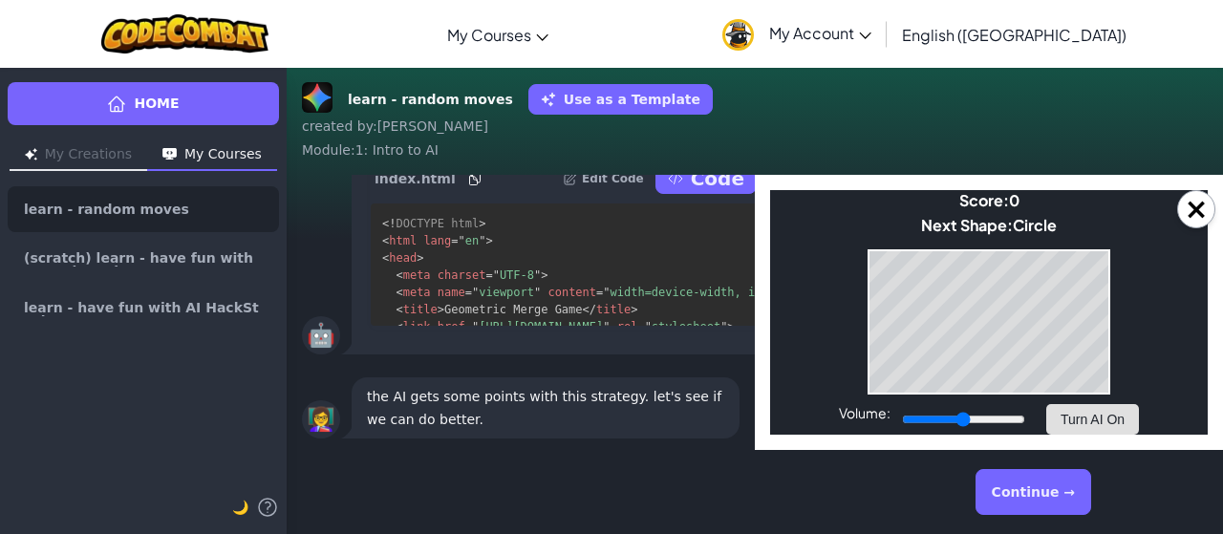
drag, startPoint x: 1009, startPoint y: 370, endPoint x: 1117, endPoint y: 431, distance: 124.9
click at [1117, 431] on button "Turn AI On" at bounding box center [1092, 419] width 93 height 31
click at [1111, 421] on button "Turn AI Off" at bounding box center [1092, 419] width 93 height 31
drag, startPoint x: 1111, startPoint y: 421, endPoint x: 1169, endPoint y: 358, distance: 85.8
click at [1169, 358] on body "Make a Star! Start Score: 0 Next Shape: Circle Game Over Your stack reached the…" at bounding box center [988, 312] width 437 height 245
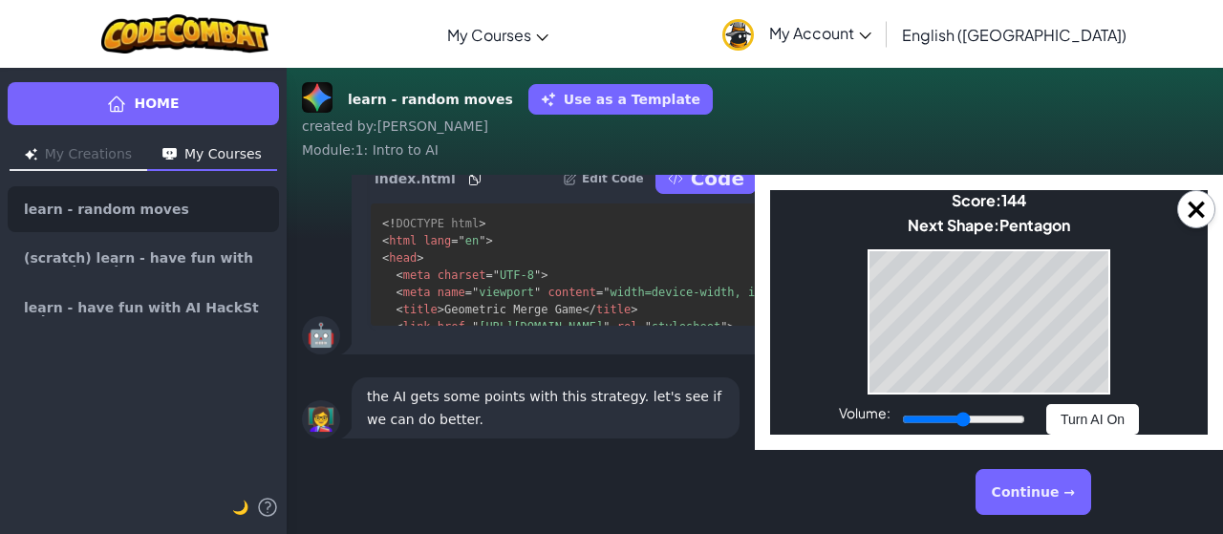
drag, startPoint x: 986, startPoint y: 245, endPoint x: 1010, endPoint y: 245, distance: 23.9
drag, startPoint x: 1010, startPoint y: 245, endPoint x: 1142, endPoint y: 257, distance: 133.2
click at [1142, 257] on body "Make a Star! Start Score: 144 Next Shape: [GEOGRAPHIC_DATA] Game Over Your stac…" at bounding box center [988, 312] width 437 height 245
drag, startPoint x: 1112, startPoint y: 266, endPoint x: 984, endPoint y: 242, distance: 130.4
click at [984, 242] on body "Make a Star! Start Score: 458 Next Shape: Hexagon Game Over Your stack reached …" at bounding box center [988, 312] width 437 height 245
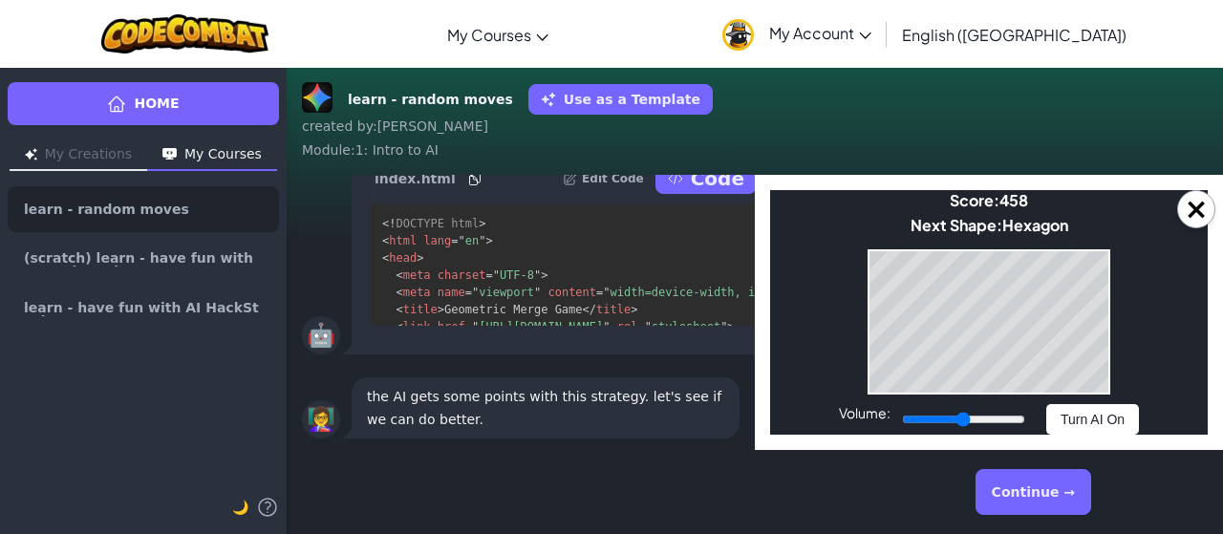
click at [984, 242] on body "Make a Star! Start Score: 458 Next Shape: Hexagon Game Over Your stack reached …" at bounding box center [988, 312] width 437 height 245
click at [984, 242] on body "Make a Star! Start Score: 464 Next Shape: [GEOGRAPHIC_DATA] Game Over Your stac…" at bounding box center [988, 312] width 437 height 245
click at [1042, 490] on button "Continue →" at bounding box center [1033, 492] width 116 height 46
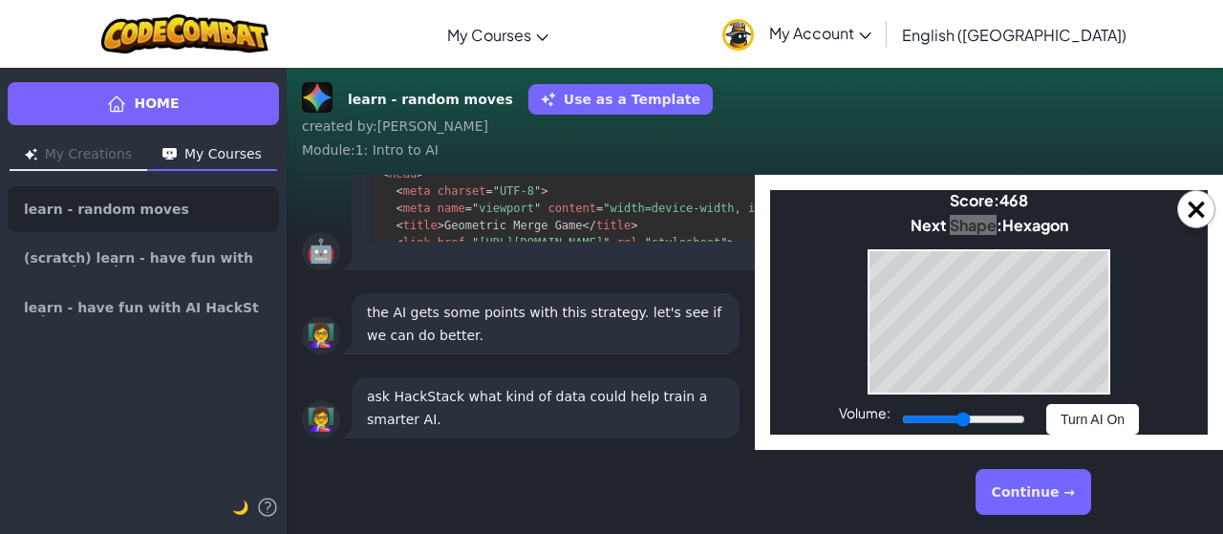
drag, startPoint x: 1042, startPoint y: 490, endPoint x: 1059, endPoint y: 492, distance: 17.3
drag, startPoint x: 1069, startPoint y: 492, endPoint x: 1036, endPoint y: 503, distance: 34.4
drag, startPoint x: 1036, startPoint y: 503, endPoint x: 1047, endPoint y: 497, distance: 12.5
drag, startPoint x: 1047, startPoint y: 497, endPoint x: 1133, endPoint y: 489, distance: 86.3
drag, startPoint x: 1133, startPoint y: 489, endPoint x: 1033, endPoint y: 516, distance: 102.9
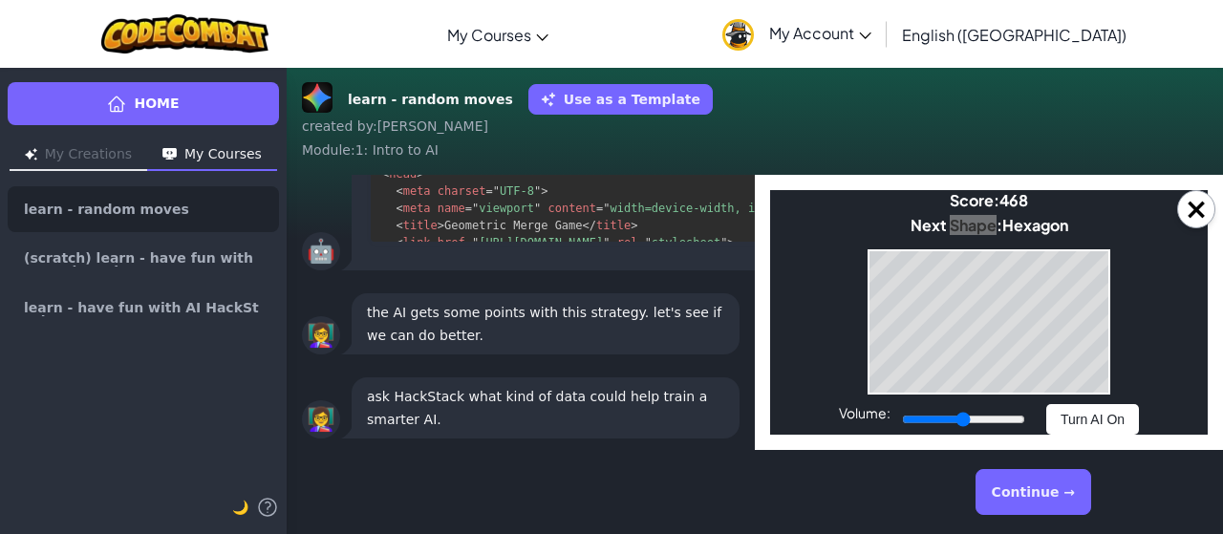
click at [1033, 516] on div "Continue →" at bounding box center [754, 491] width 703 height 69
click at [1031, 512] on button "Continue →" at bounding box center [1033, 492] width 116 height 46
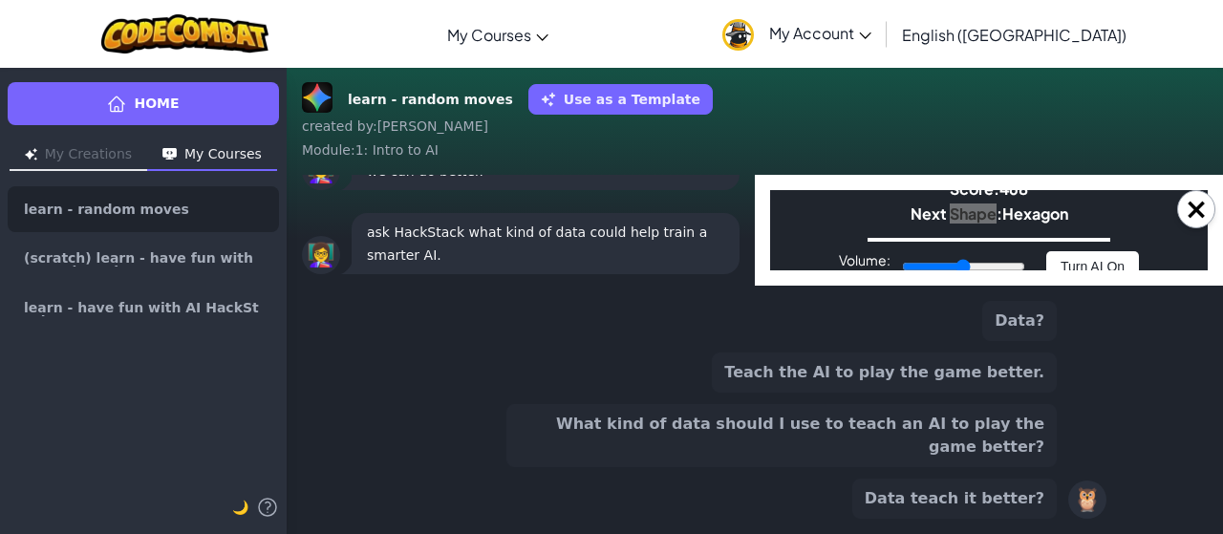
click at [889, 465] on button "What kind of data should I use to teach an AI to play the game better?" at bounding box center [781, 435] width 550 height 63
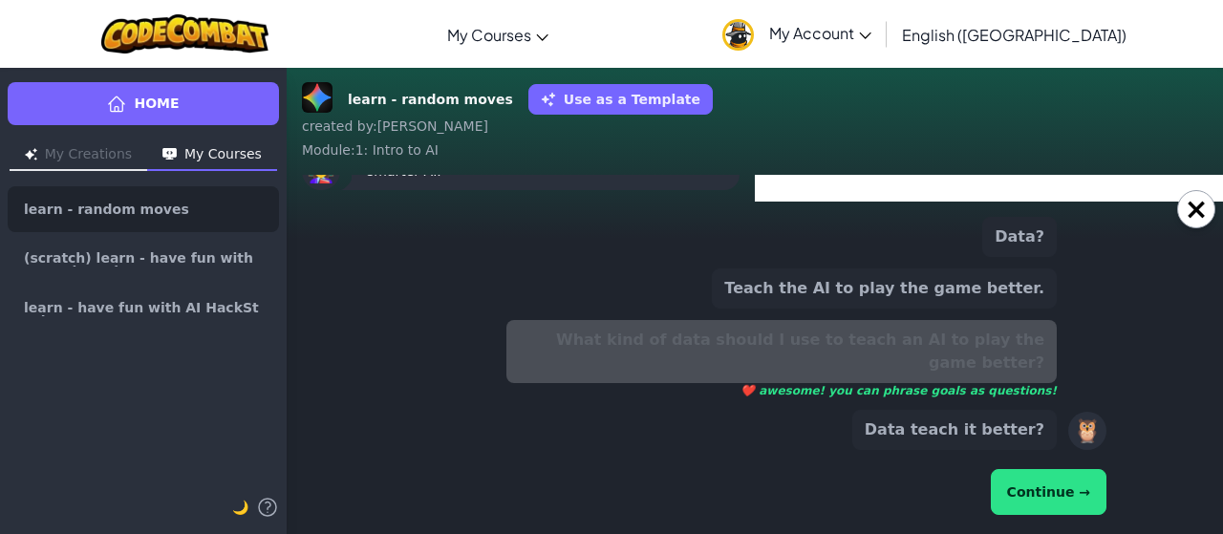
click at [1054, 484] on button "Continue →" at bounding box center [1048, 492] width 116 height 46
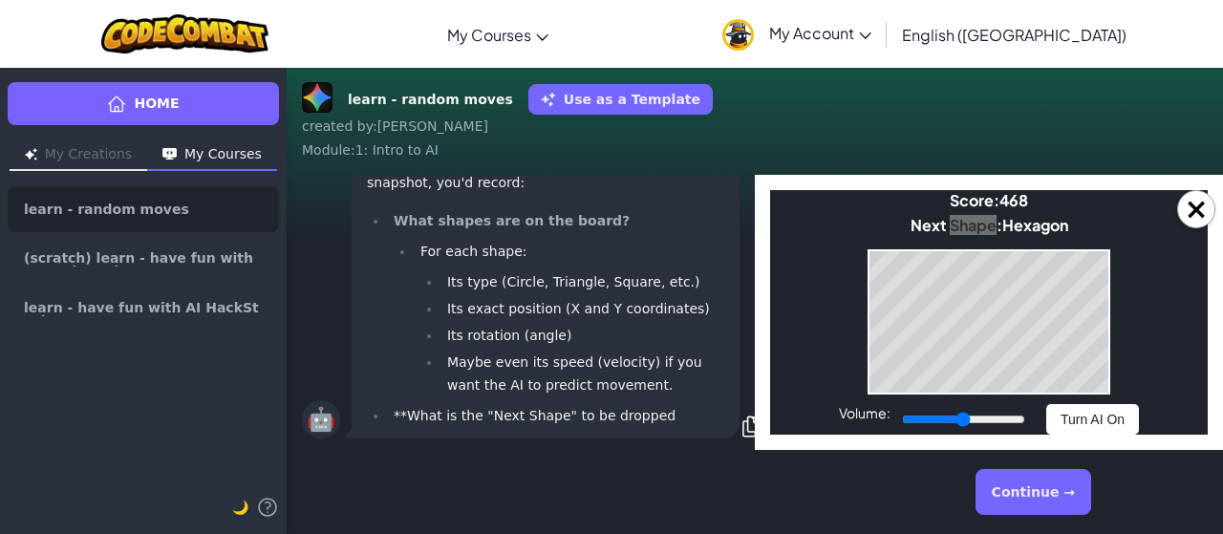
click at [1037, 486] on button "Continue →" at bounding box center [1033, 492] width 116 height 46
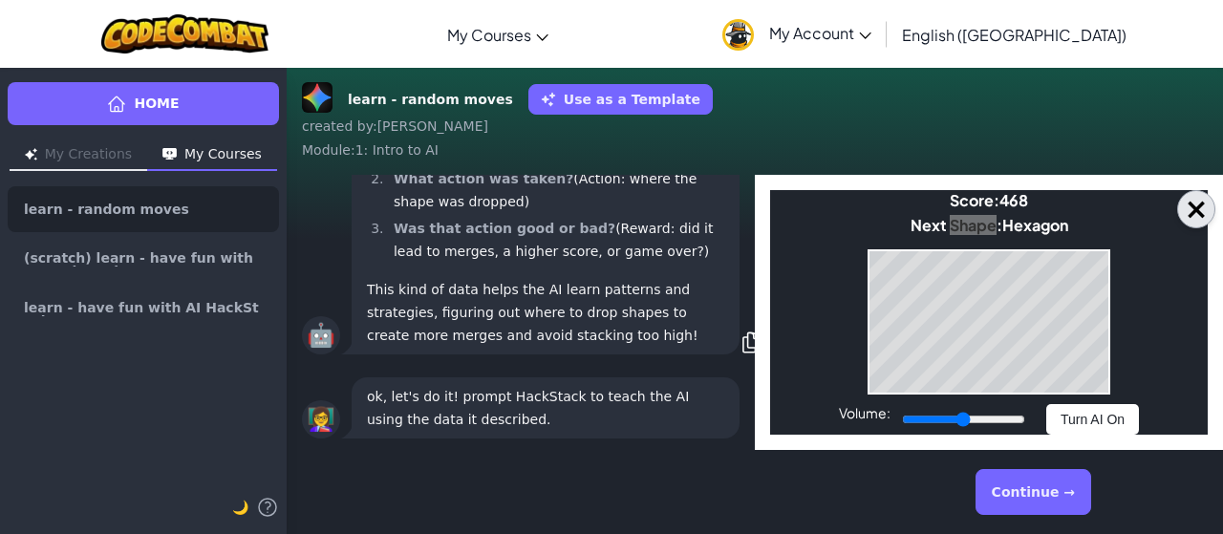
click at [1194, 211] on button "×" at bounding box center [1196, 209] width 38 height 38
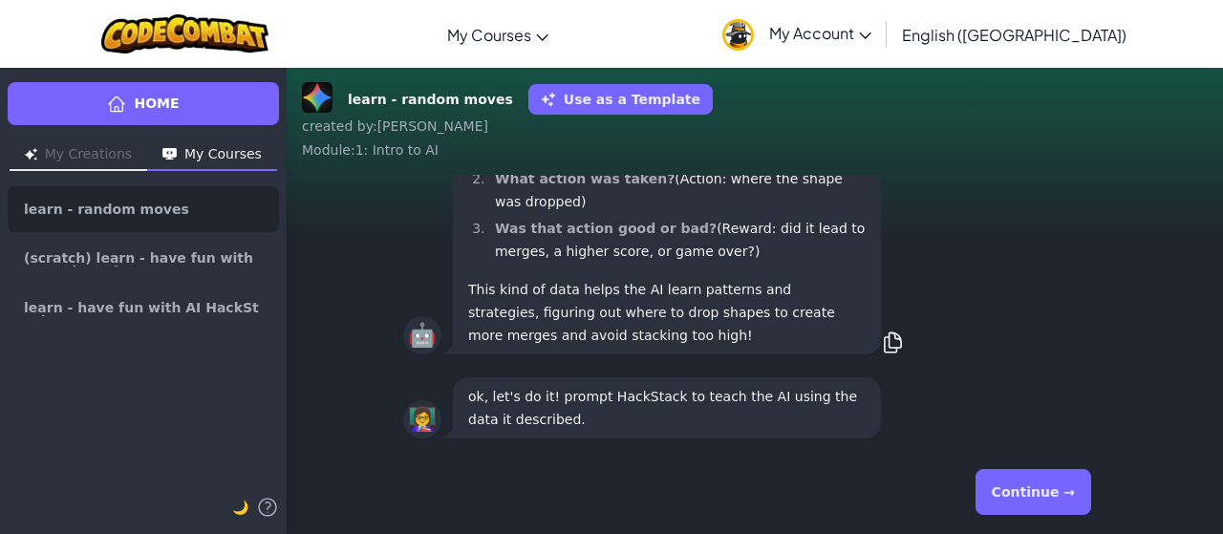
click at [1039, 477] on button "Continue →" at bounding box center [1033, 492] width 116 height 46
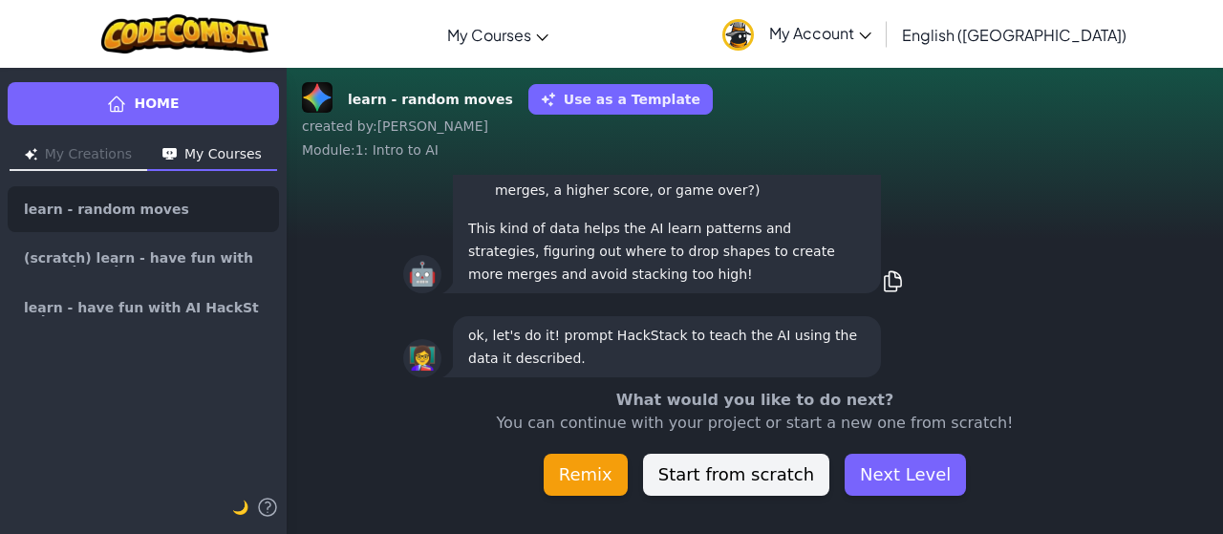
click at [619, 473] on button "Remix" at bounding box center [585, 475] width 84 height 42
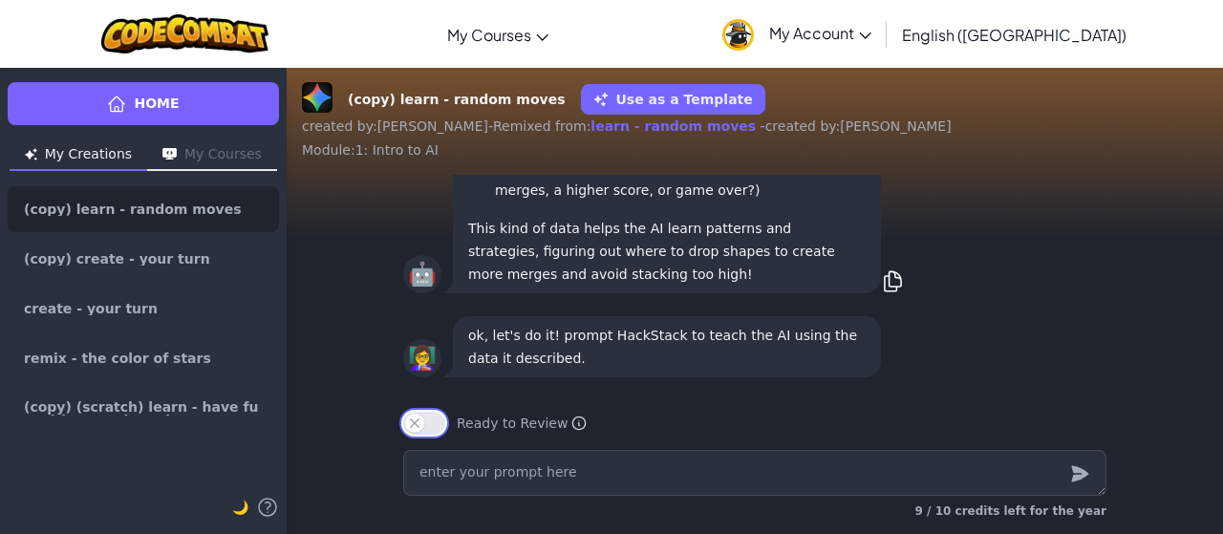
click at [424, 416] on button "Ready to Review" at bounding box center [424, 423] width 42 height 23
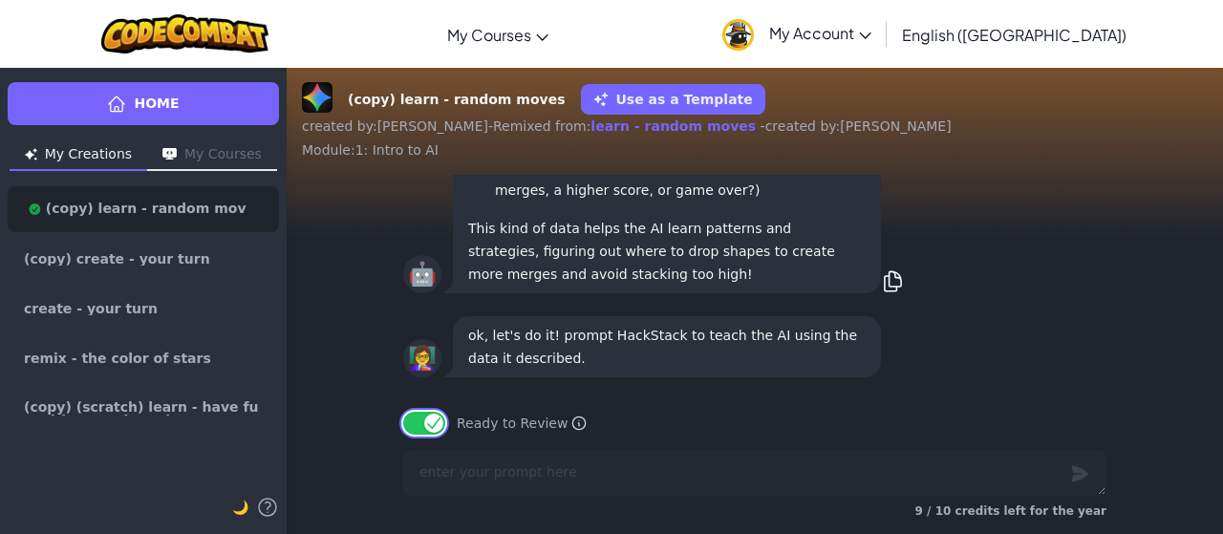
click at [424, 416] on button "Ready to Review" at bounding box center [424, 423] width 42 height 23
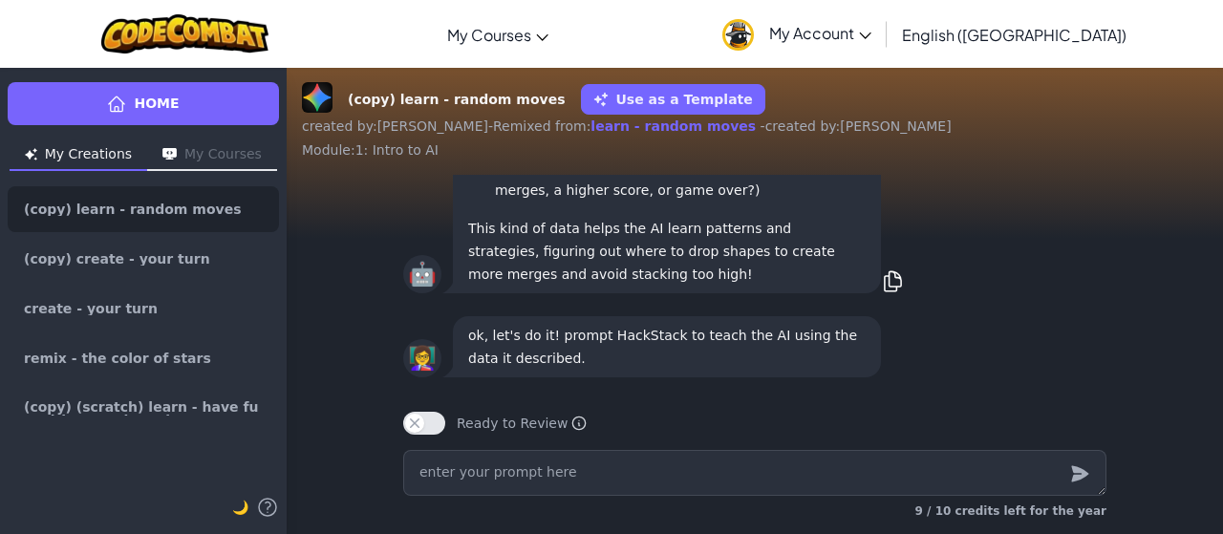
click at [1207, 98] on div "(copy) learn - random moves Use as a Template created by : [PERSON_NAME] - Remi…" at bounding box center [755, 300] width 936 height 467
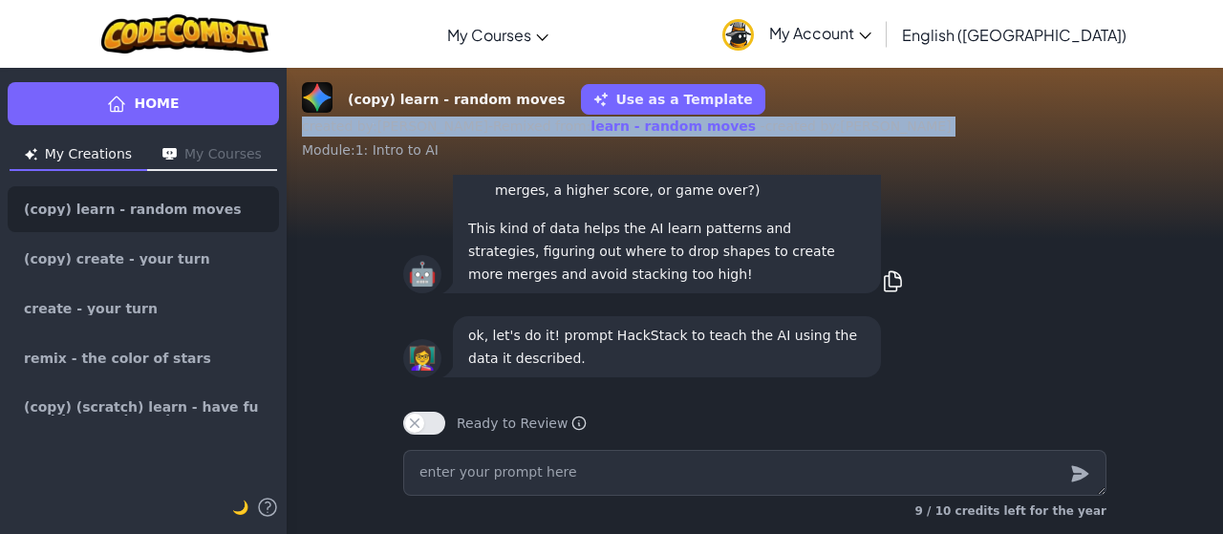
click at [1207, 98] on div "(copy) learn - random moves Use as a Template created by : [PERSON_NAME] - Remi…" at bounding box center [755, 300] width 936 height 467
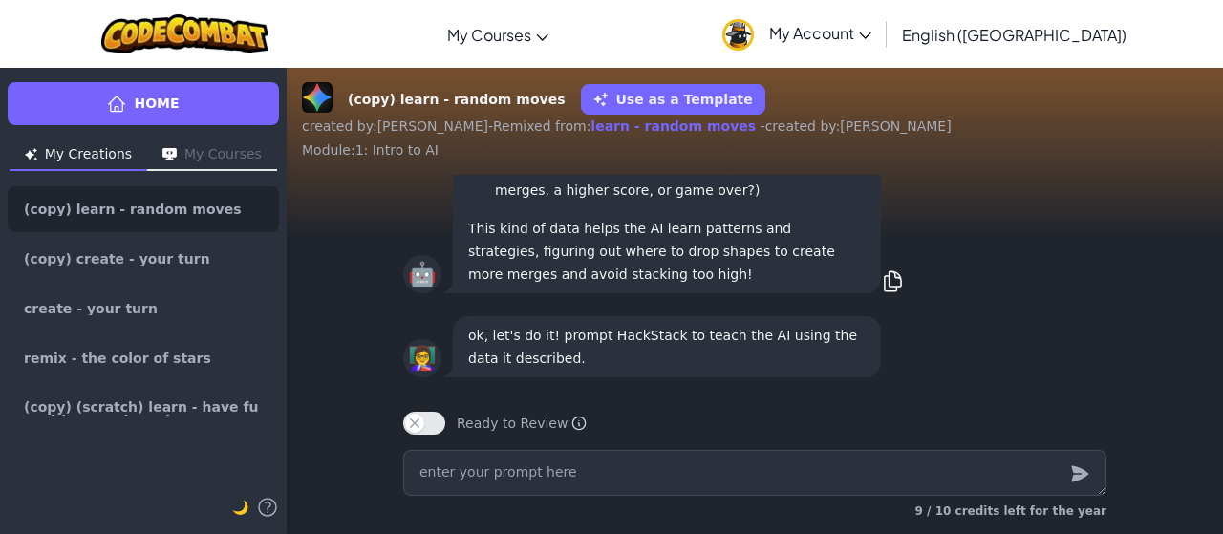
click at [724, 198] on li "Was that action good or bad? (Reward: did it lead to merges, a higher score, or…" at bounding box center [677, 179] width 376 height 46
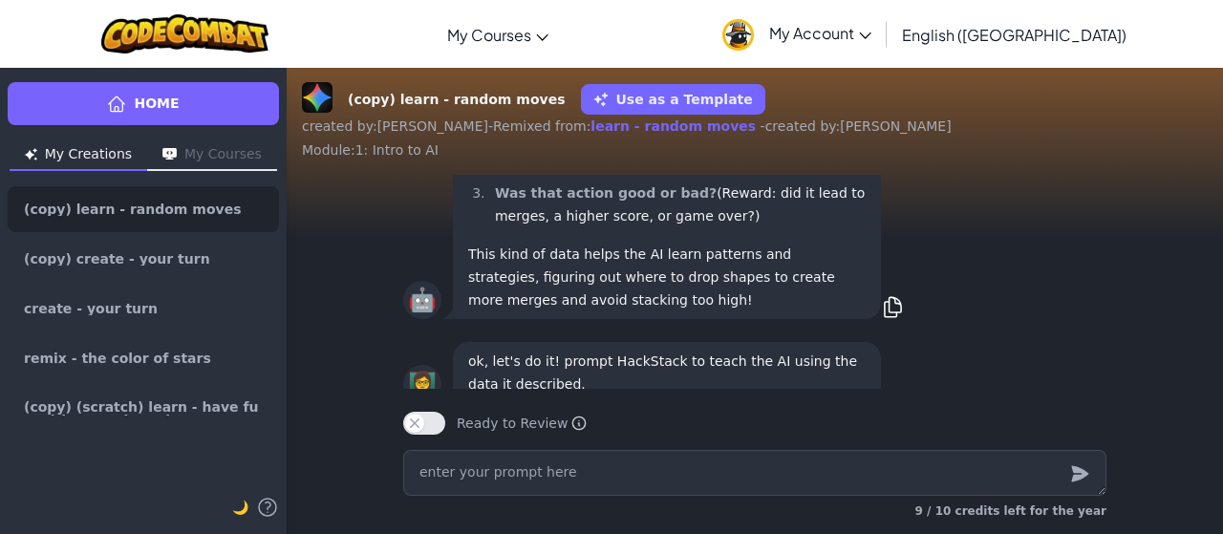
scroll to position [-32, 0]
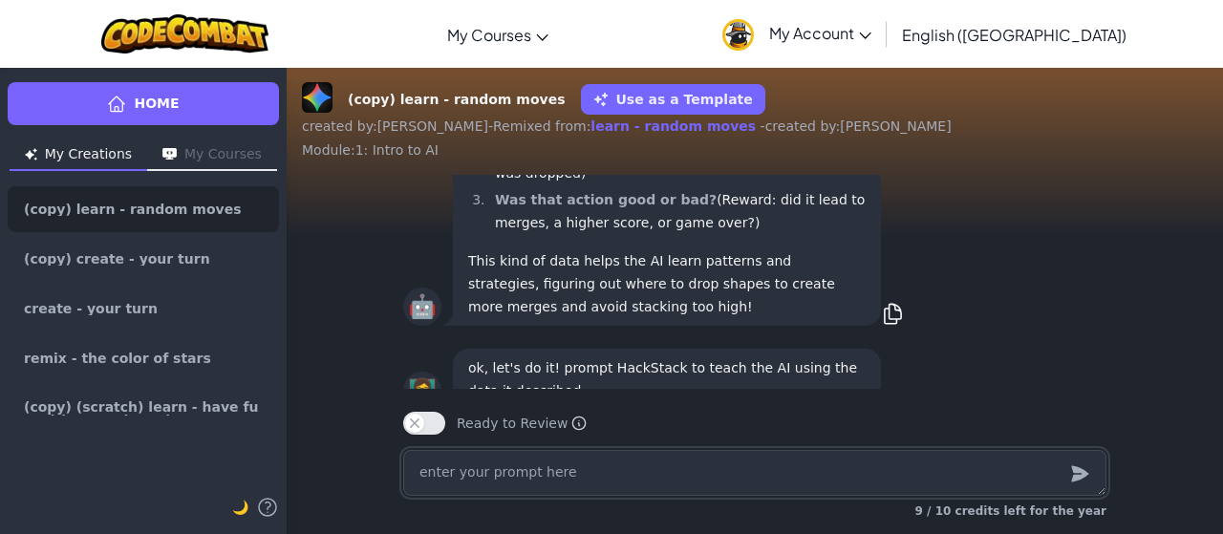
click at [900, 480] on textarea at bounding box center [754, 473] width 703 height 46
drag, startPoint x: 1012, startPoint y: 342, endPoint x: 1192, endPoint y: 519, distance: 251.9
click at [1207, 533] on html "Toggle navigation My Courses CodeCombat Classroom Ozaria Classroom AI League Es…" at bounding box center [611, 267] width 1223 height 534
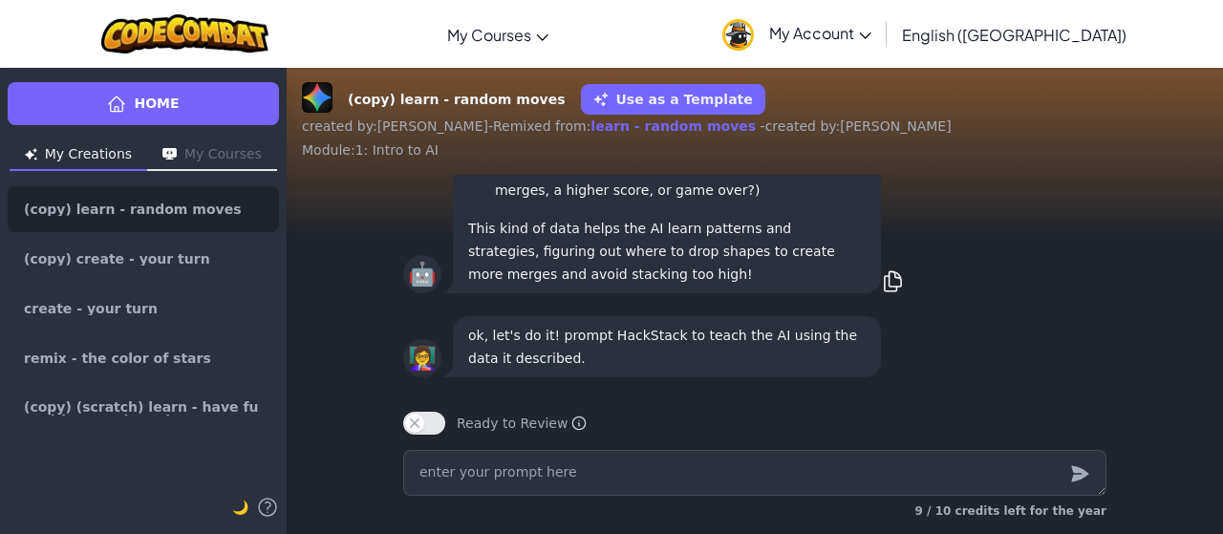
click at [1054, 342] on div "👩‍🏫 ok, let's do it! prompt HackStack to teach the AI using the data it describ…" at bounding box center [754, 346] width 703 height 69
click at [473, 507] on div "9 / 10 credits left for the year" at bounding box center [754, 511] width 703 height 31
click at [480, 494] on textarea at bounding box center [754, 473] width 703 height 46
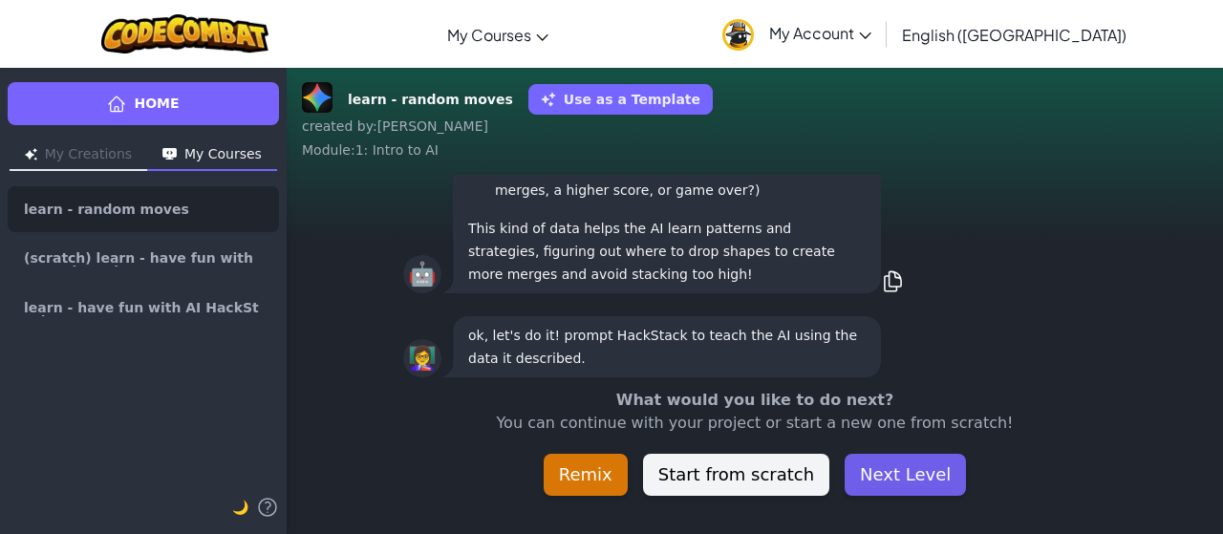
click at [898, 482] on button "Next Level" at bounding box center [904, 475] width 121 height 42
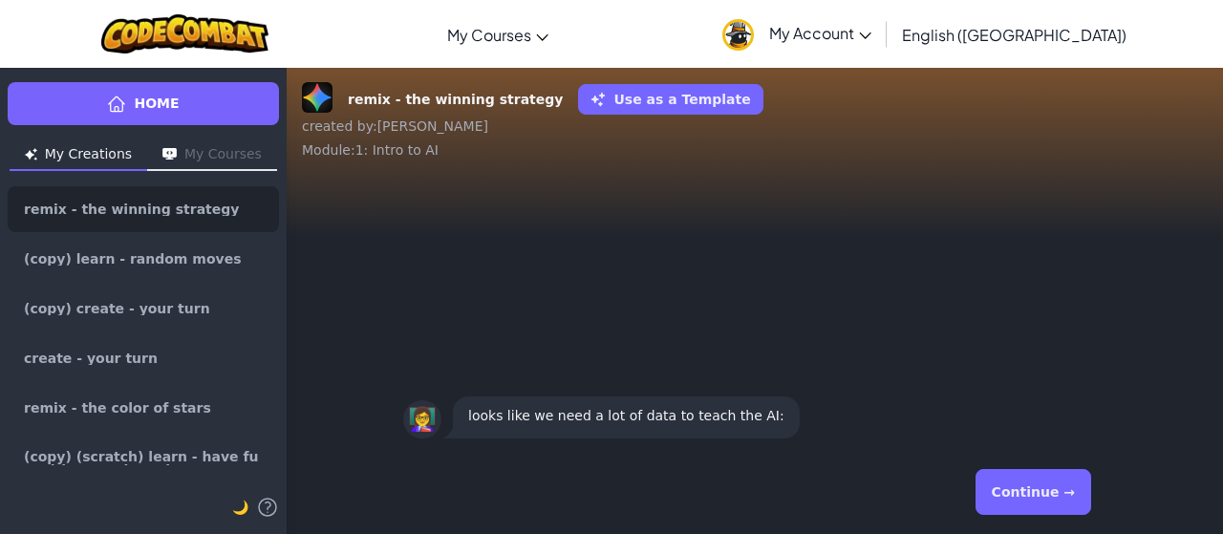
click at [1060, 494] on button "Continue →" at bounding box center [1033, 492] width 116 height 46
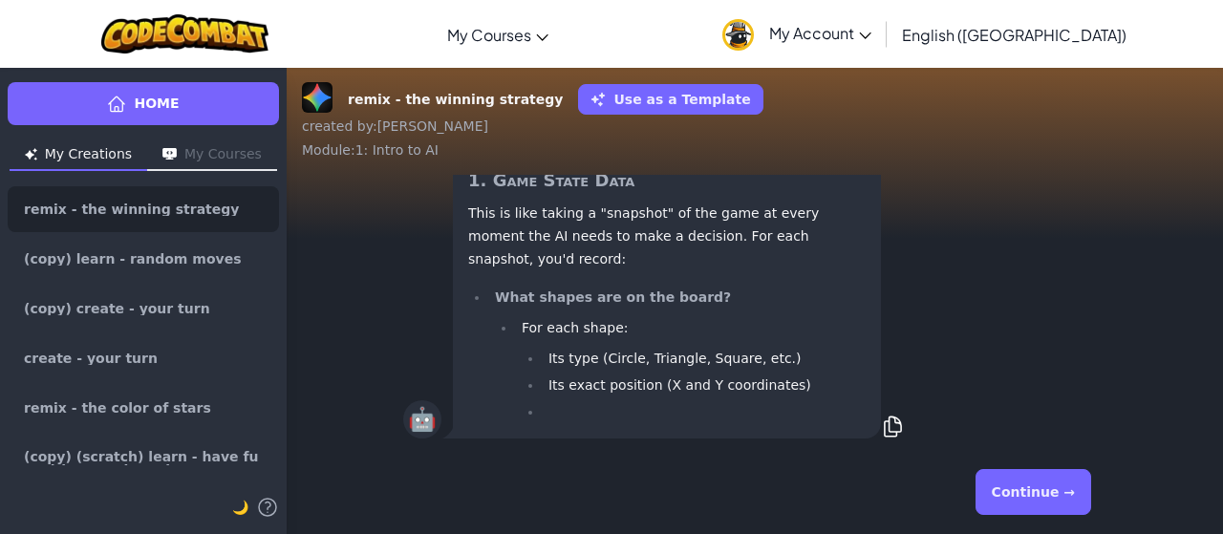
click at [1060, 494] on button "Continue →" at bounding box center [1033, 492] width 116 height 46
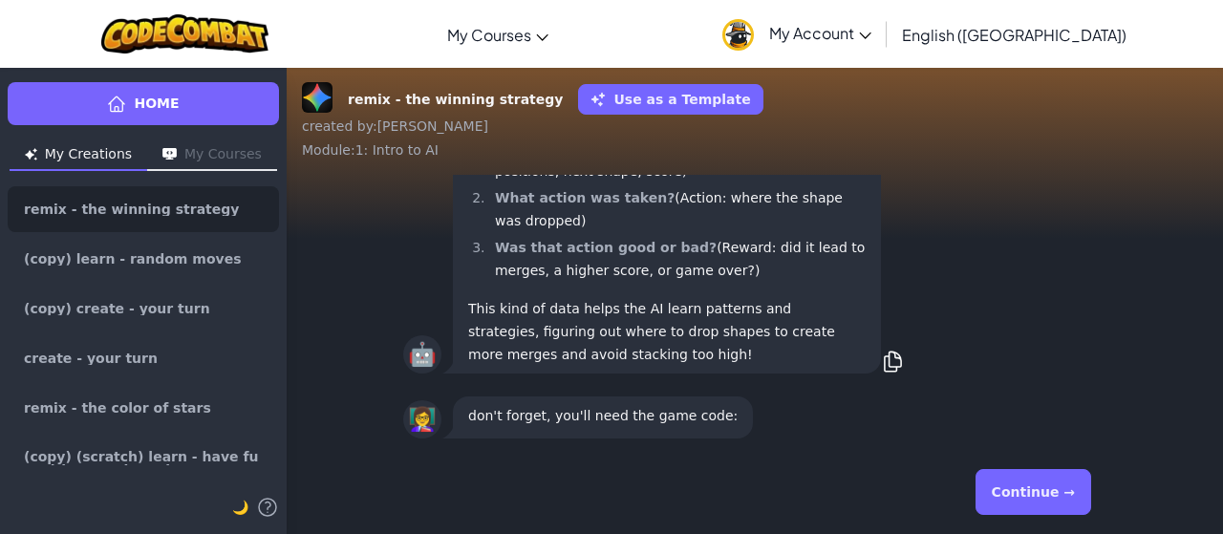
click at [1043, 503] on button "Continue →" at bounding box center [1033, 492] width 116 height 46
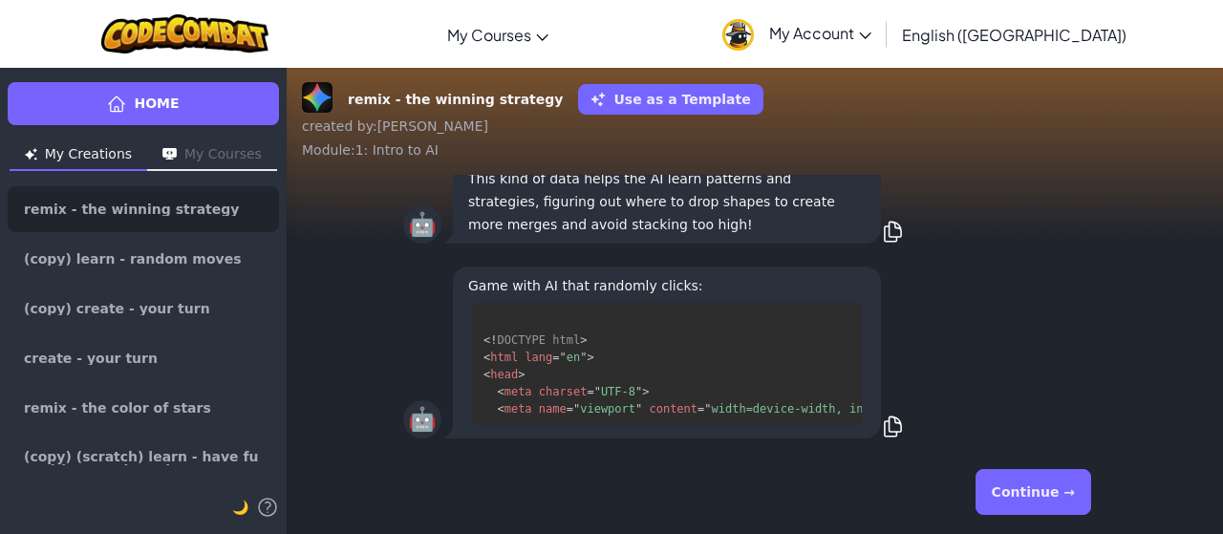
scroll to position [35, 0]
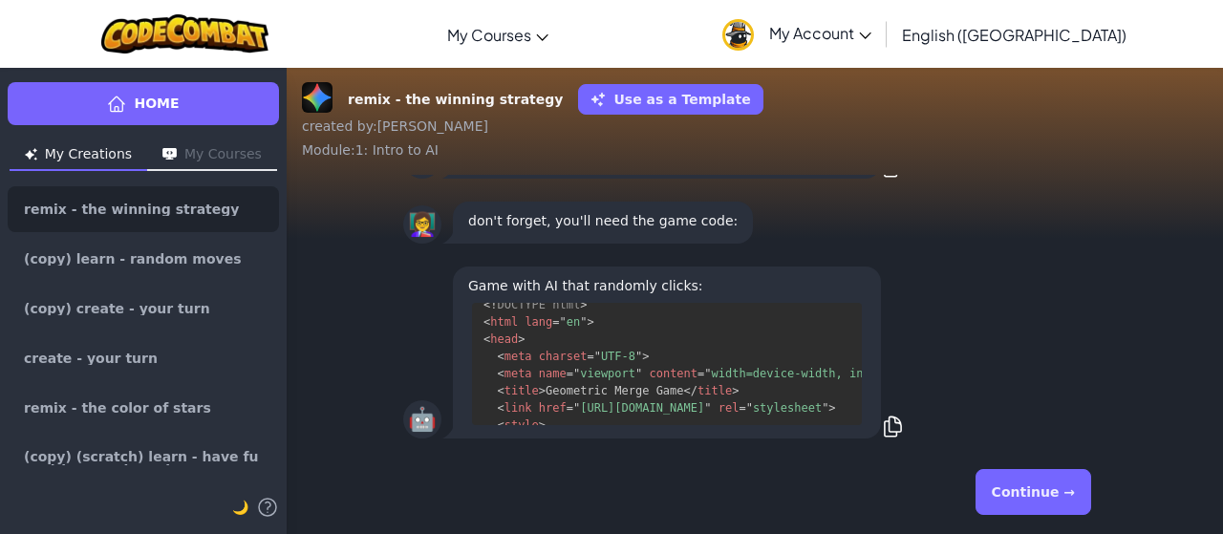
click at [659, 379] on span "content" at bounding box center [672, 373] width 49 height 13
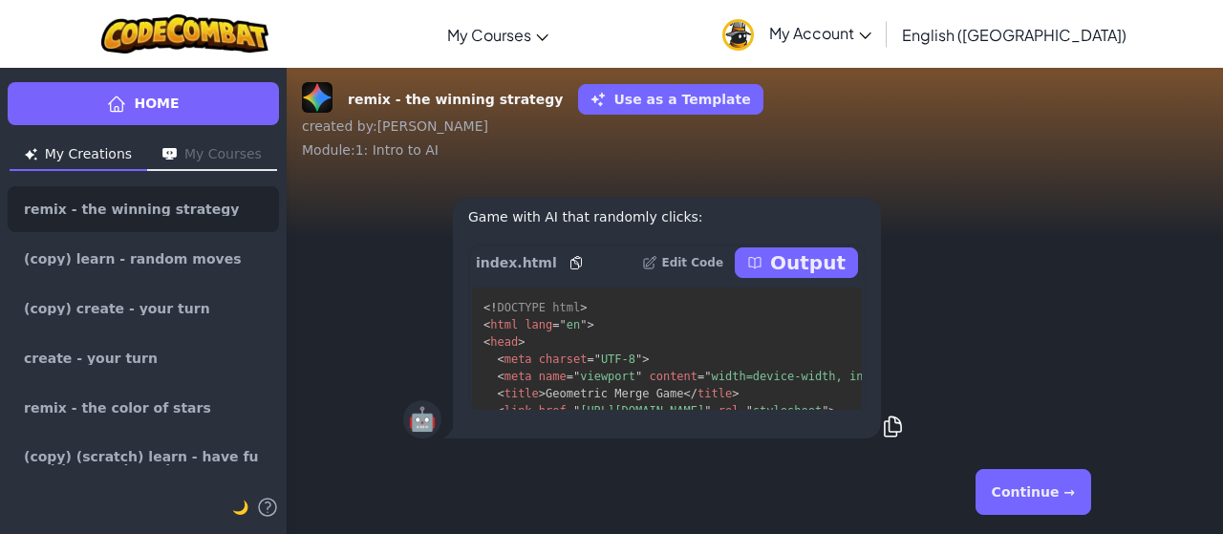
scroll to position [94, 0]
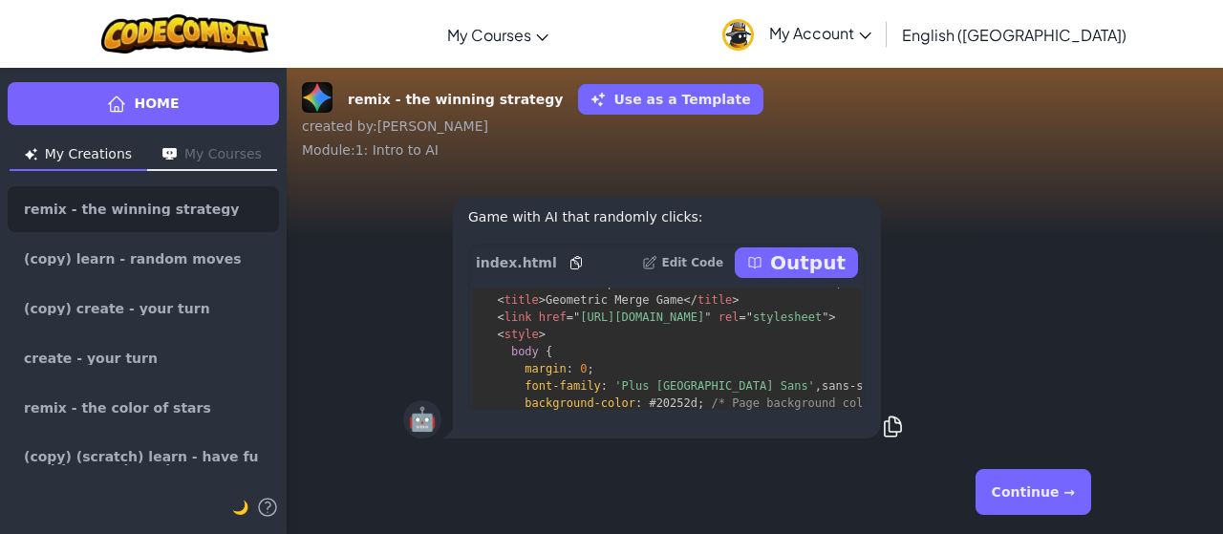
click at [754, 263] on icon at bounding box center [754, 262] width 15 height 15
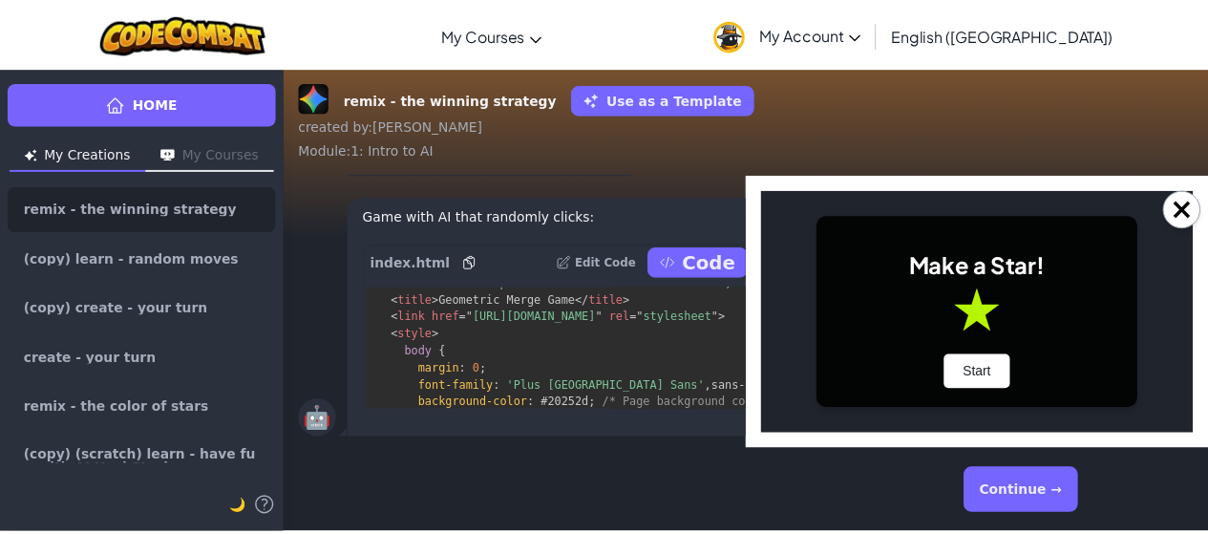
scroll to position [0, 0]
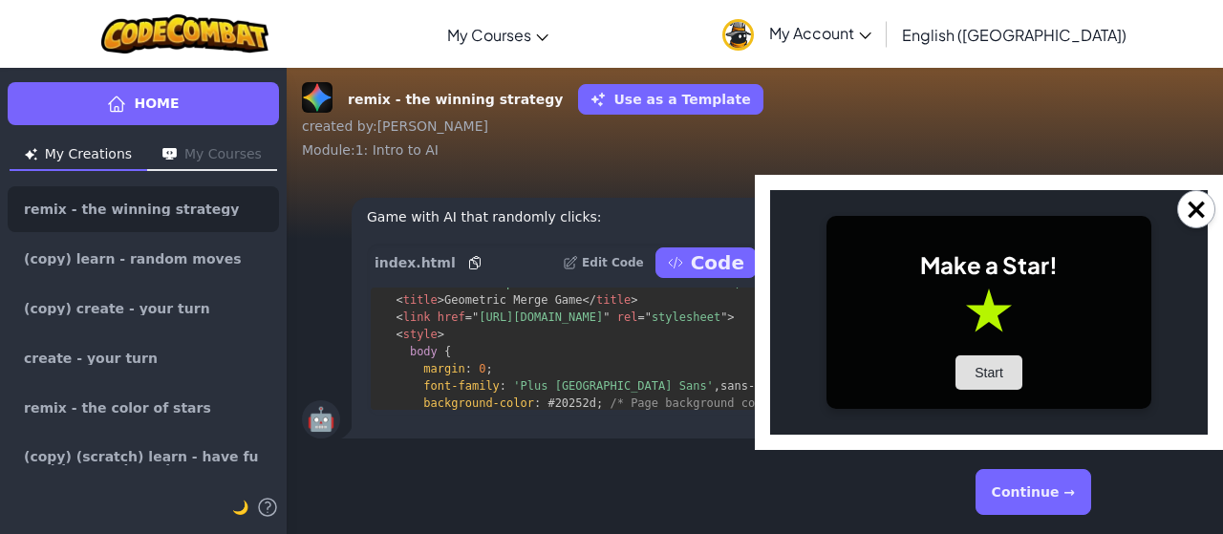
click at [989, 362] on button "Start" at bounding box center [988, 372] width 67 height 34
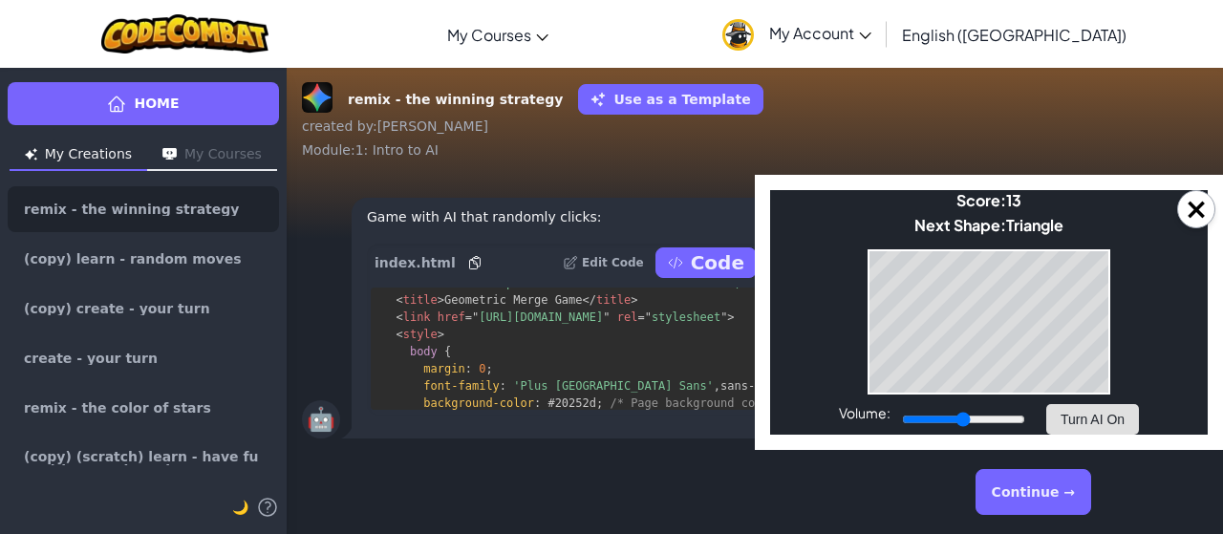
click at [1110, 414] on button "Turn AI On" at bounding box center [1092, 419] width 93 height 31
click at [1055, 415] on button "Turn AI Off" at bounding box center [1092, 419] width 93 height 31
click at [1047, 514] on button "Continue →" at bounding box center [1033, 492] width 116 height 46
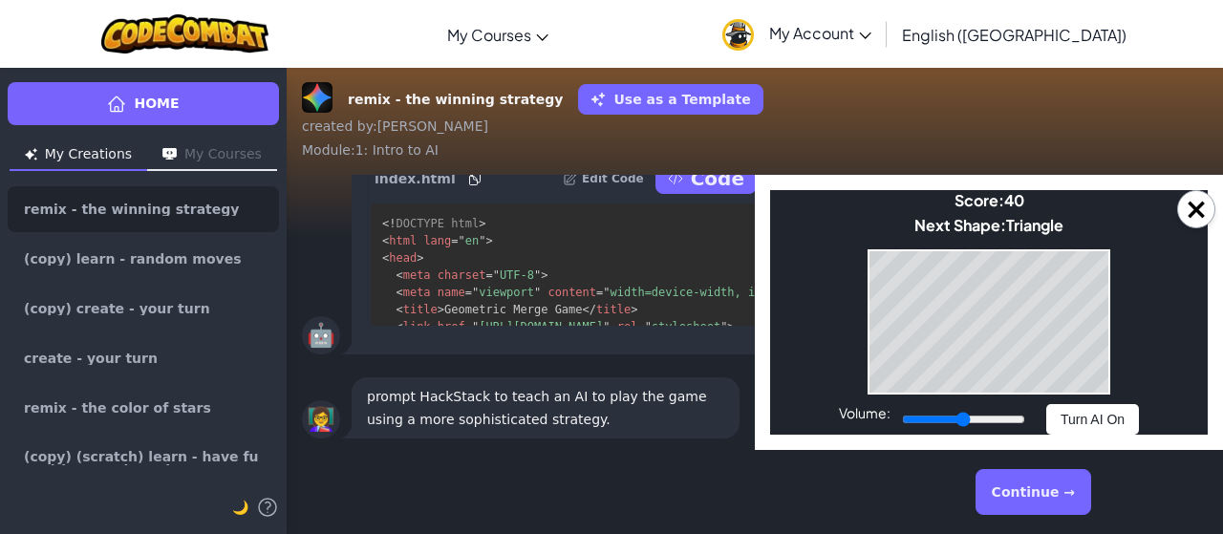
drag, startPoint x: 1202, startPoint y: 204, endPoint x: 1203, endPoint y: 181, distance: 23.9
click at [1203, 181] on div "×" at bounding box center [989, 312] width 468 height 275
click at [1207, 205] on div "×" at bounding box center [989, 312] width 468 height 275
click at [1207, 205] on button "×" at bounding box center [1196, 209] width 38 height 38
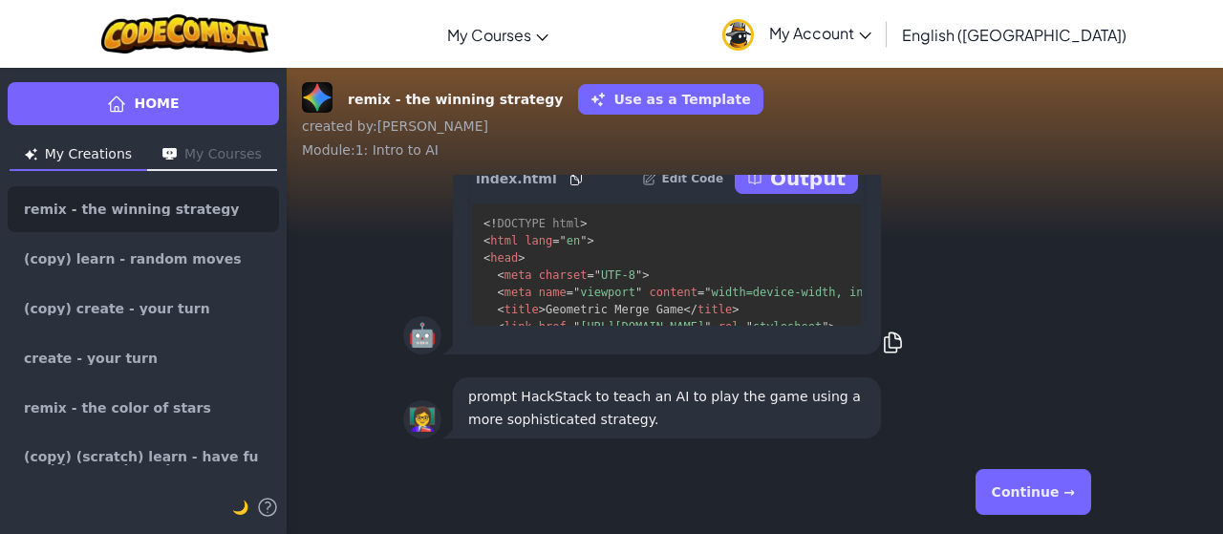
click at [1011, 483] on button "Continue →" at bounding box center [1033, 492] width 116 height 46
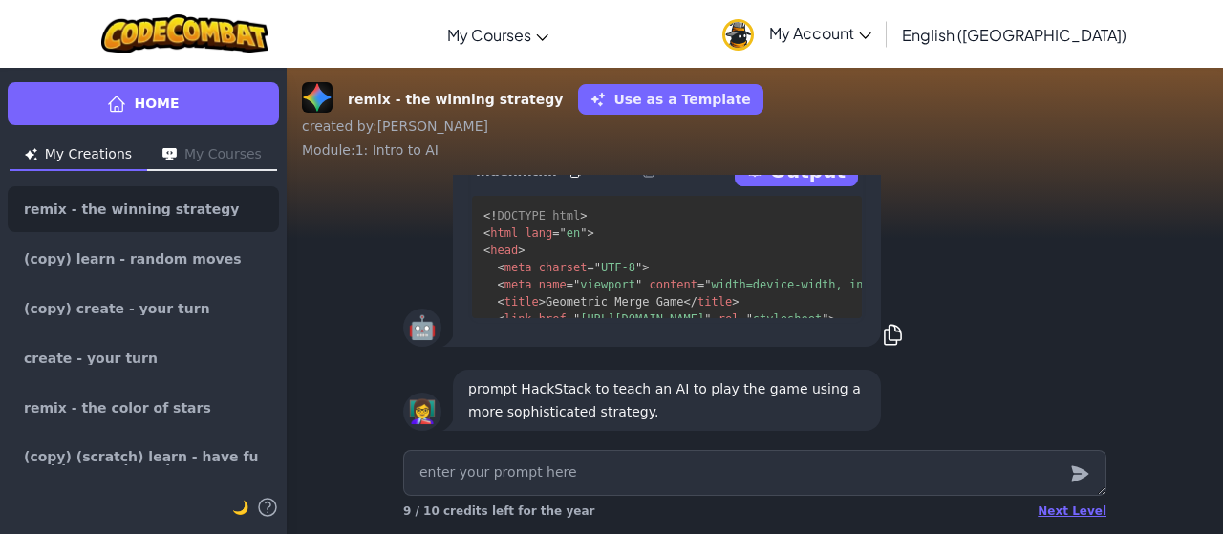
click at [646, 398] on p "prompt HackStack to teach an AI to play the game using a more sophisticated str…" at bounding box center [666, 400] width 397 height 46
drag, startPoint x: 679, startPoint y: 394, endPoint x: 829, endPoint y: 380, distance: 150.6
click at [802, 380] on p "prompt HackStack to teach an AI to play the game using a more sophisticated str…" at bounding box center [666, 400] width 397 height 46
click at [830, 380] on p "prompt HackStack to teach an AI to play the game using a more sophisticated str…" at bounding box center [666, 400] width 397 height 46
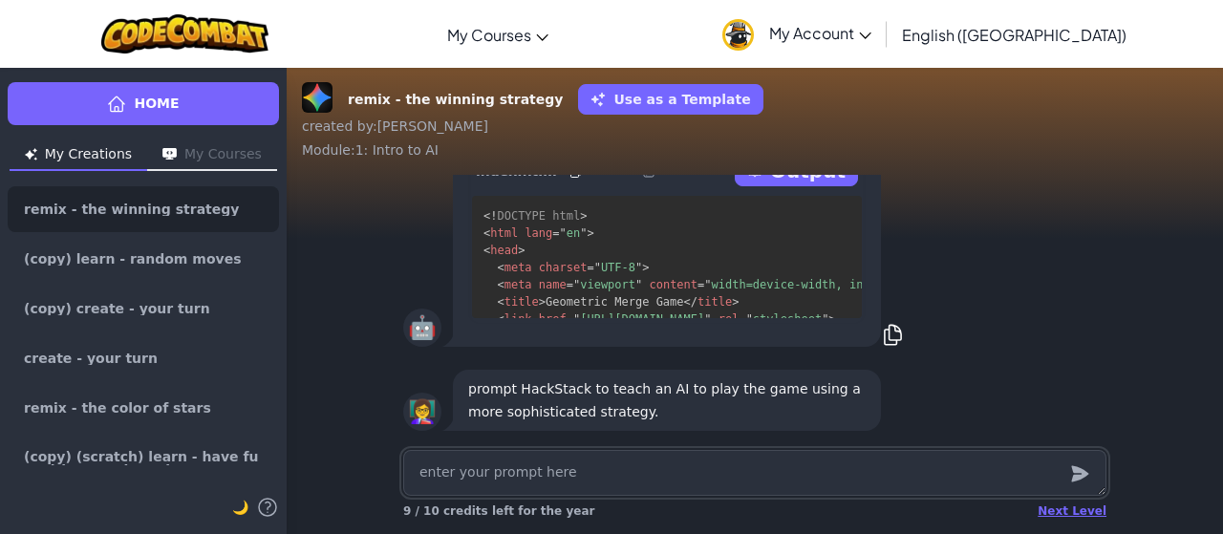
click at [537, 467] on textarea at bounding box center [754, 473] width 703 height 46
click at [946, 304] on div "🤖 Game with AI that randomly clicks: index.html Edit Code Output <! DOCTYPE htm…" at bounding box center [754, 226] width 703 height 248
click at [1073, 513] on div "Next Level" at bounding box center [1071, 510] width 69 height 15
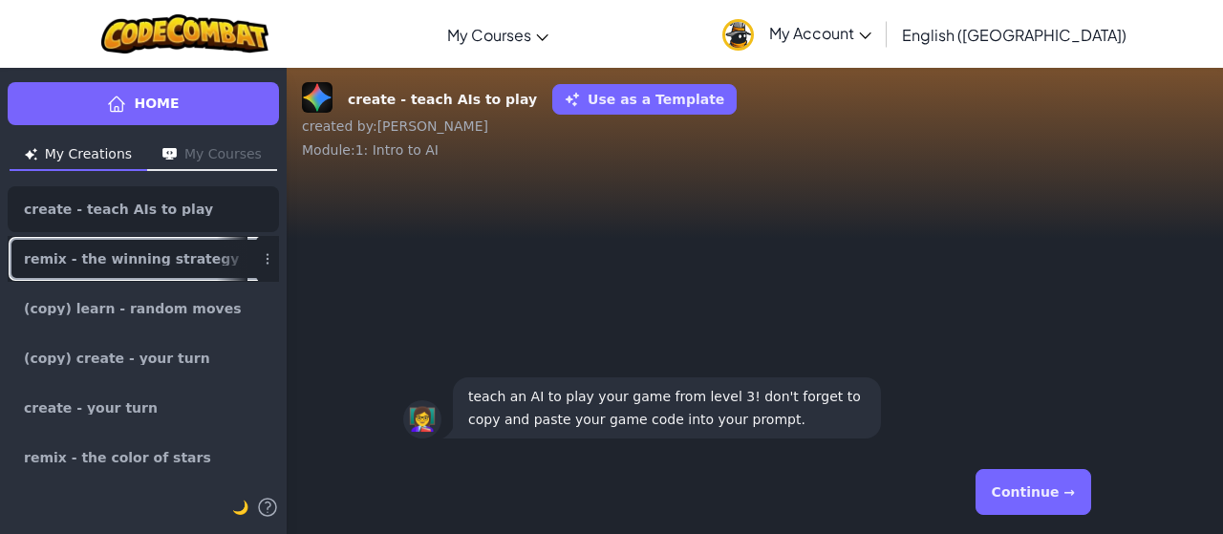
click at [197, 263] on link "remix - the winning strategy" at bounding box center [143, 259] width 271 height 46
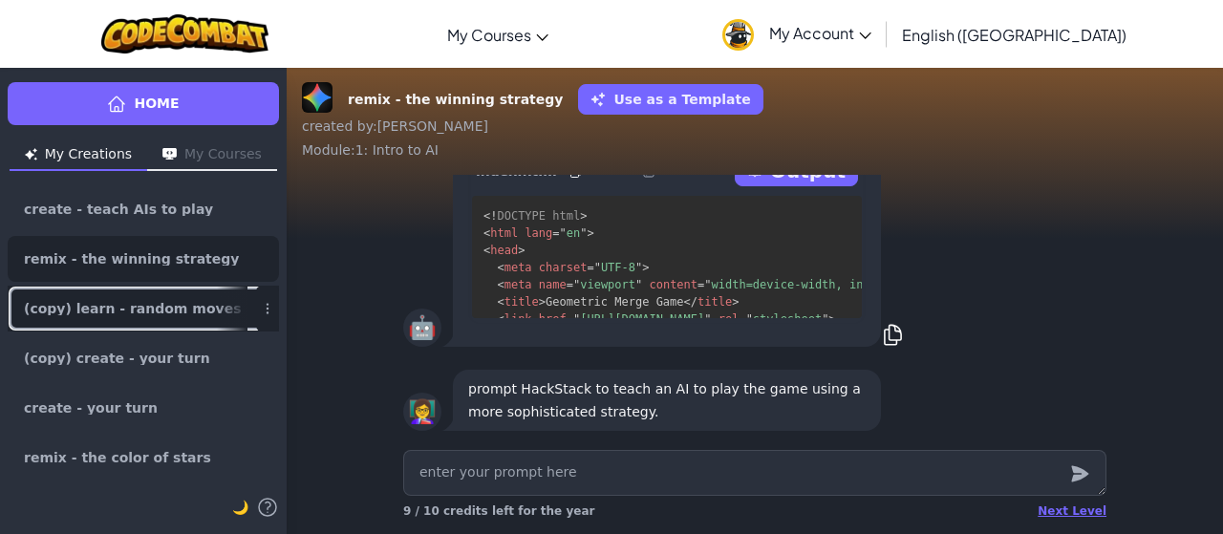
click at [174, 286] on link "(copy) learn - random moves" at bounding box center [143, 309] width 271 height 46
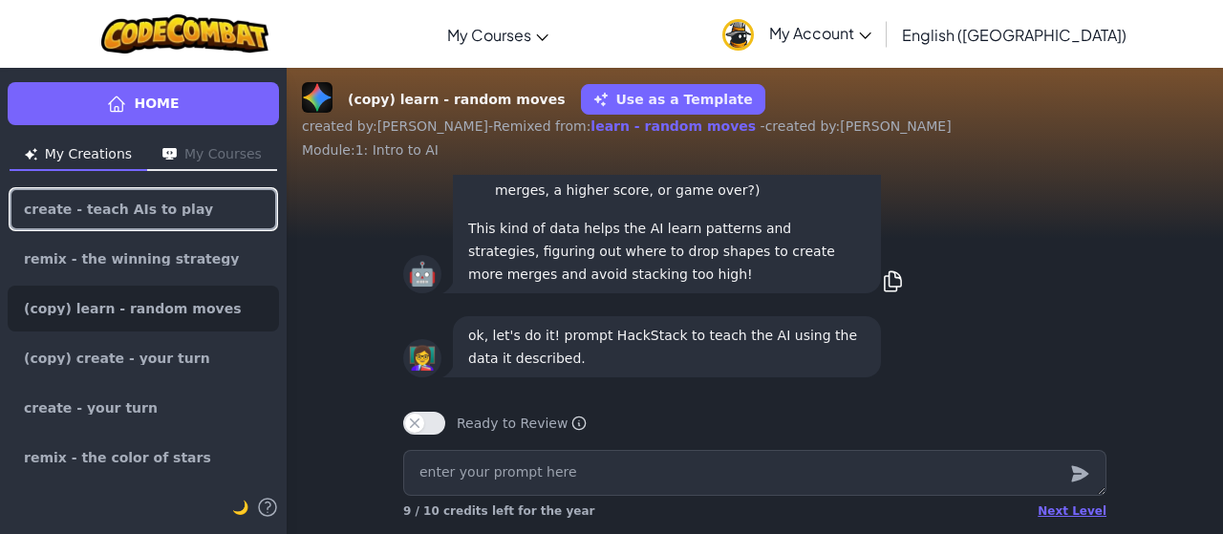
click at [181, 224] on link "create - teach AIs to play" at bounding box center [143, 209] width 271 height 46
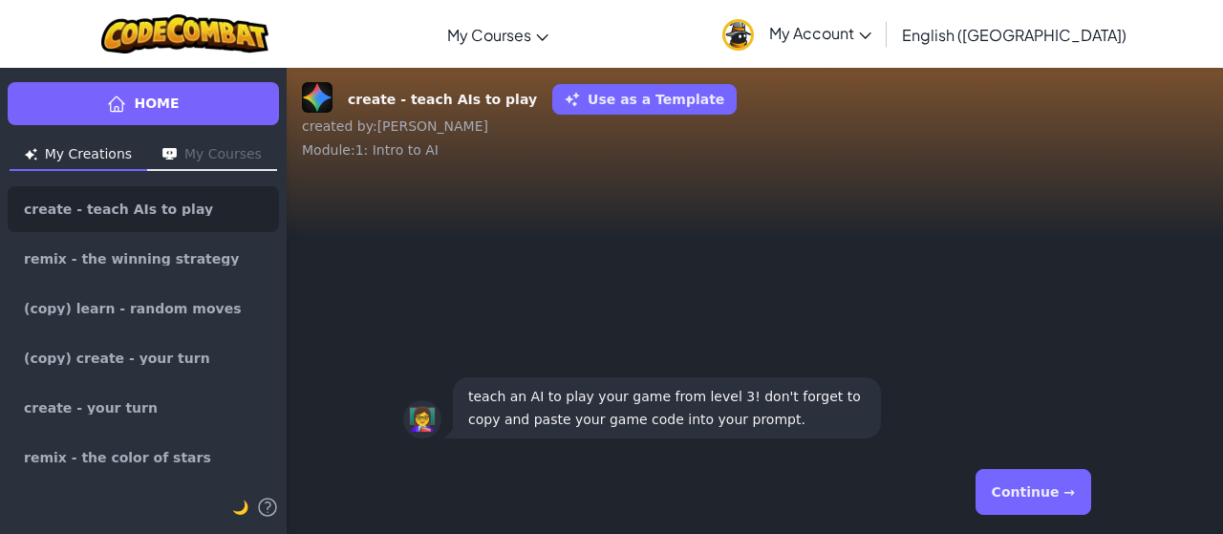
click at [1020, 482] on button "Continue →" at bounding box center [1033, 492] width 116 height 46
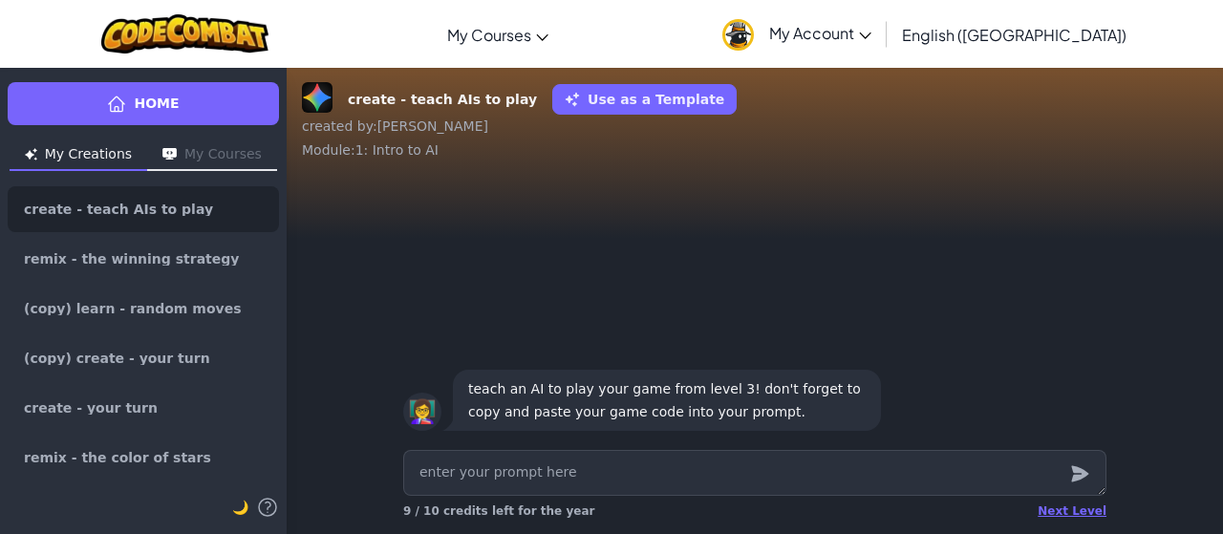
click at [254, 331] on ul "create - teach AIs to play remix - the winning strategy (copy) learn - random m…" at bounding box center [143, 333] width 271 height 294
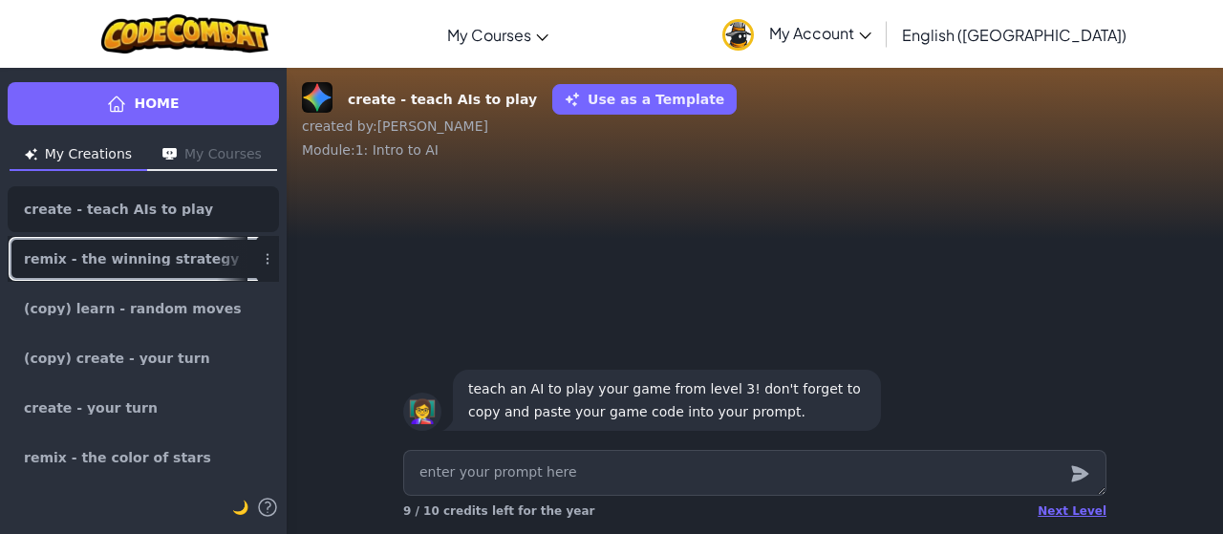
click at [143, 253] on span "remix - the winning strategy" at bounding box center [131, 258] width 215 height 13
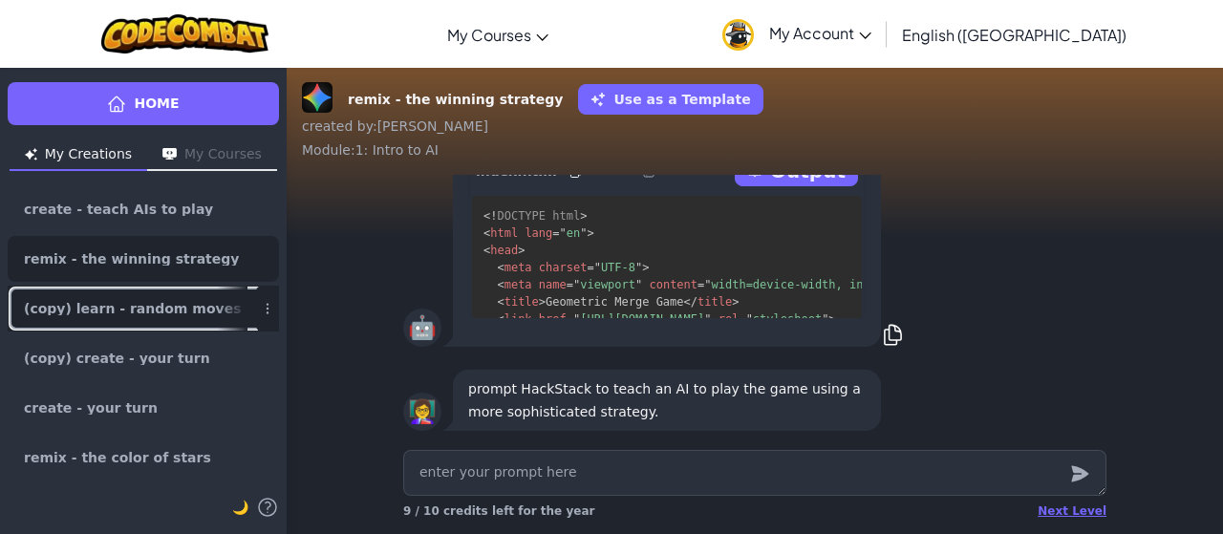
click at [160, 305] on span "(copy) learn - random moves" at bounding box center [133, 308] width 218 height 13
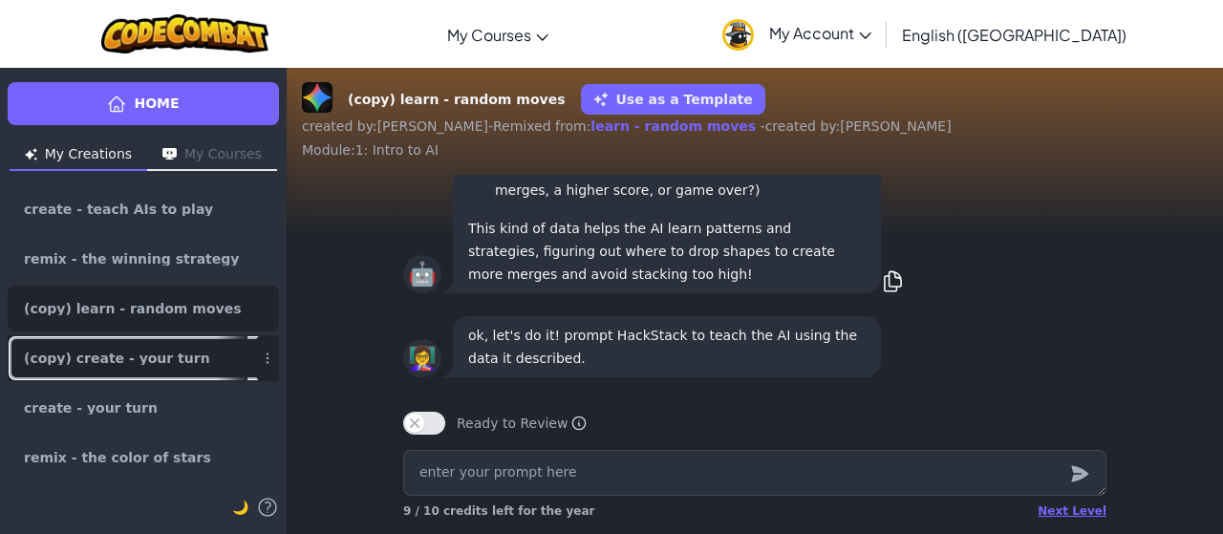
click at [164, 351] on span "(copy) create - your turn" at bounding box center [117, 357] width 186 height 13
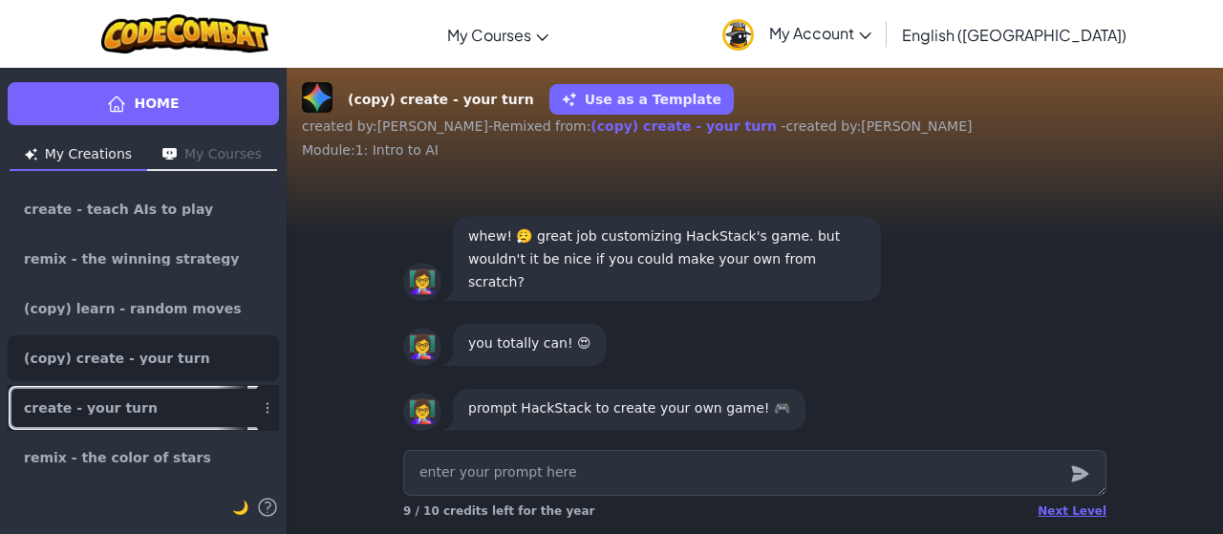
click at [195, 410] on link "create - your turn" at bounding box center [143, 408] width 271 height 46
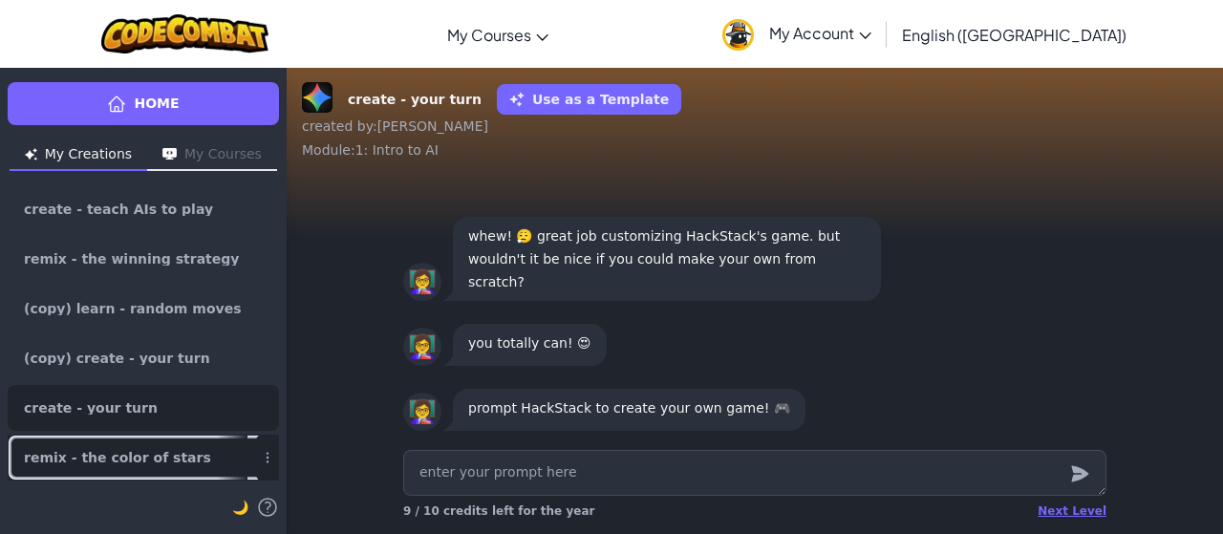
click at [183, 458] on link "remix - the color of stars" at bounding box center [143, 458] width 271 height 46
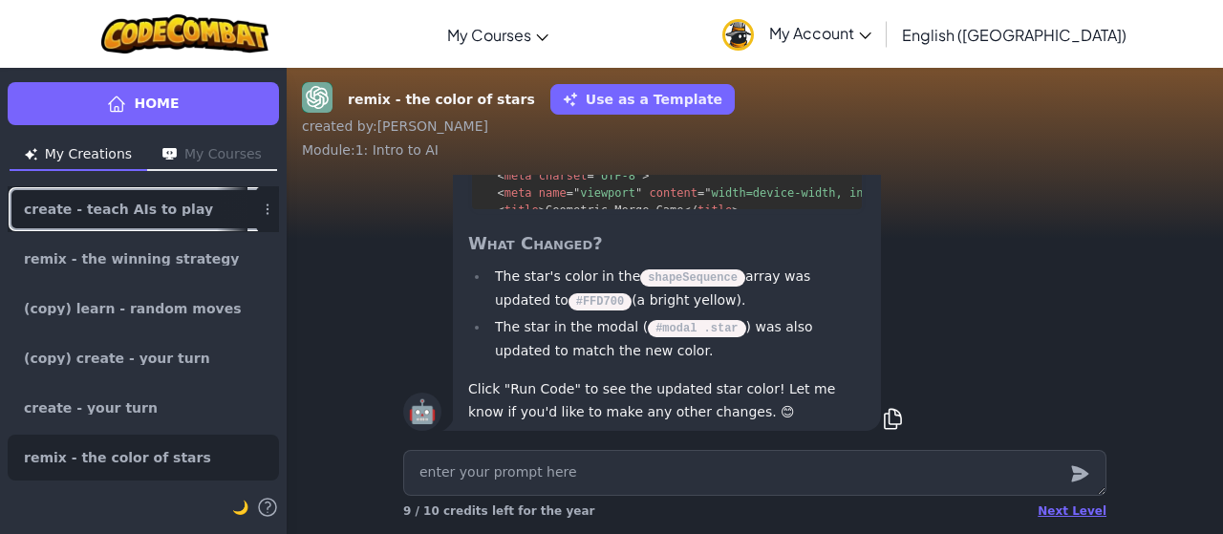
click at [160, 213] on span "create - teach AIs to play" at bounding box center [118, 208] width 189 height 13
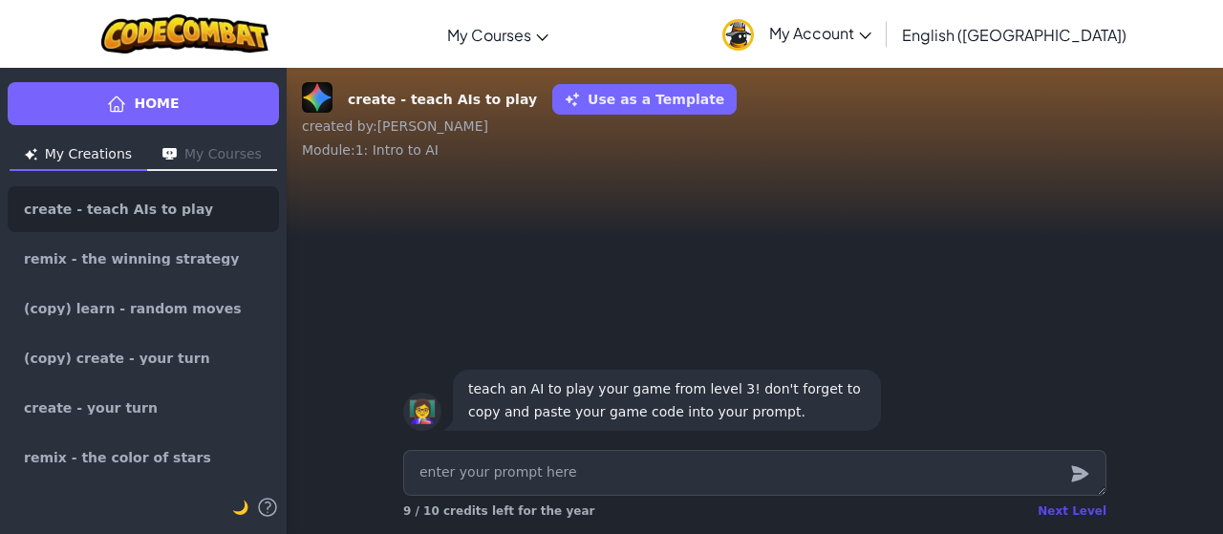
click at [1070, 507] on div "Next Level" at bounding box center [1071, 510] width 69 height 15
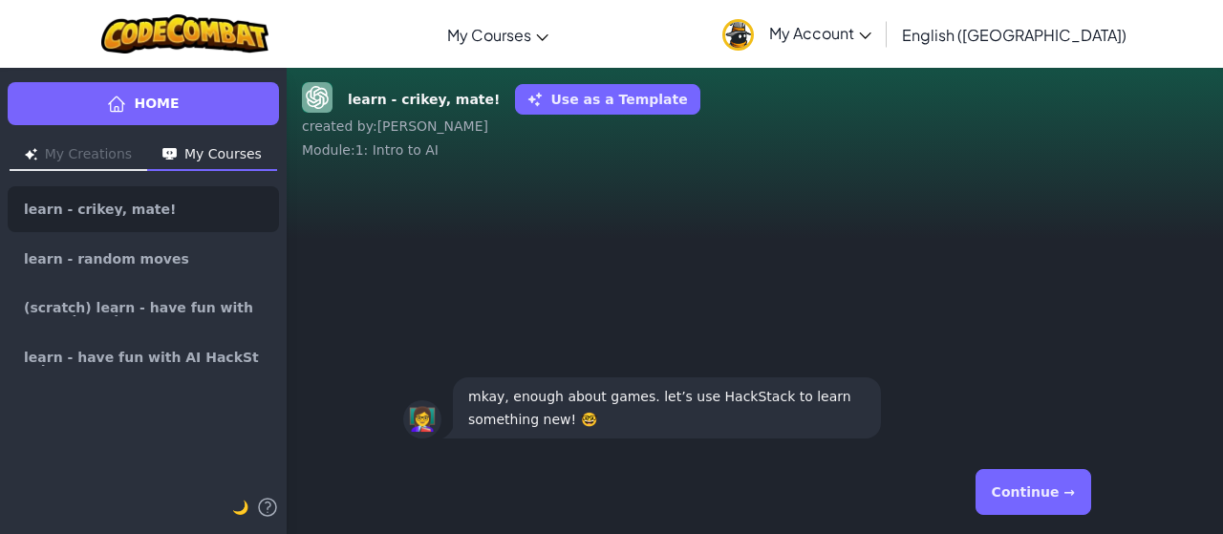
drag, startPoint x: 1021, startPoint y: 479, endPoint x: 658, endPoint y: 368, distance: 379.7
click at [658, 368] on div "👩‍🏫 mkay, enough about games. let’s use HackStack to learn something new! 🤓" at bounding box center [755, 408] width 734 height 84
click at [311, 266] on div "👩‍🏫 mkay, enough about games. let’s use HackStack to learn something new! 🤓" at bounding box center [755, 312] width 936 height 275
click at [1045, 507] on button "Continue →" at bounding box center [1033, 492] width 116 height 46
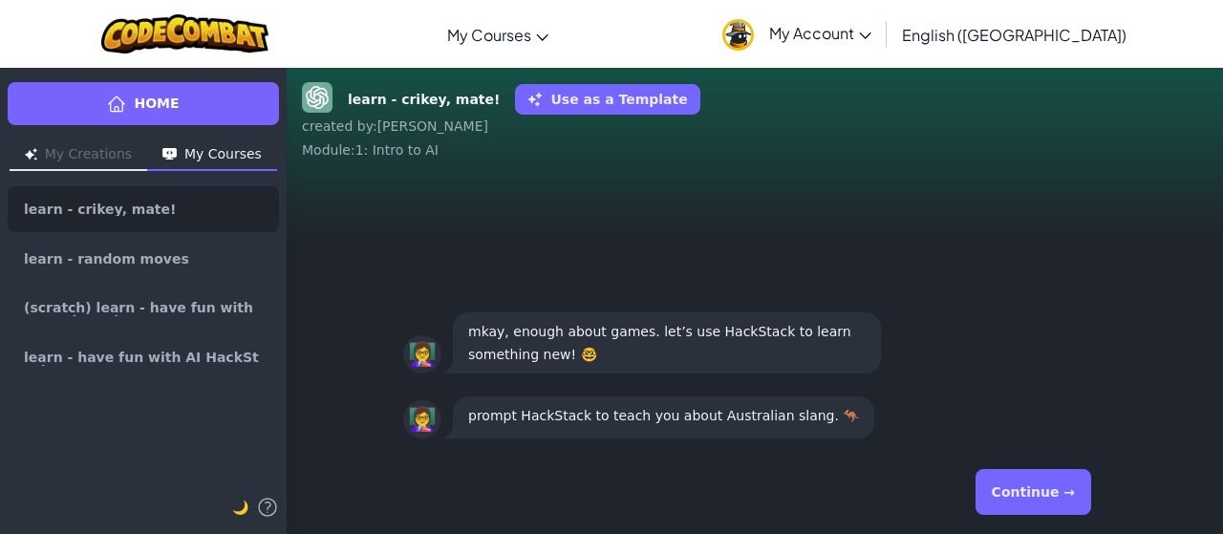
drag, startPoint x: 1021, startPoint y: 507, endPoint x: 1077, endPoint y: 475, distance: 65.0
drag, startPoint x: 1077, startPoint y: 475, endPoint x: 1068, endPoint y: 482, distance: 12.2
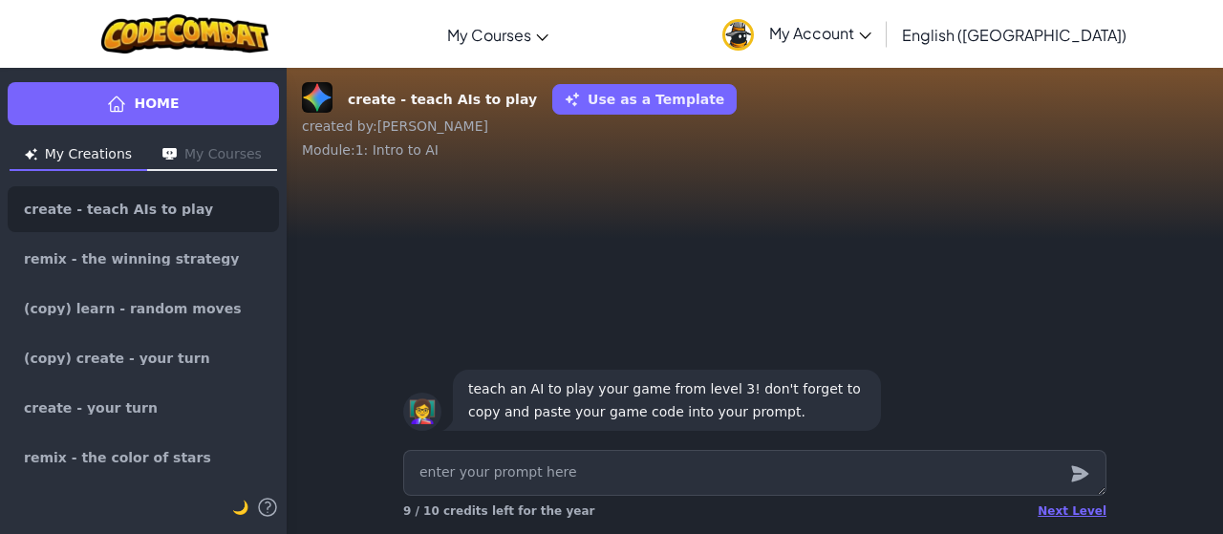
click at [927, 371] on div "👩‍🏫 teach an AI to play your game from level 3! don't forget to copy and paste …" at bounding box center [754, 400] width 703 height 69
click at [636, 440] on div "👩‍🏫 teach an AI to play your game from level 3! don't forget to copy and paste …" at bounding box center [755, 400] width 734 height 84
click at [648, 492] on textarea at bounding box center [754, 473] width 703 height 46
click at [754, 37] on img at bounding box center [738, 35] width 32 height 32
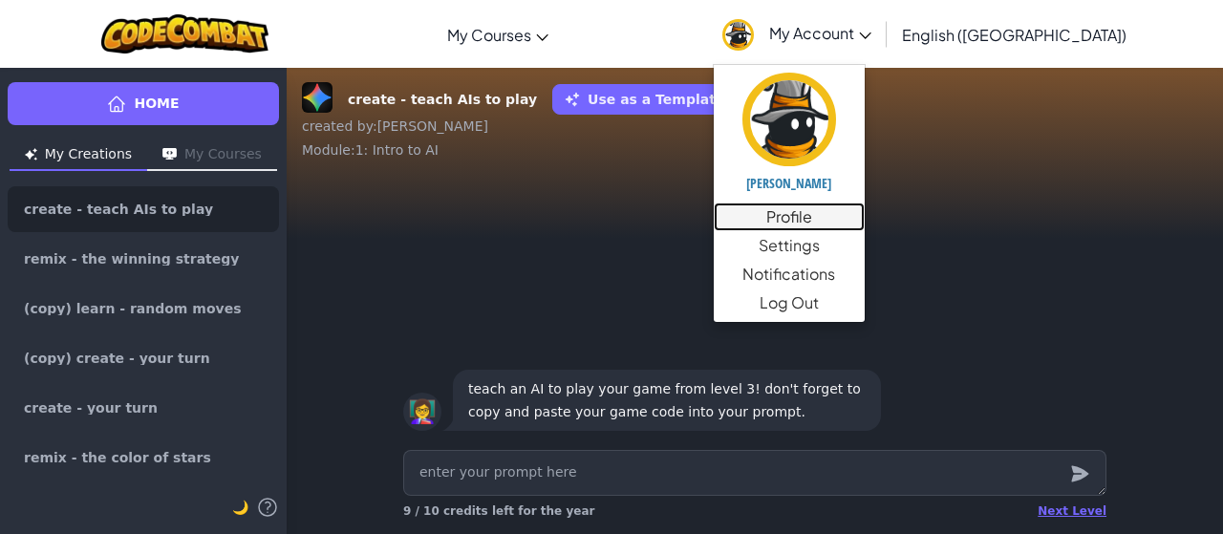
click at [864, 225] on link "Profile" at bounding box center [788, 216] width 151 height 29
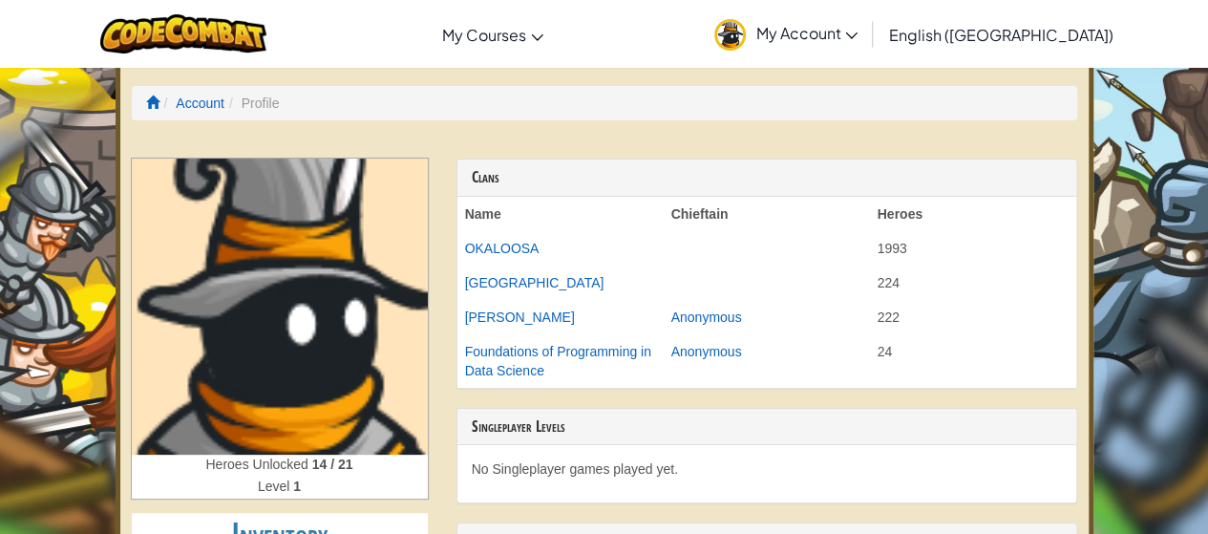
click at [746, 41] on img at bounding box center [730, 35] width 32 height 32
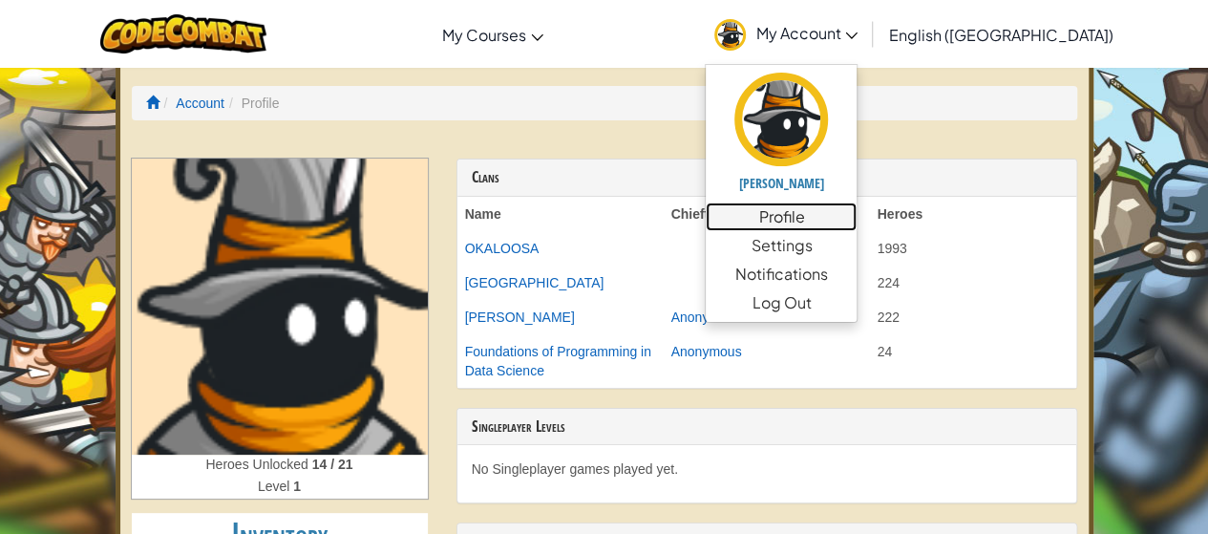
click at [857, 219] on link "Profile" at bounding box center [781, 216] width 151 height 29
click at [277, 456] on div "Heroes Unlocked 14 / 21" at bounding box center [280, 466] width 296 height 22
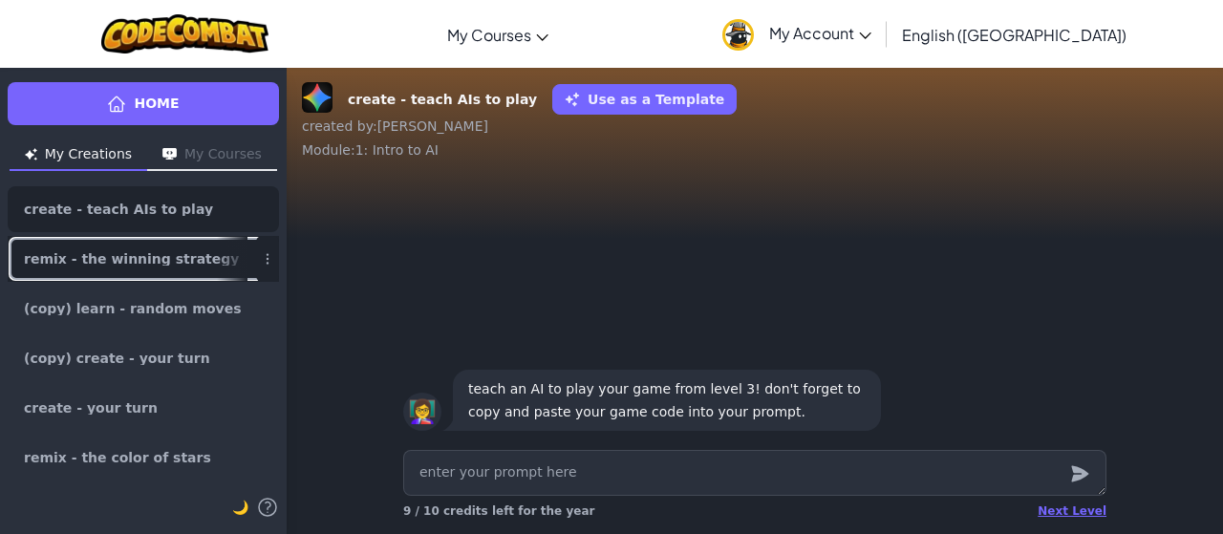
click at [128, 243] on link "remix - the winning strategy" at bounding box center [143, 259] width 271 height 46
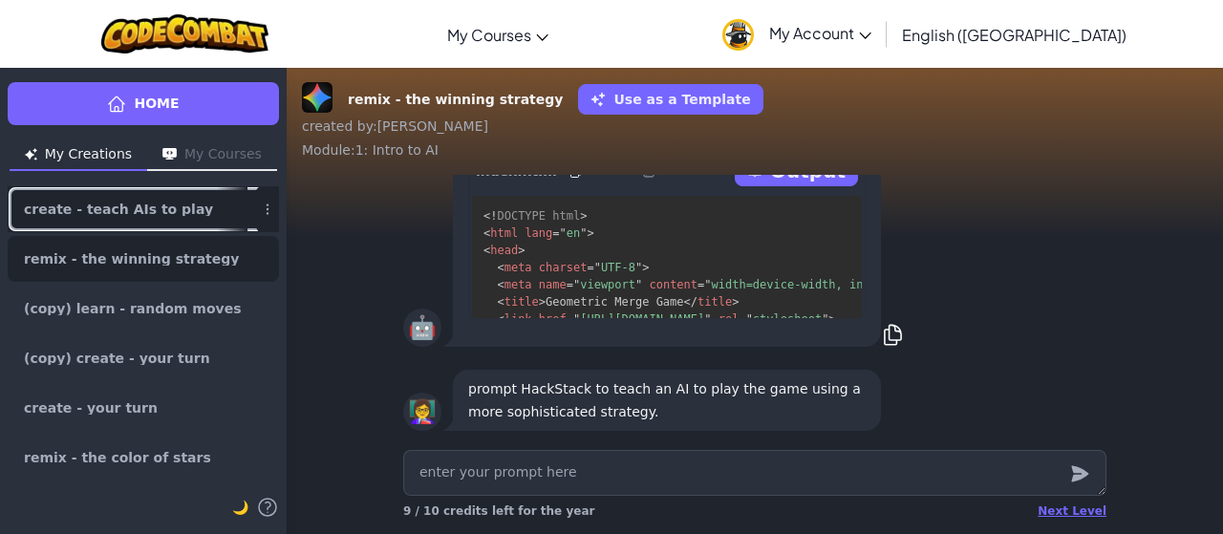
click at [157, 217] on link "create - teach AIs to play" at bounding box center [143, 209] width 271 height 46
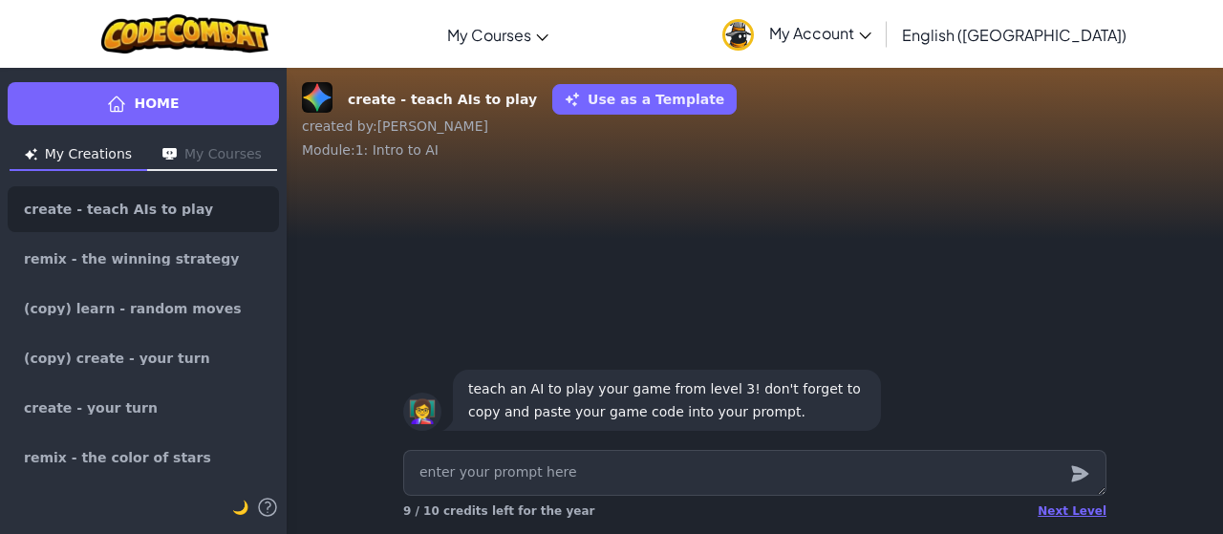
click at [209, 284] on ul "create - teach AIs to play remix - the winning strategy (copy) learn - random m…" at bounding box center [143, 333] width 271 height 294
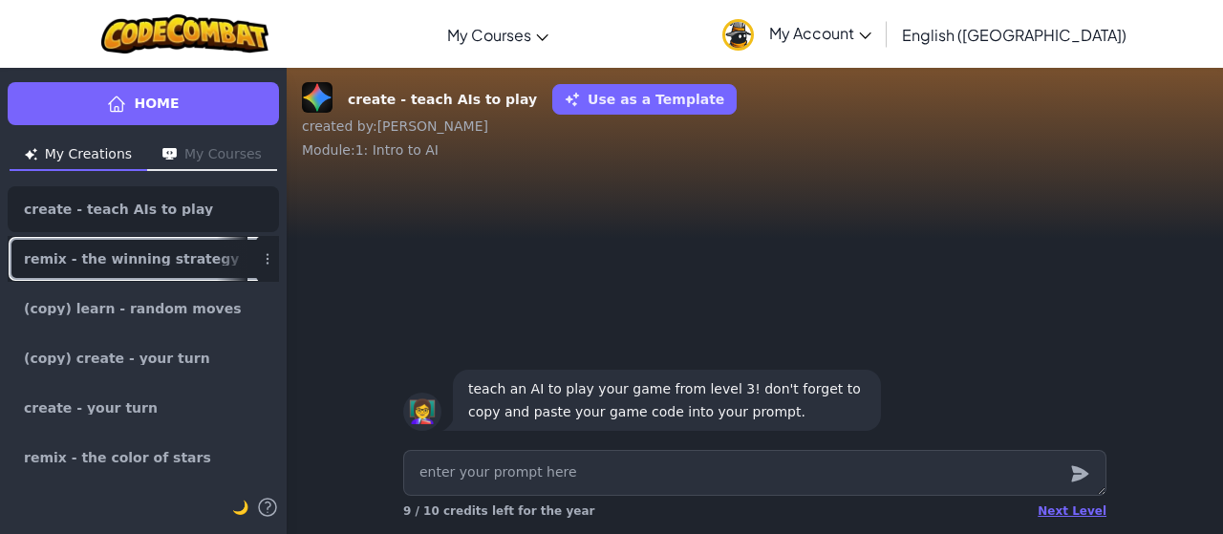
click at [217, 252] on div at bounding box center [232, 259] width 31 height 44
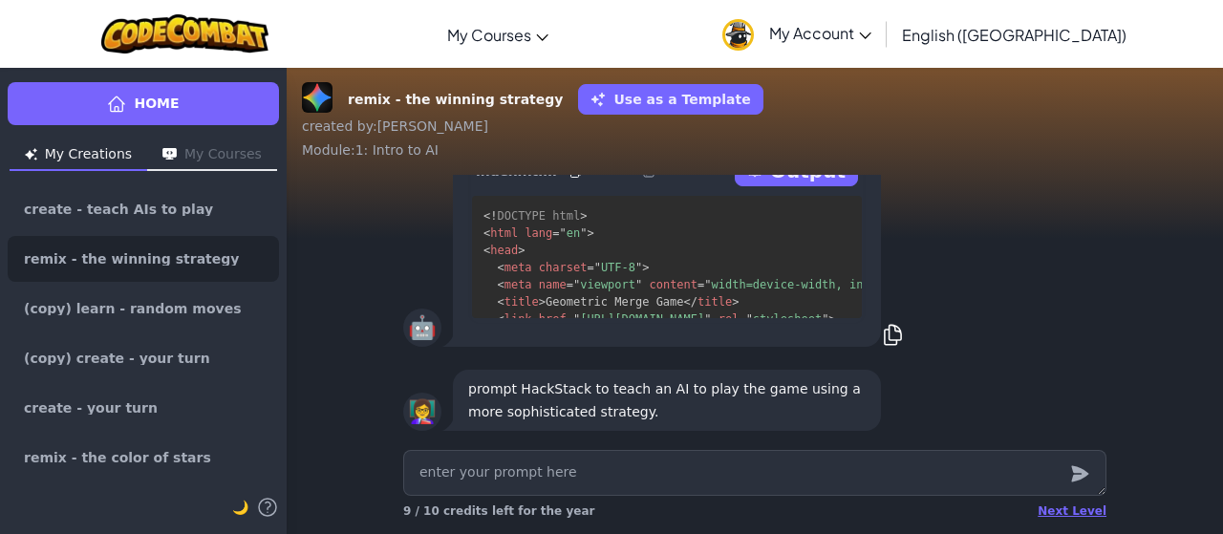
click at [972, 330] on div "🤖 Game with AI that randomly clicks: index.html Edit Code Output <! DOCTYPE htm…" at bounding box center [754, 226] width 703 height 248
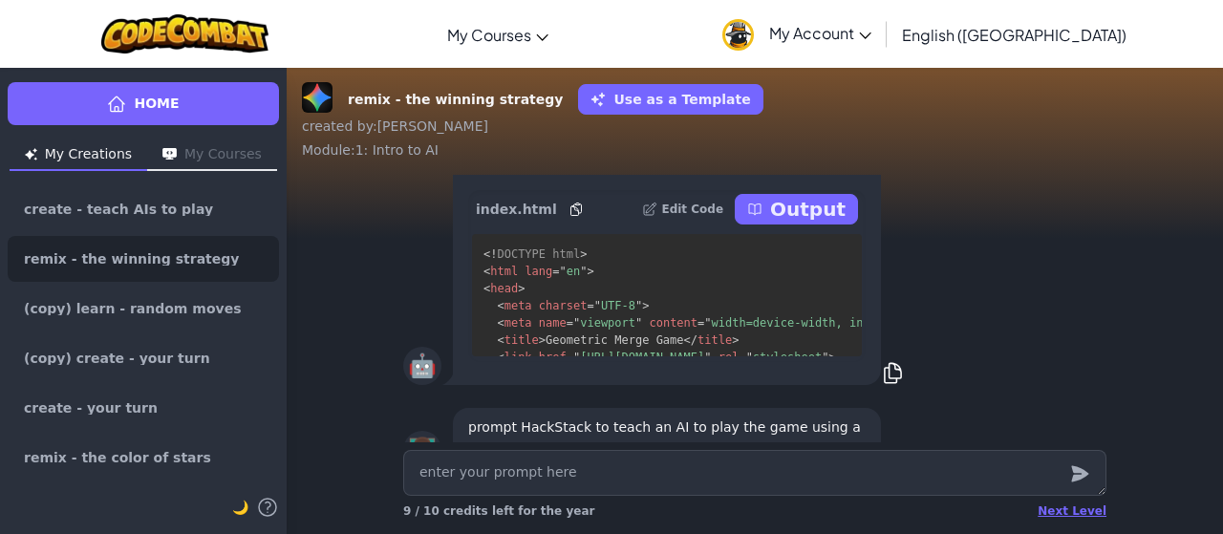
scroll to position [-76, 0]
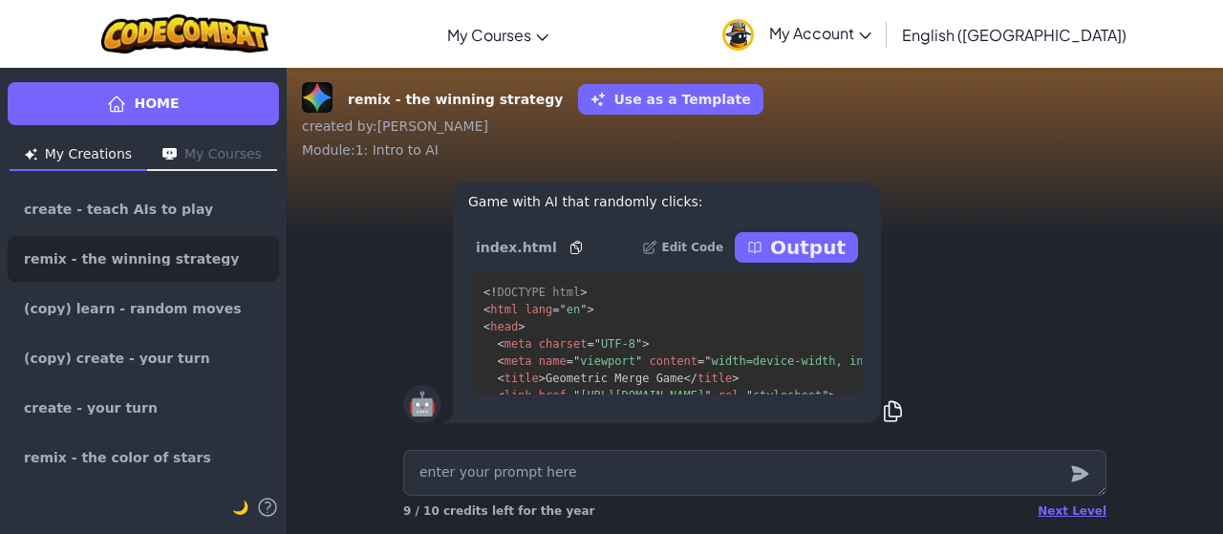
click at [707, 249] on p "Edit Code" at bounding box center [692, 247] width 62 height 15
click at [1038, 363] on div "🤖 Game with AI that randomly clicks: index.html Edit Code Output <! DOCTYPE htm…" at bounding box center [754, 303] width 703 height 248
click at [827, 246] on p "Output" at bounding box center [807, 247] width 75 height 27
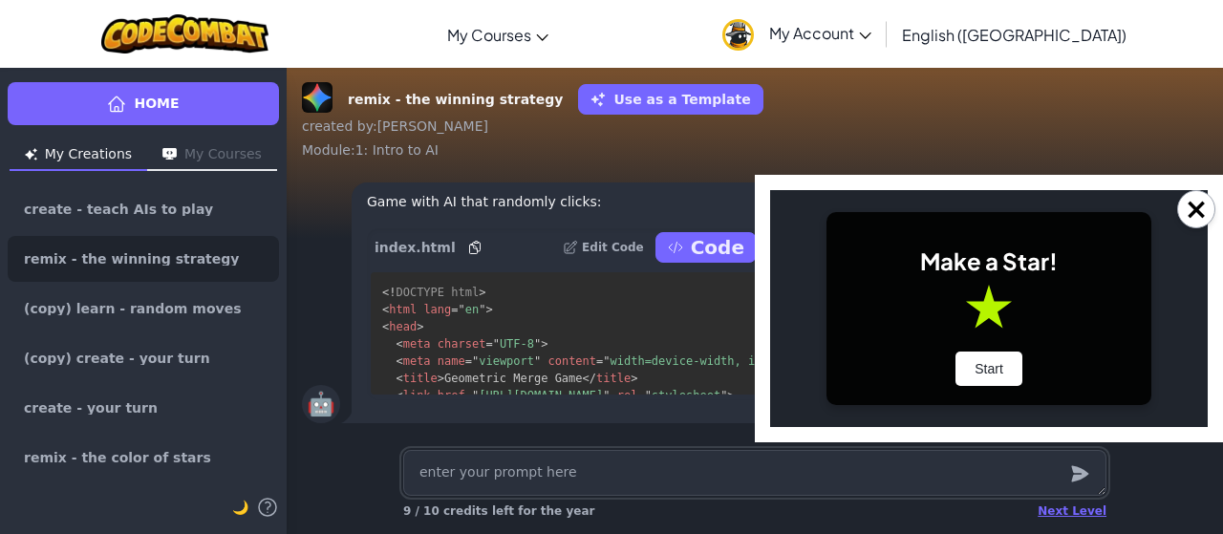
scroll to position [0, 0]
click at [988, 376] on button "Start" at bounding box center [988, 368] width 67 height 34
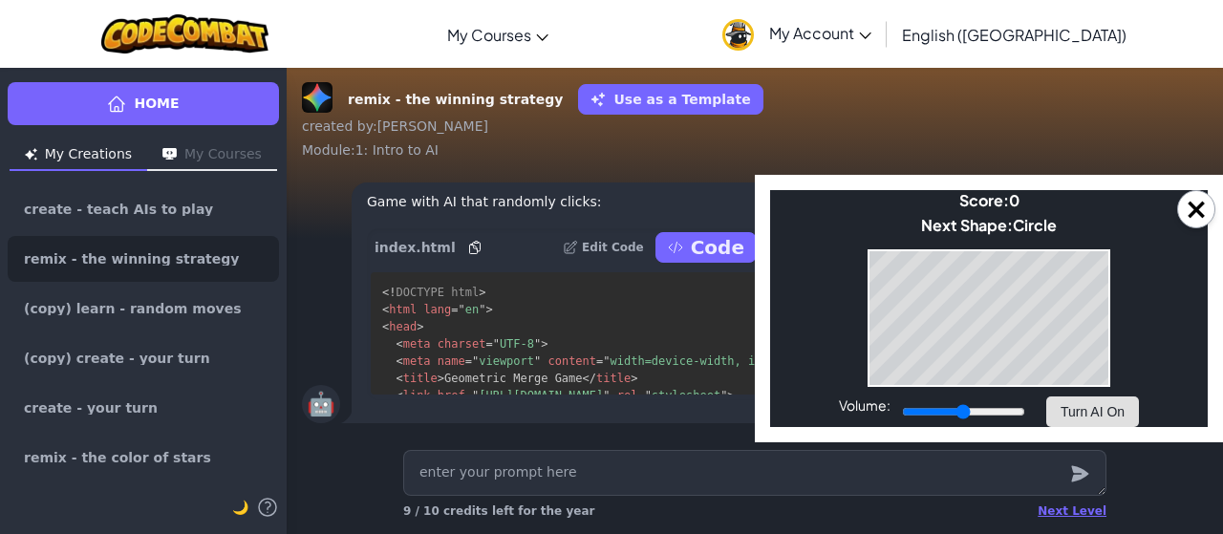
click at [1099, 419] on button "Turn AI On" at bounding box center [1092, 411] width 93 height 31
click at [1093, 414] on button "Turn AI Off" at bounding box center [1092, 411] width 93 height 31
click at [1093, 414] on button "Turn AI On" at bounding box center [1092, 411] width 93 height 31
click at [1081, 415] on button "Turn AI Off" at bounding box center [1092, 411] width 93 height 31
click at [1191, 200] on button "×" at bounding box center [1196, 209] width 38 height 38
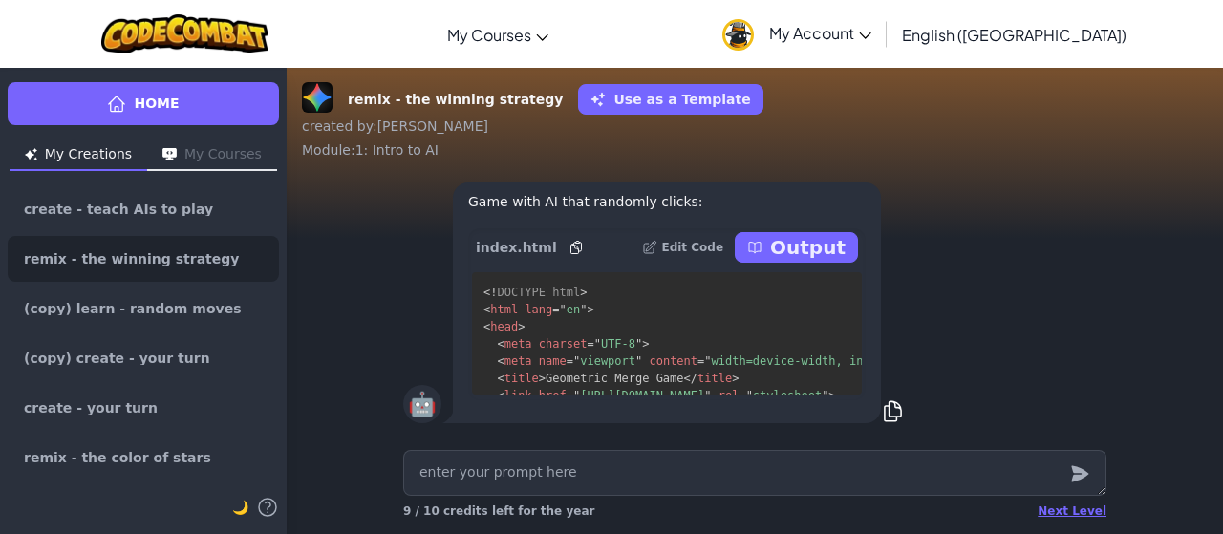
click at [1077, 499] on div "Next Level 9 / 10 credits left for the year" at bounding box center [754, 511] width 703 height 31
click at [1083, 517] on div "Next Level" at bounding box center [1071, 510] width 69 height 15
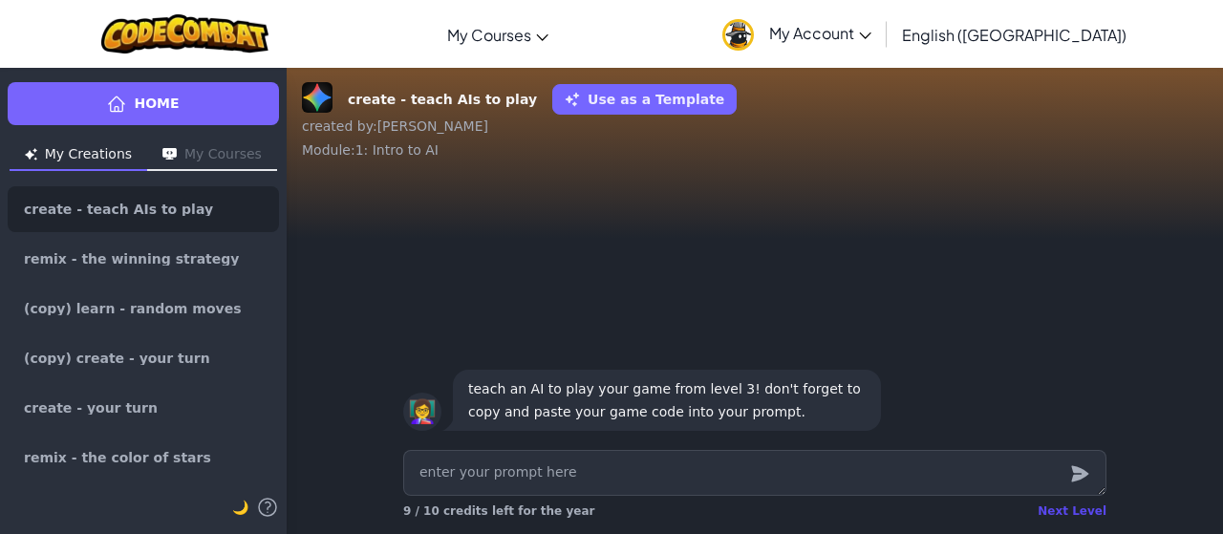
click at [1070, 505] on div "Next Level" at bounding box center [1071, 510] width 69 height 15
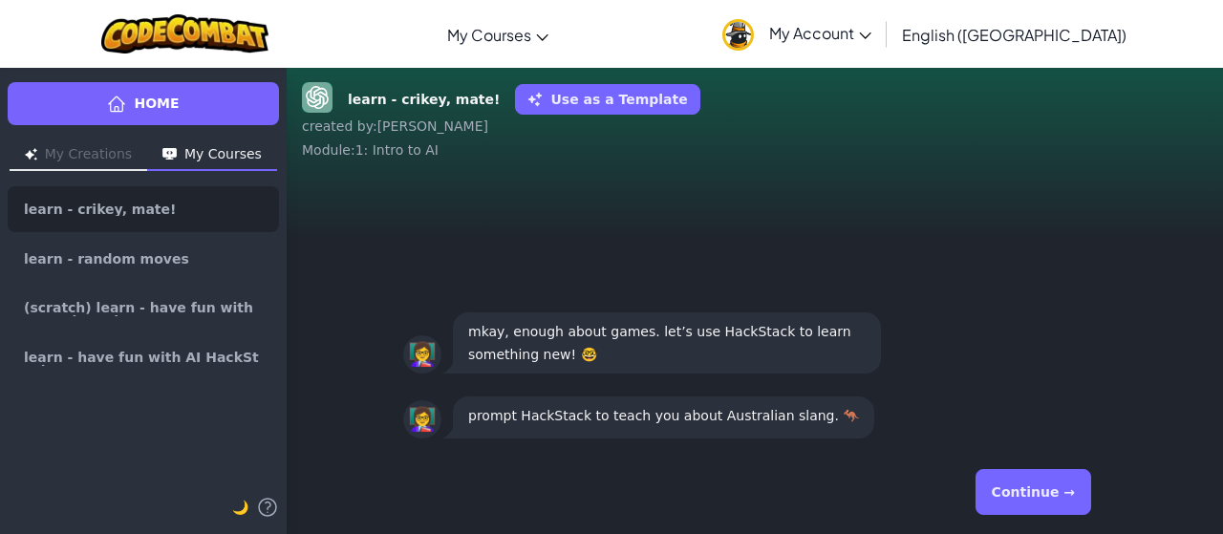
drag, startPoint x: 1072, startPoint y: 501, endPoint x: 736, endPoint y: 433, distance: 342.2
click at [736, 433] on div "prompt HackStack to teach you about Australian slang. 🦘" at bounding box center [663, 417] width 421 height 42
click at [1011, 500] on button "Continue →" at bounding box center [1033, 492] width 116 height 46
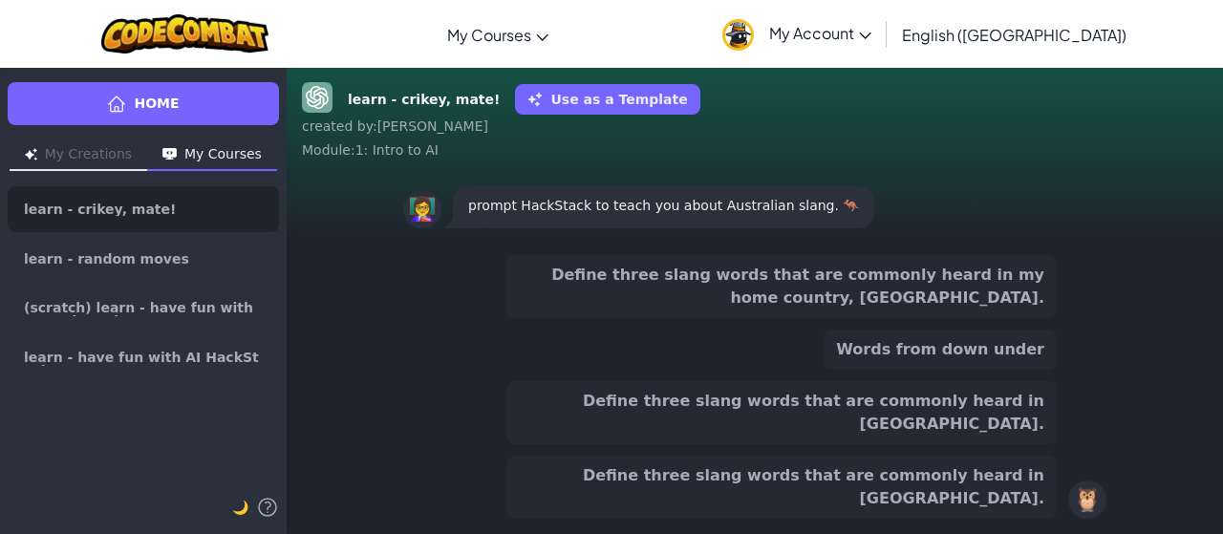
click at [850, 444] on button "Define three slang words that are commonly heard in [GEOGRAPHIC_DATA]." at bounding box center [781, 412] width 550 height 63
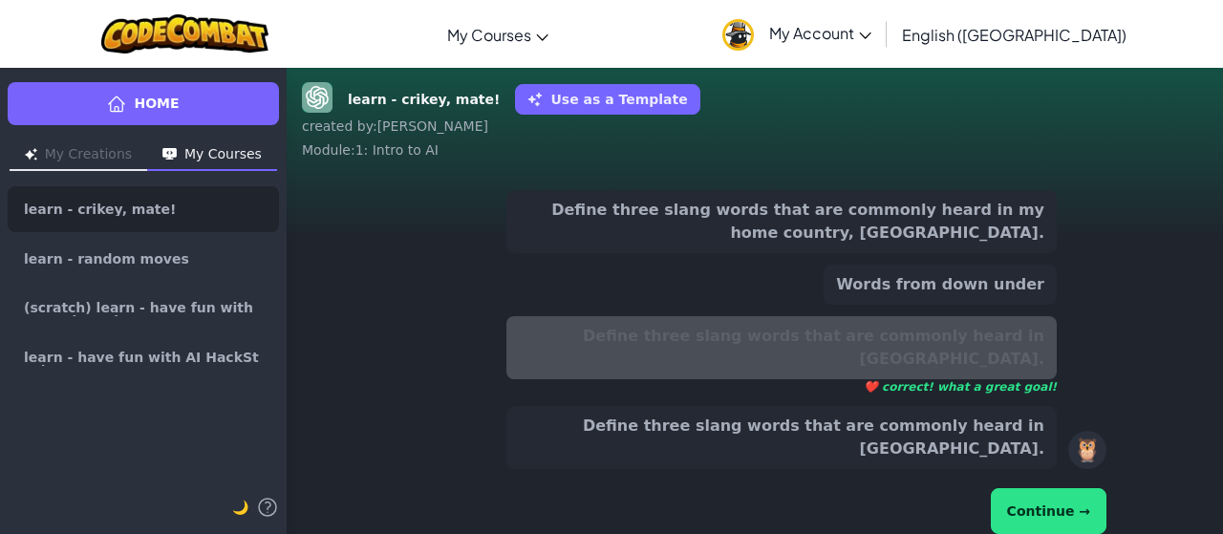
click at [1020, 488] on button "Continue →" at bounding box center [1048, 511] width 116 height 46
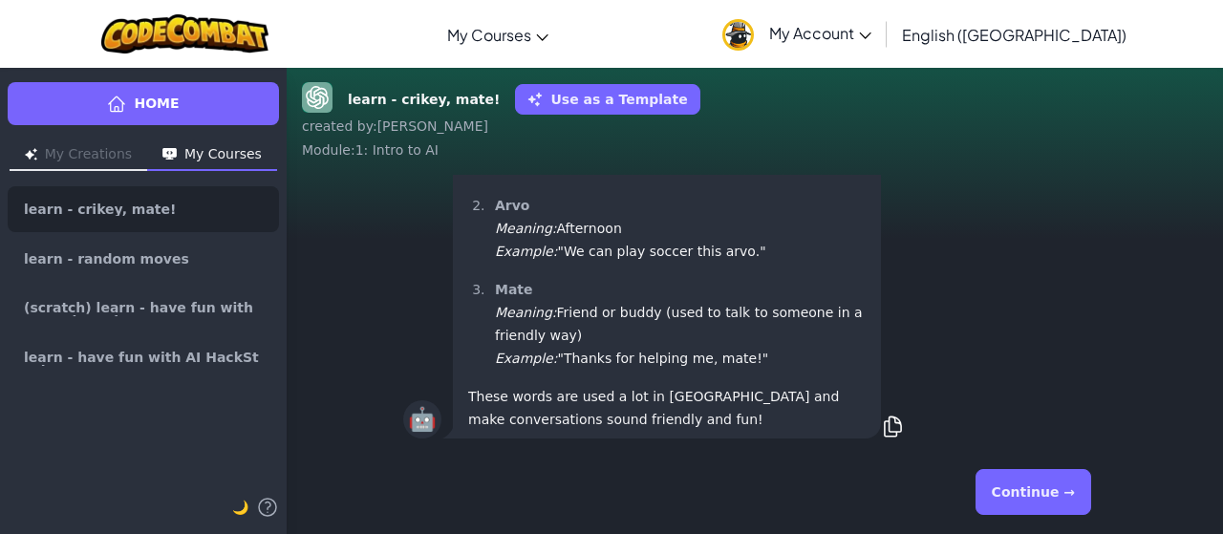
drag, startPoint x: 1020, startPoint y: 488, endPoint x: 642, endPoint y: 482, distance: 378.3
click at [642, 482] on div "Continue →" at bounding box center [754, 491] width 703 height 69
click at [1065, 482] on button "Continue →" at bounding box center [1033, 492] width 116 height 46
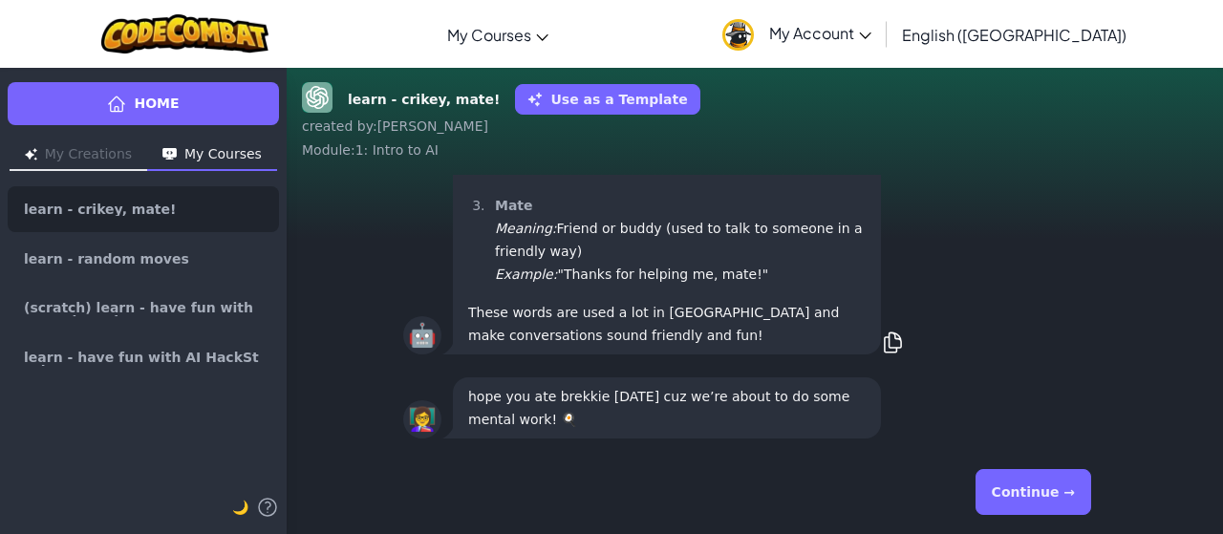
click at [967, 257] on div "🤖 Here are three slang words that are commonly heard in [GEOGRAPHIC_DATA]: Brek…" at bounding box center [754, 155] width 703 height 405
click at [1007, 513] on button "Continue →" at bounding box center [1033, 492] width 116 height 46
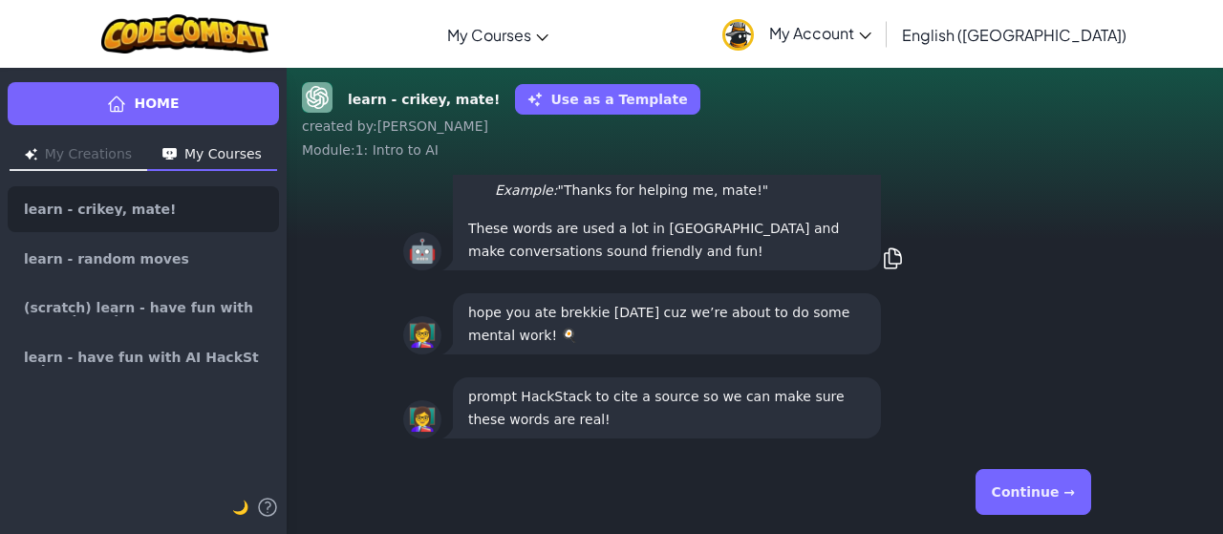
drag, startPoint x: 1024, startPoint y: 507, endPoint x: 636, endPoint y: 460, distance: 390.6
click at [636, 460] on div "Continue →" at bounding box center [754, 491] width 703 height 69
click at [1060, 505] on button "Continue →" at bounding box center [1033, 492] width 116 height 46
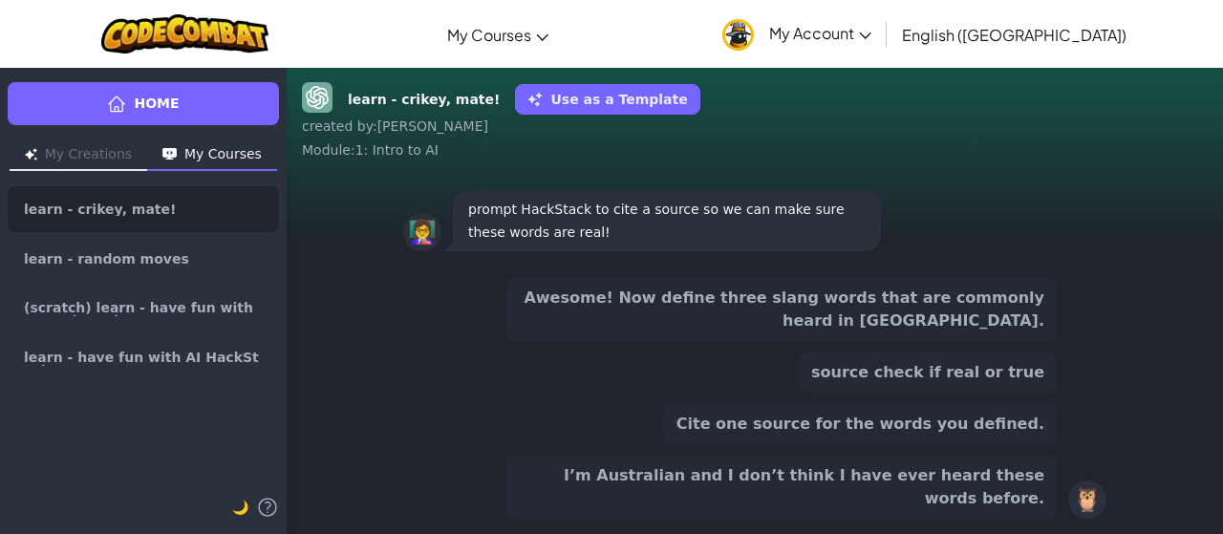
drag, startPoint x: 893, startPoint y: 452, endPoint x: 964, endPoint y: 463, distance: 71.6
click at [964, 444] on button "Cite one source for the words you defined." at bounding box center [860, 424] width 393 height 40
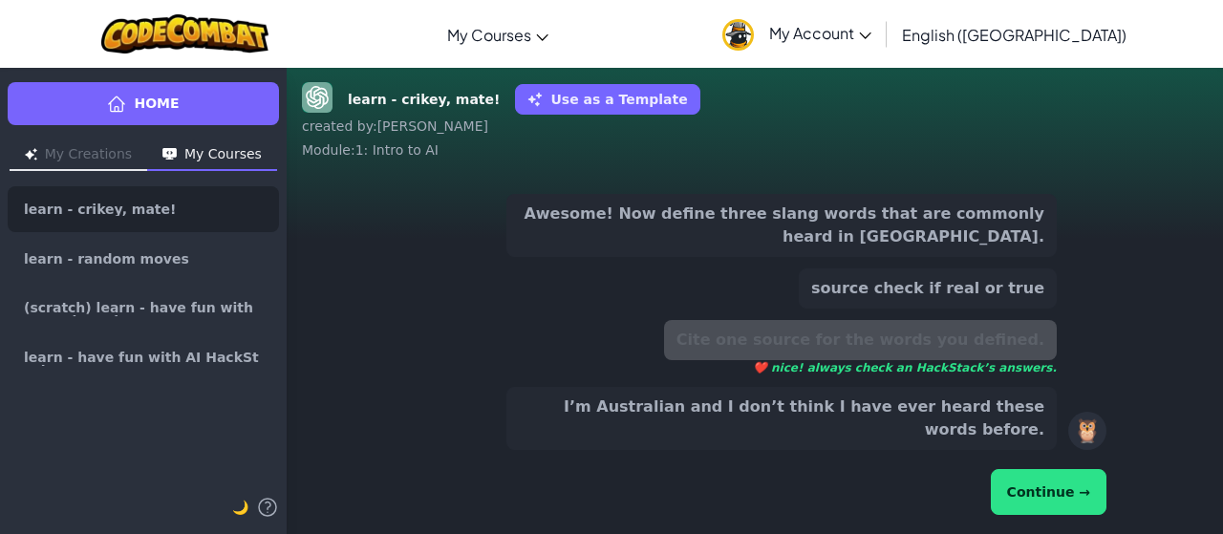
click at [1059, 496] on button "Continue →" at bounding box center [1048, 492] width 116 height 46
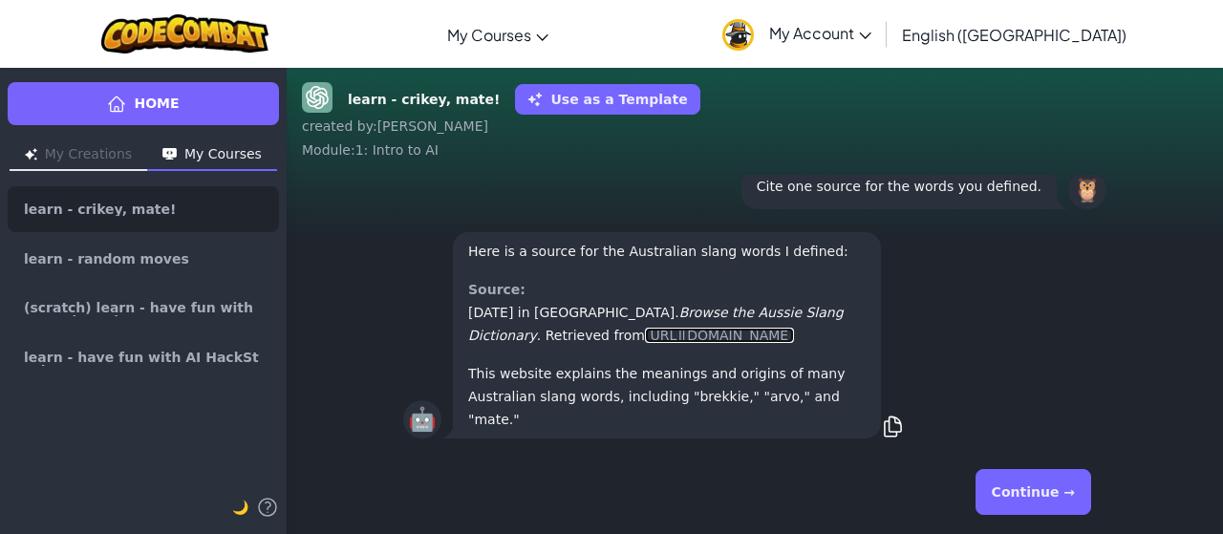
click at [659, 340] on link "[URL][DOMAIN_NAME]" at bounding box center [719, 335] width 149 height 15
